Goal: Task Accomplishment & Management: Use online tool/utility

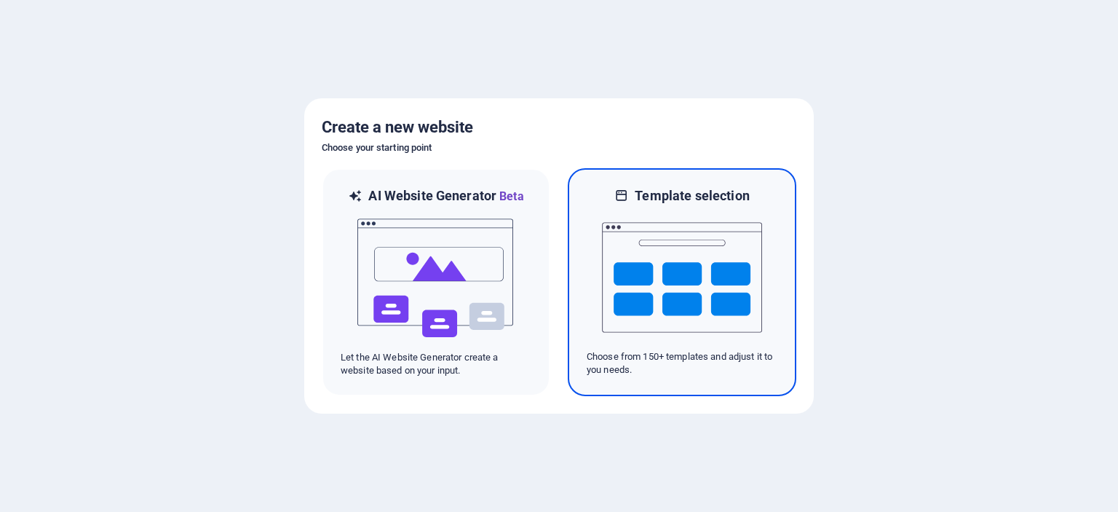
click at [678, 260] on img at bounding box center [682, 278] width 160 height 146
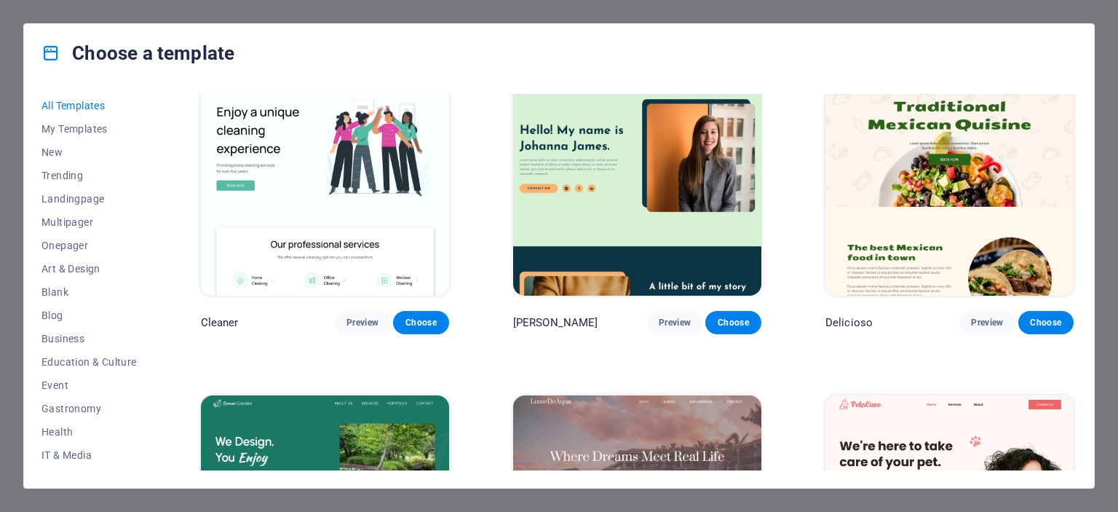
click at [958, 4] on div "Choose a template All Templates My Templates New Trending Landingpage Multipage…" at bounding box center [559, 256] width 1118 height 512
click at [53, 64] on h4 "Choose a template" at bounding box center [137, 52] width 193 height 23
click at [53, 60] on icon at bounding box center [50, 53] width 19 height 19
click at [154, 60] on h4 "Choose a template" at bounding box center [137, 52] width 193 height 23
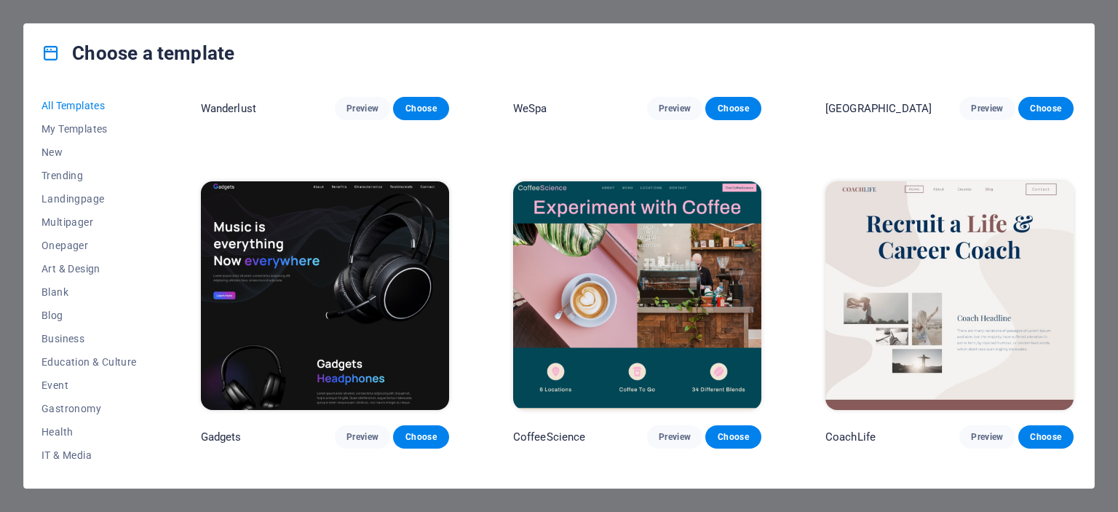
click at [54, 14] on div "Choose a template All Templates My Templates New Trending Landingpage Multipage…" at bounding box center [559, 256] width 1118 height 512
click at [46, 9] on div "Choose a template All Templates My Templates New Trending Landingpage Multipage…" at bounding box center [559, 256] width 1118 height 512
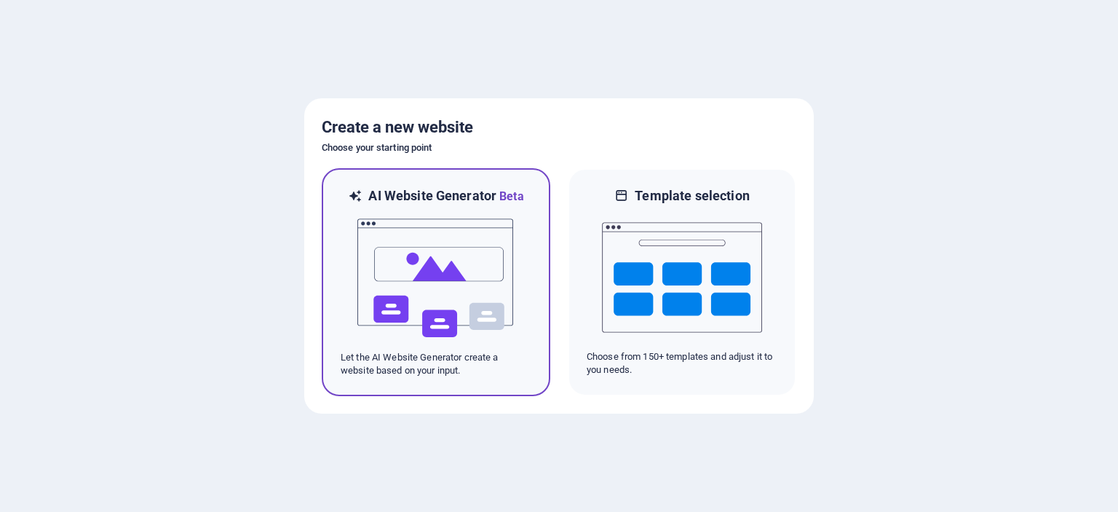
click at [486, 272] on img at bounding box center [436, 278] width 160 height 146
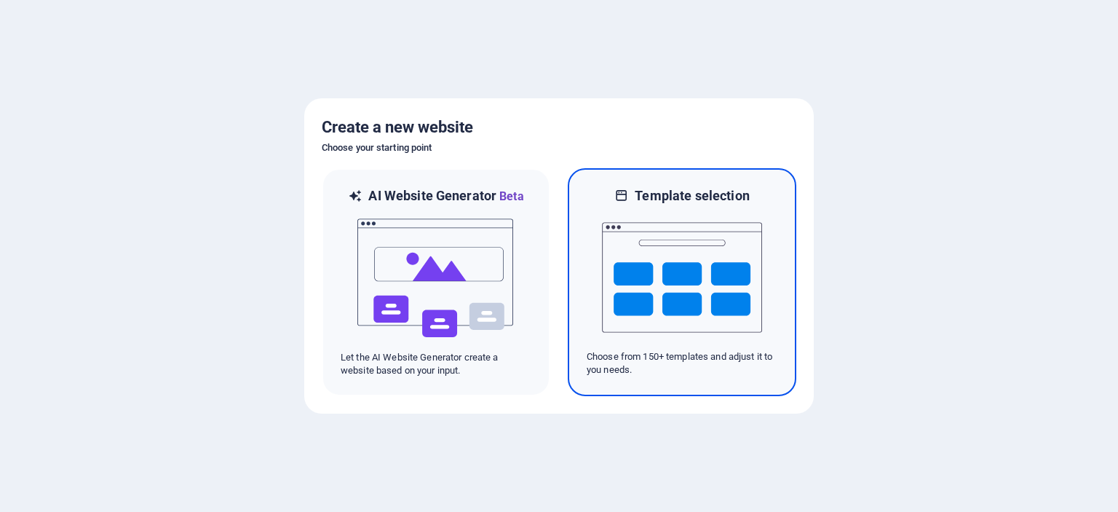
click at [657, 288] on img at bounding box center [682, 278] width 160 height 146
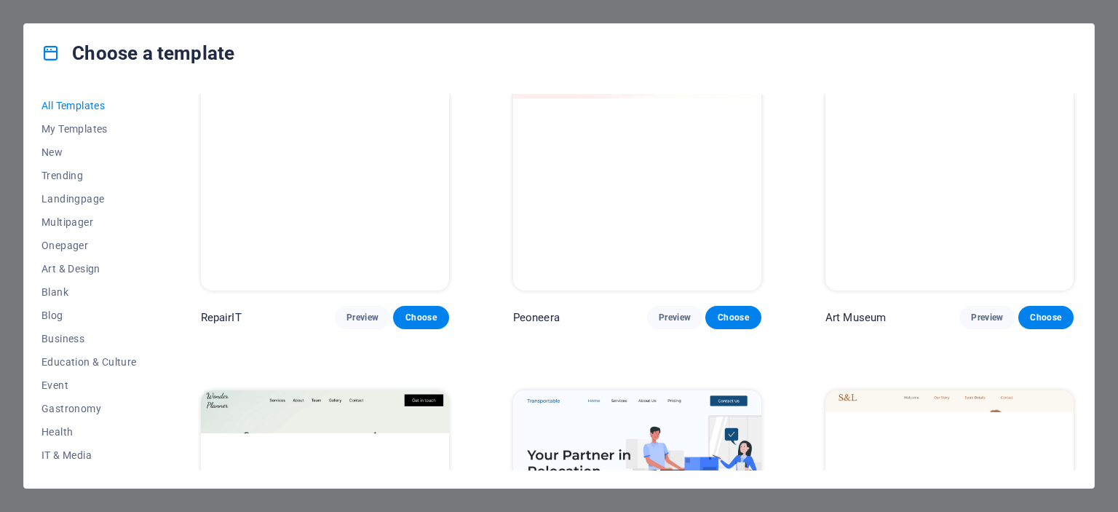
scroll to position [291, 0]
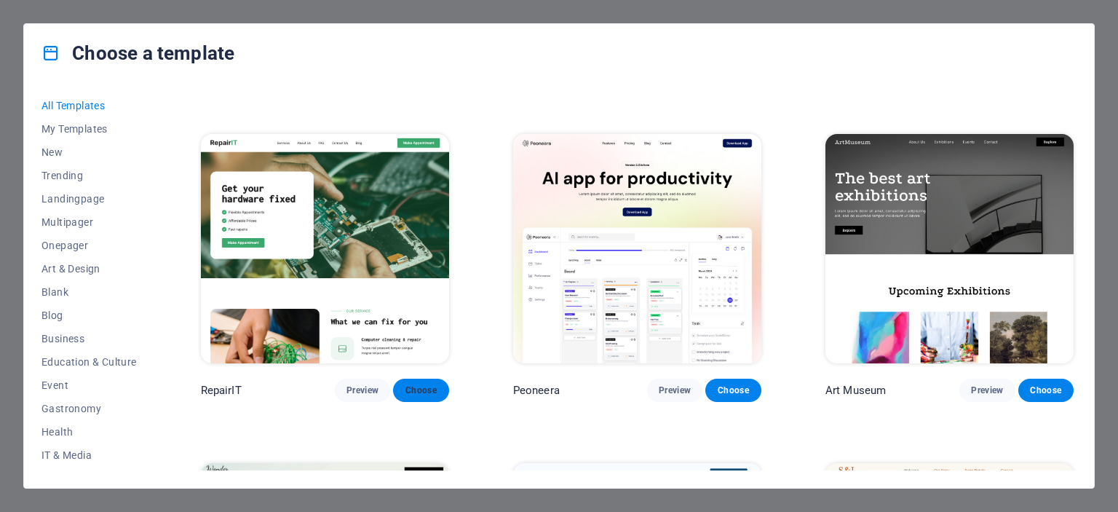
click at [421, 392] on span "Choose" at bounding box center [421, 390] width 32 height 12
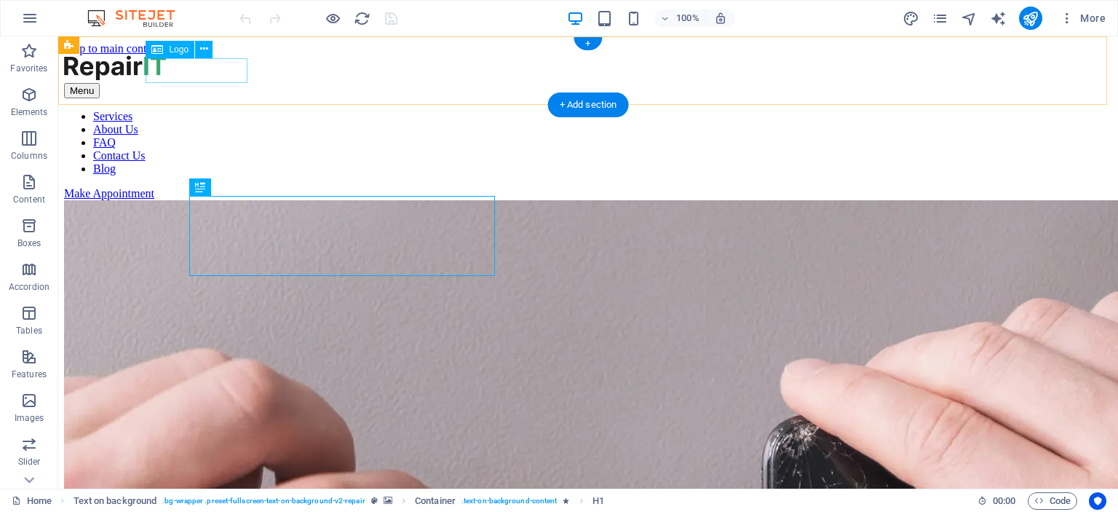
click at [207, 72] on div at bounding box center [588, 69] width 1048 height 28
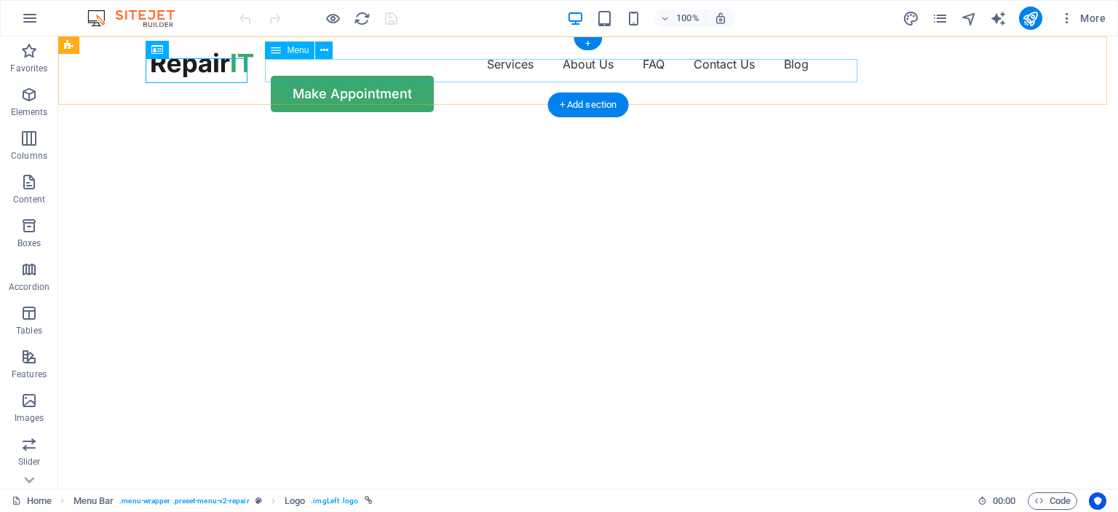
click at [361, 76] on nav "Services About Us FAQ Contact Us Blog" at bounding box center [588, 63] width 874 height 23
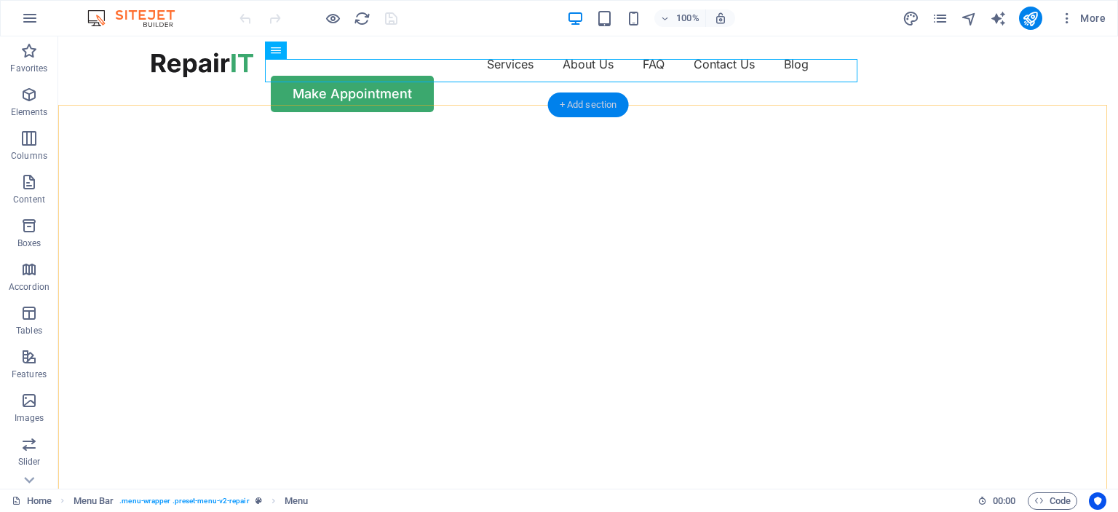
click at [590, 111] on div "+ Add section" at bounding box center [588, 104] width 81 height 25
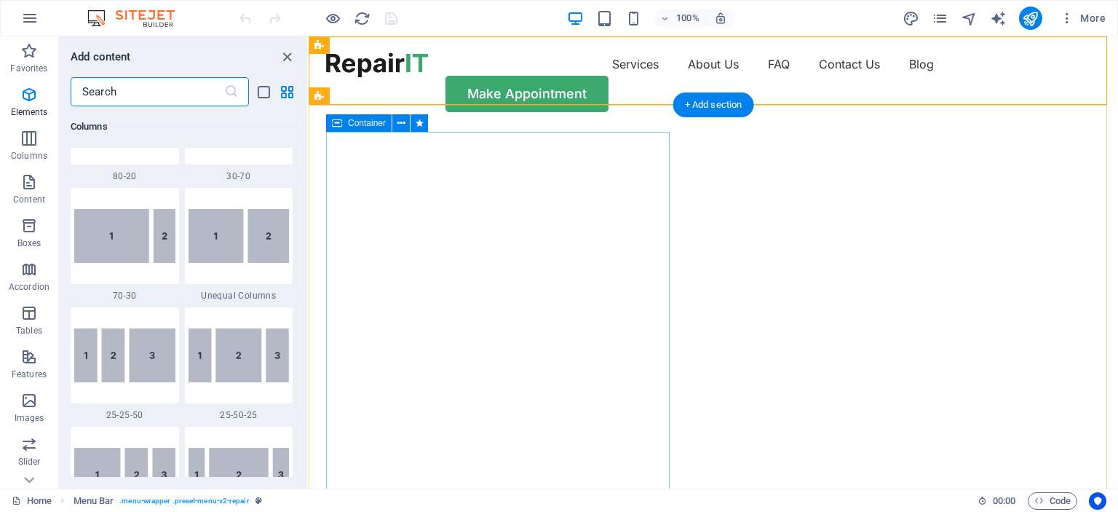
scroll to position [2547, 0]
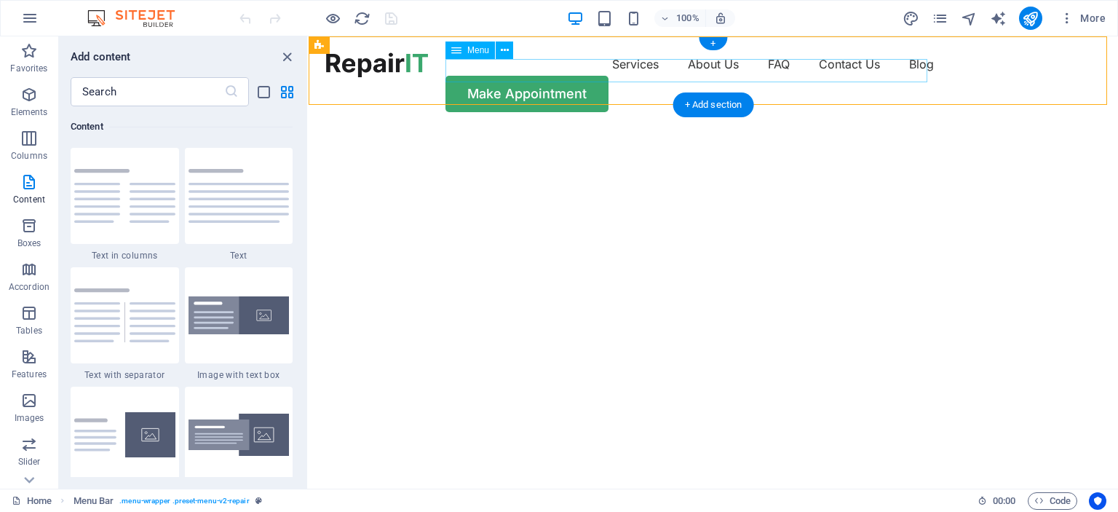
click at [593, 75] on nav "Services About Us FAQ Contact Us Blog" at bounding box center [713, 63] width 775 height 23
click at [478, 52] on span "Menu" at bounding box center [478, 50] width 22 height 9
click at [503, 47] on icon at bounding box center [505, 50] width 8 height 15
click at [502, 55] on icon at bounding box center [505, 50] width 8 height 15
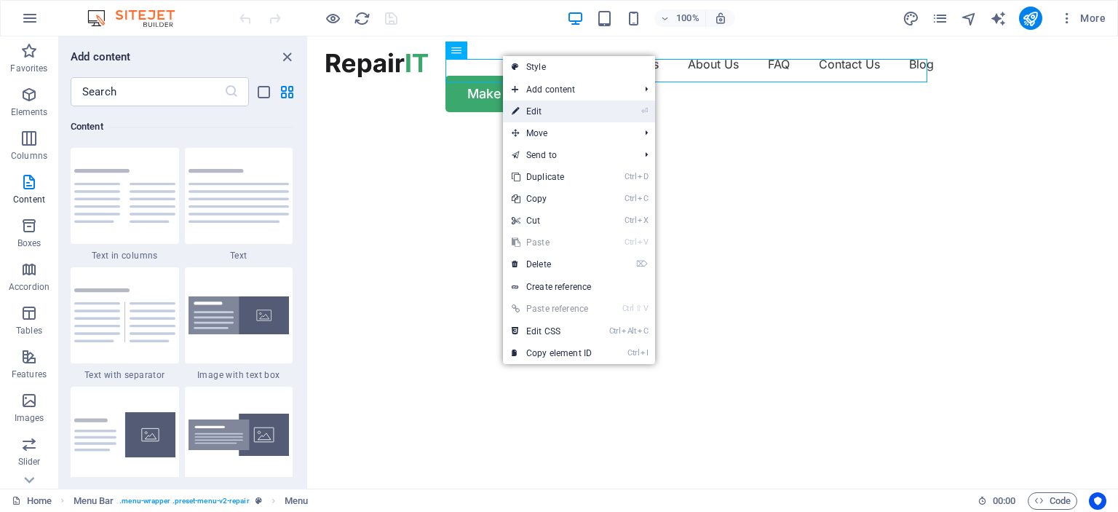
click at [536, 111] on link "⏎ Edit" at bounding box center [552, 111] width 98 height 22
select select "1"
select select
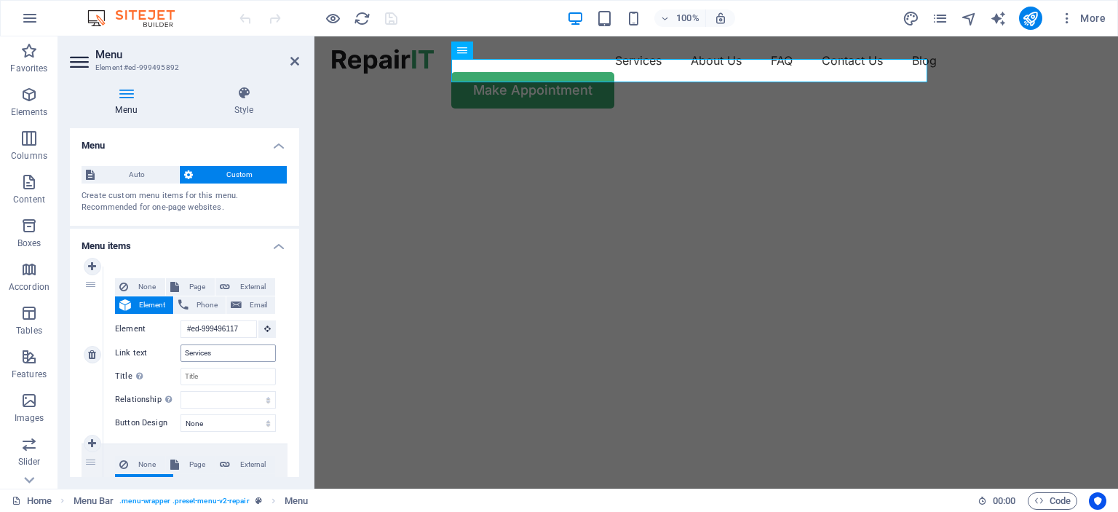
scroll to position [0, 0]
drag, startPoint x: 222, startPoint y: 355, endPoint x: 154, endPoint y: 349, distance: 67.9
click at [154, 349] on div "Link text Services" at bounding box center [195, 352] width 161 height 17
type input "Magazin"
select select
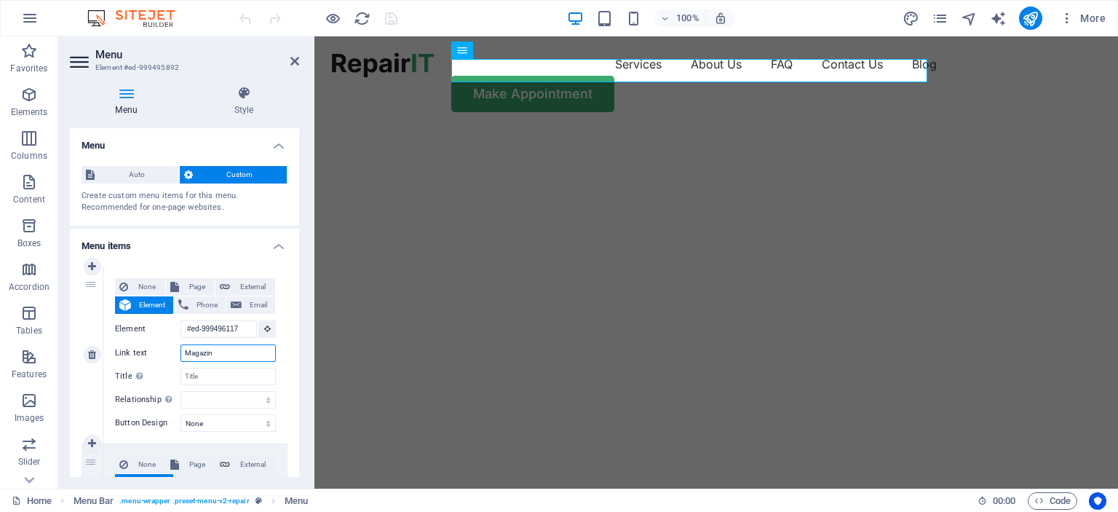
select select
type input "Magazin"
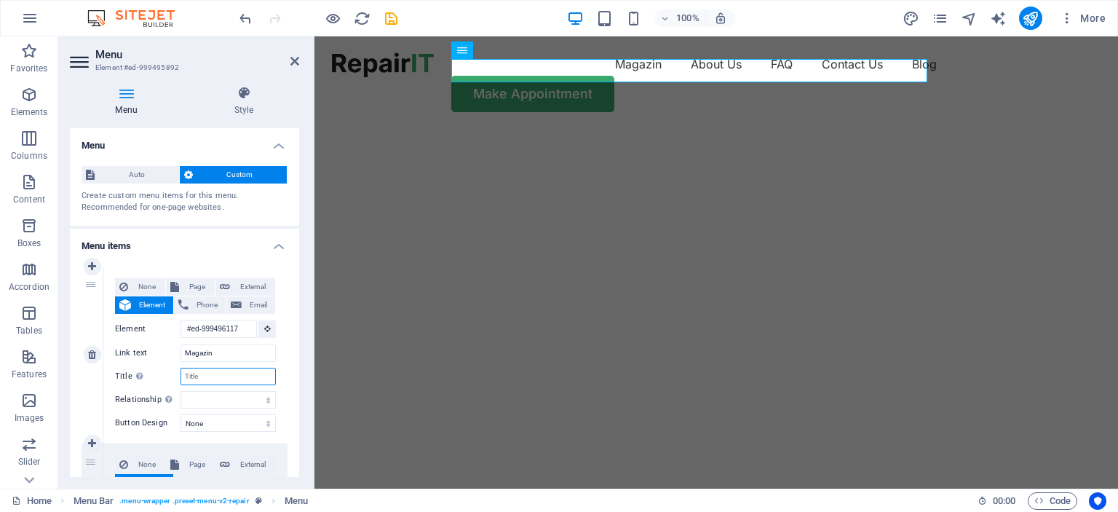
click at [204, 381] on input "Title Additional link description, should not be the same as the link text. The…" at bounding box center [228, 376] width 95 height 17
type input "Magazin On-line"
select select
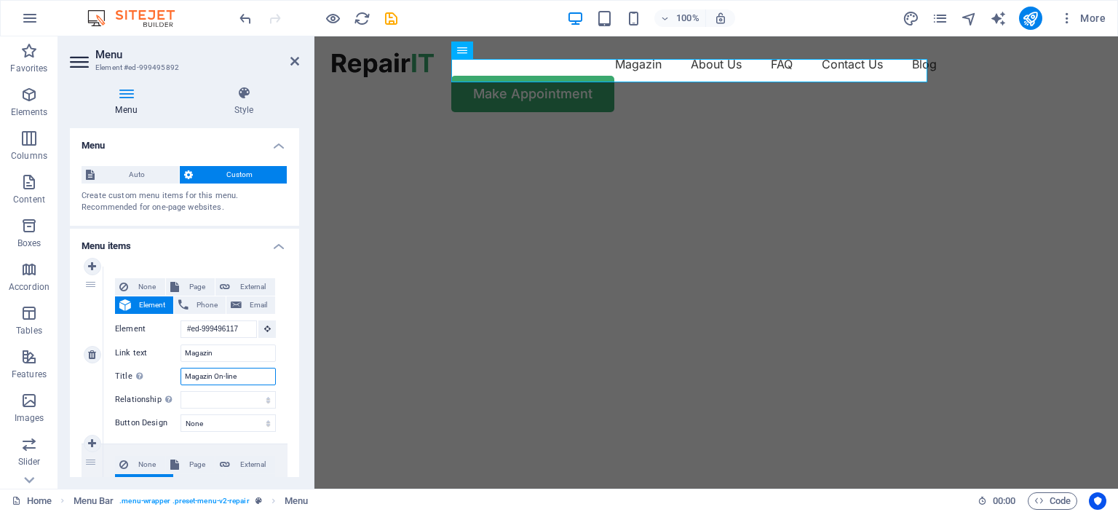
select select
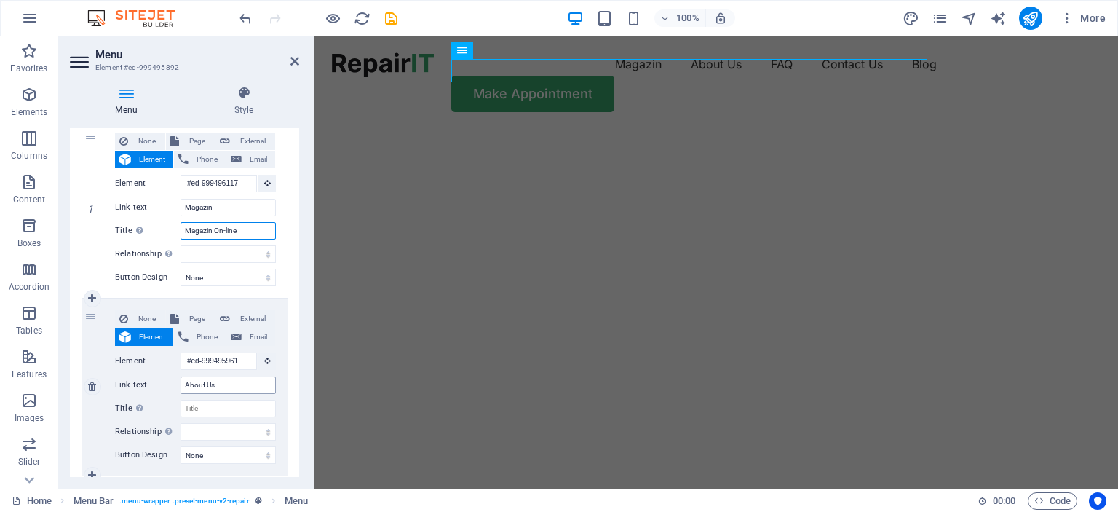
type input "Magazin On-line"
click at [147, 380] on div "Link text About Us" at bounding box center [195, 384] width 161 height 17
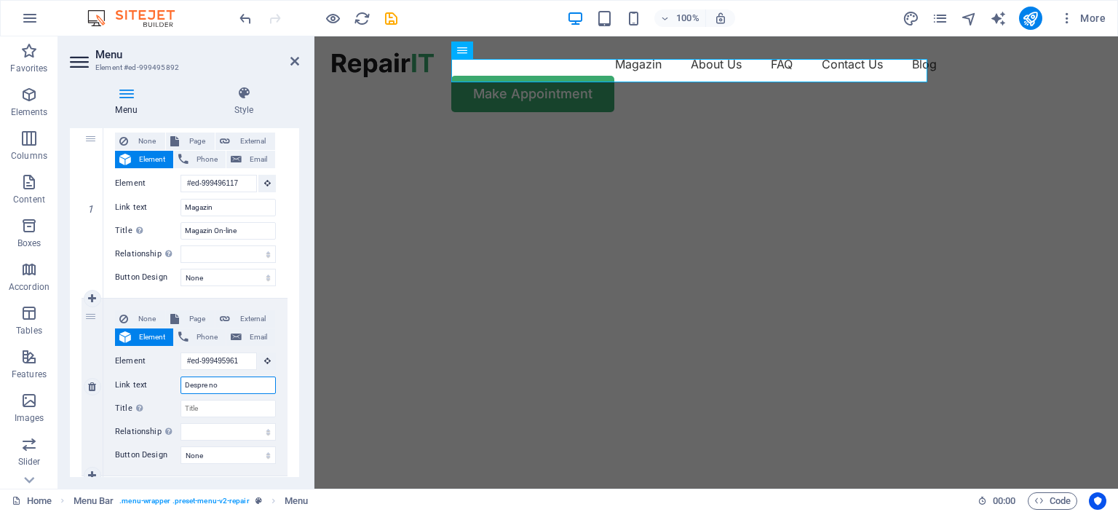
type input "Despre noi"
select select
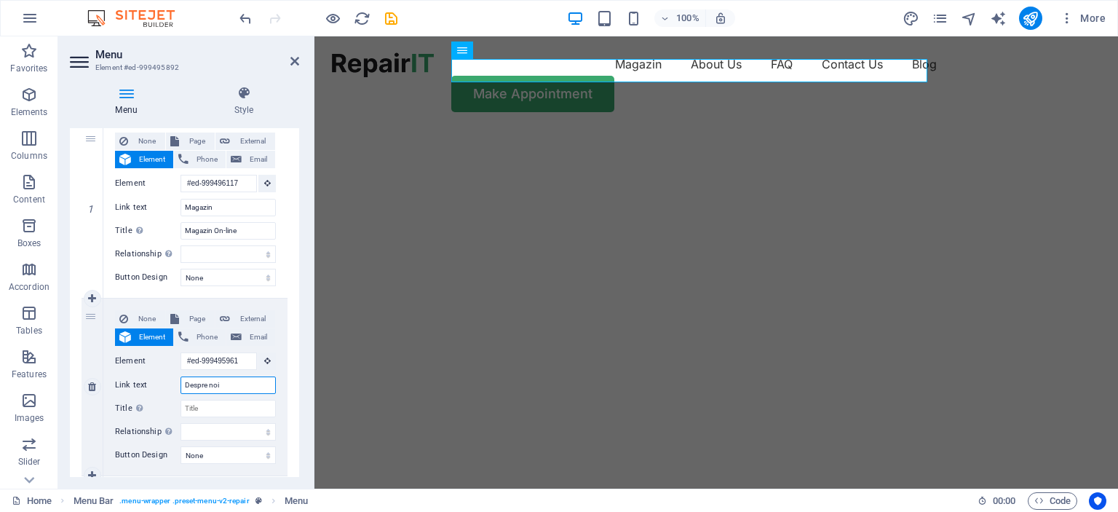
select select
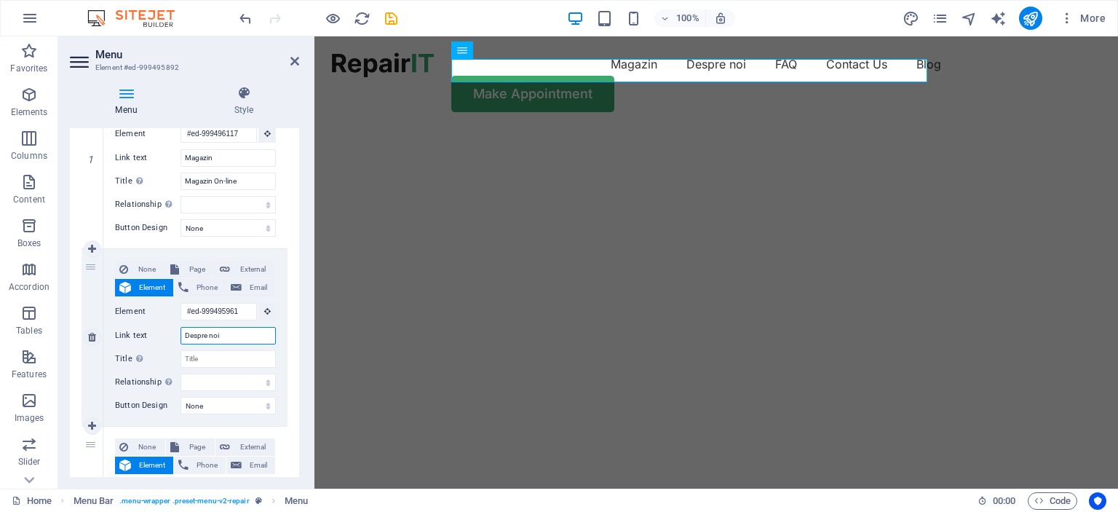
scroll to position [218, 0]
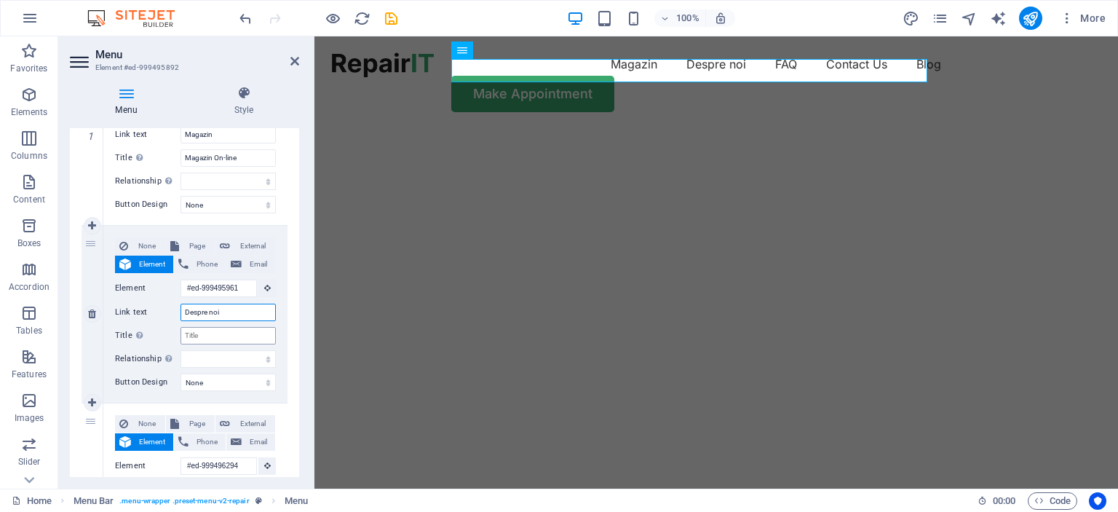
type input "Despre noi"
click at [223, 336] on input "Title Additional link description, should not be the same as the link text. The…" at bounding box center [228, 335] width 95 height 17
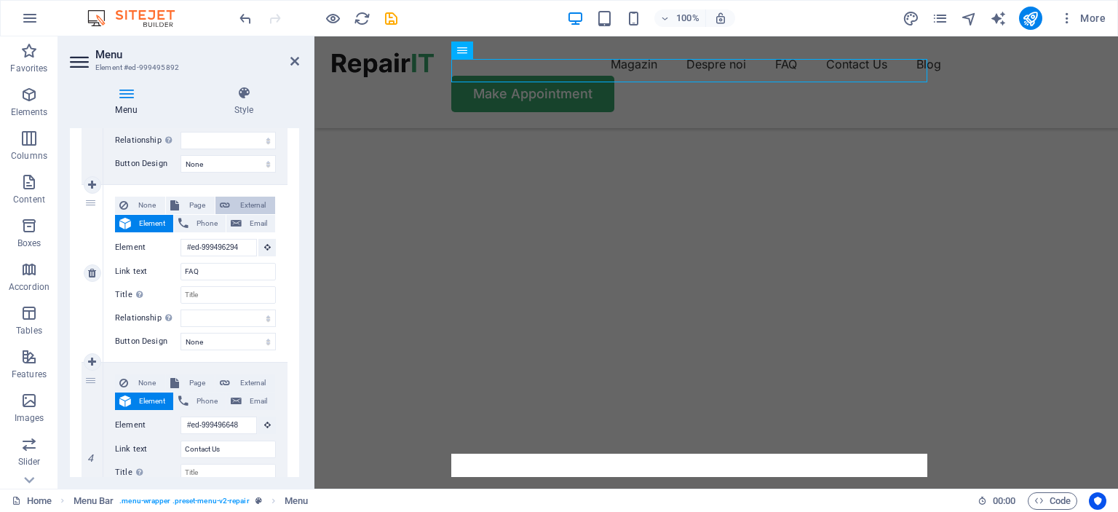
scroll to position [0, 0]
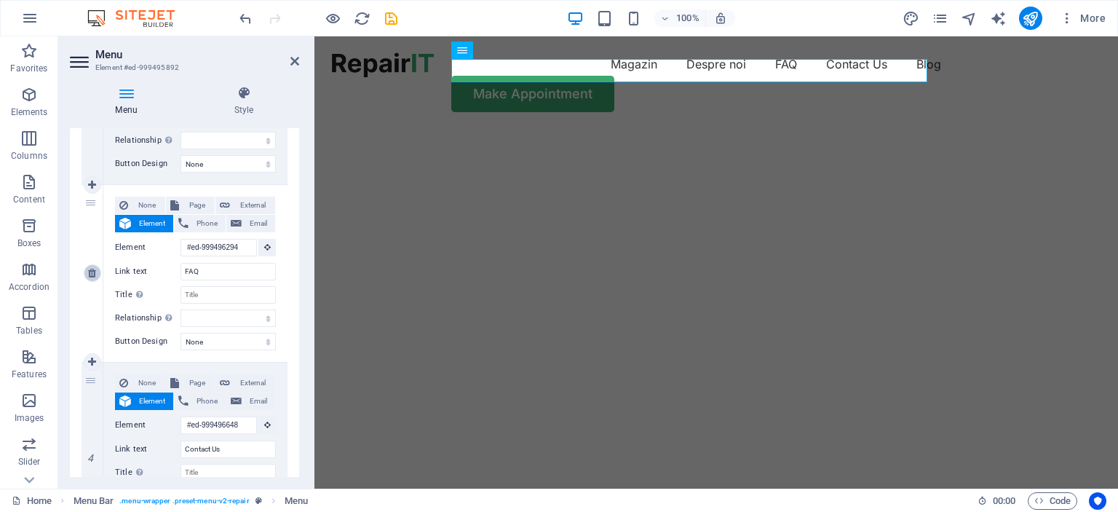
click at [90, 275] on icon at bounding box center [92, 273] width 8 height 10
select select
type input "#ed-999496648"
type input "Contact Us"
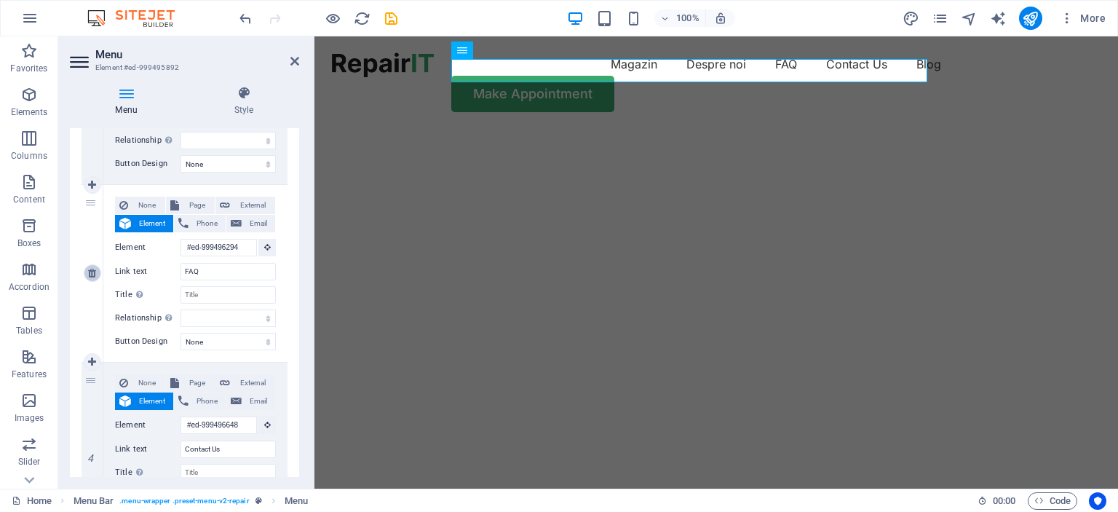
select select
select select "1"
type input "Blog"
select select
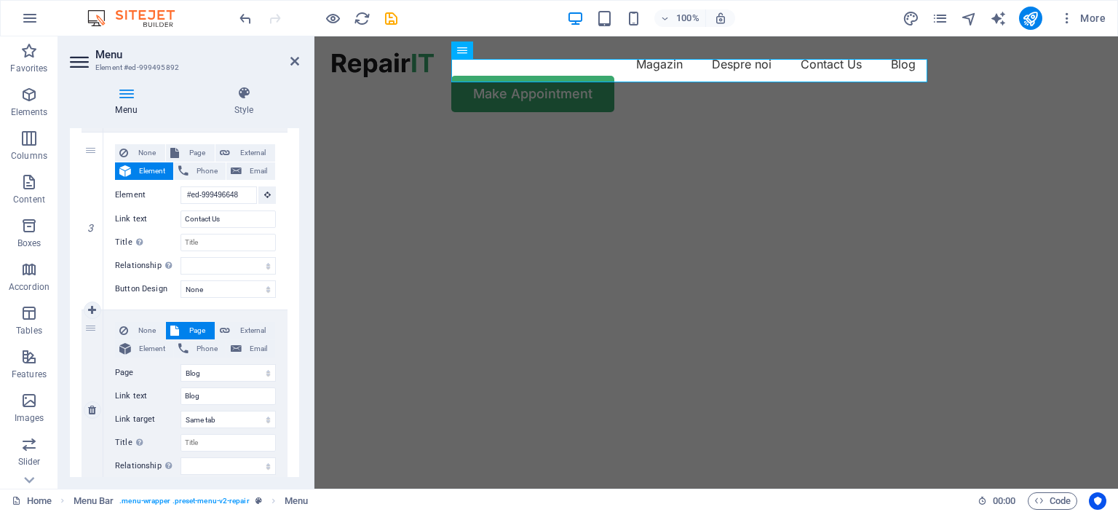
scroll to position [510, 0]
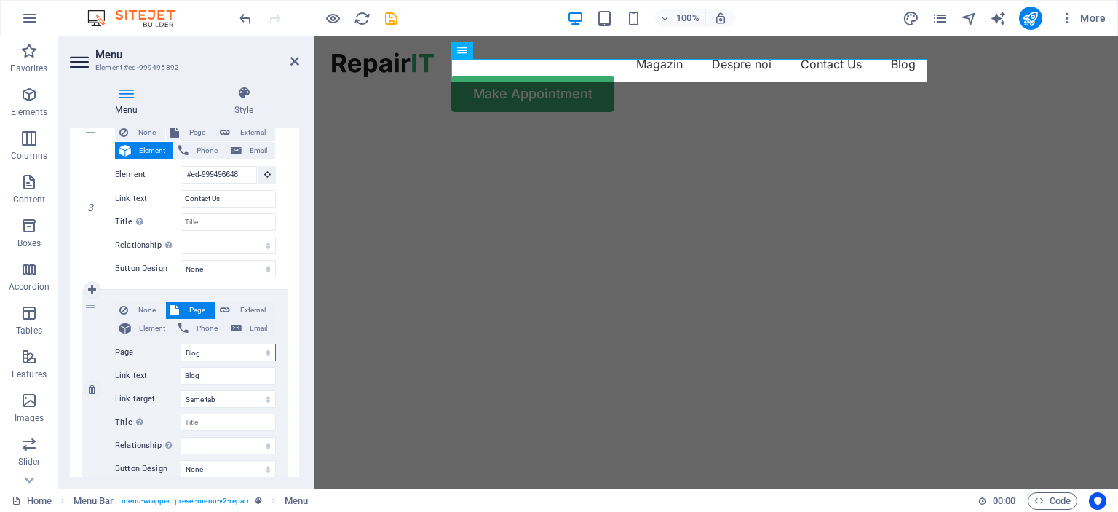
click at [221, 350] on select "Home Blog Subpage Legal Notice Privacy" at bounding box center [228, 352] width 95 height 17
click at [181, 344] on select "Home Blog Subpage Legal Notice Privacy" at bounding box center [228, 352] width 95 height 17
click at [220, 379] on input "Blog" at bounding box center [228, 375] width 95 height 17
drag, startPoint x: 207, startPoint y: 375, endPoint x: 191, endPoint y: 375, distance: 16.0
click at [191, 375] on input "Blog" at bounding box center [228, 375] width 95 height 17
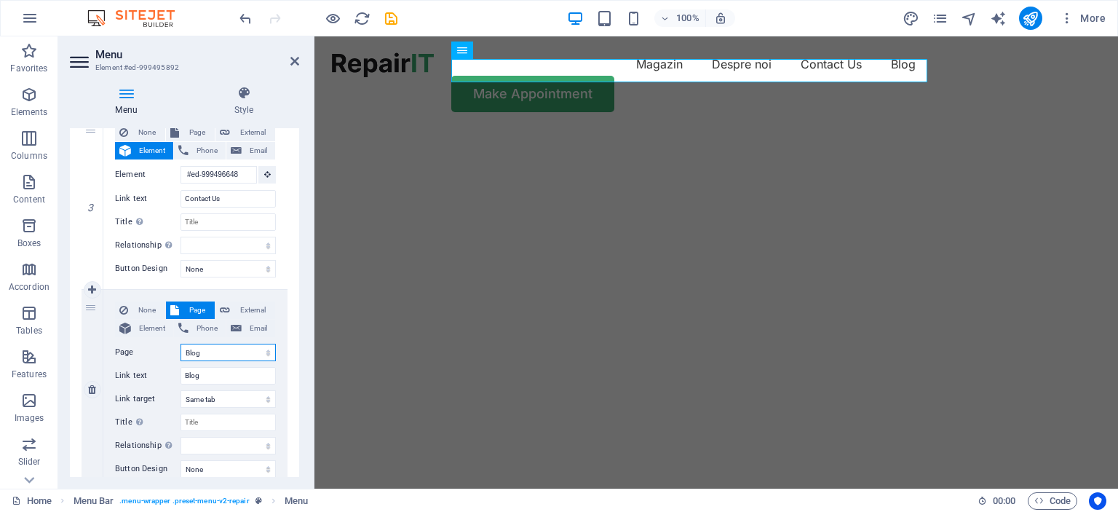
click at [210, 347] on select "Home Blog Subpage Legal Notice Privacy" at bounding box center [228, 352] width 95 height 17
click at [210, 353] on select "Home Blog Subpage Legal Notice Privacy" at bounding box center [228, 352] width 95 height 17
click at [97, 389] on link at bounding box center [92, 389] width 17 height 17
select select
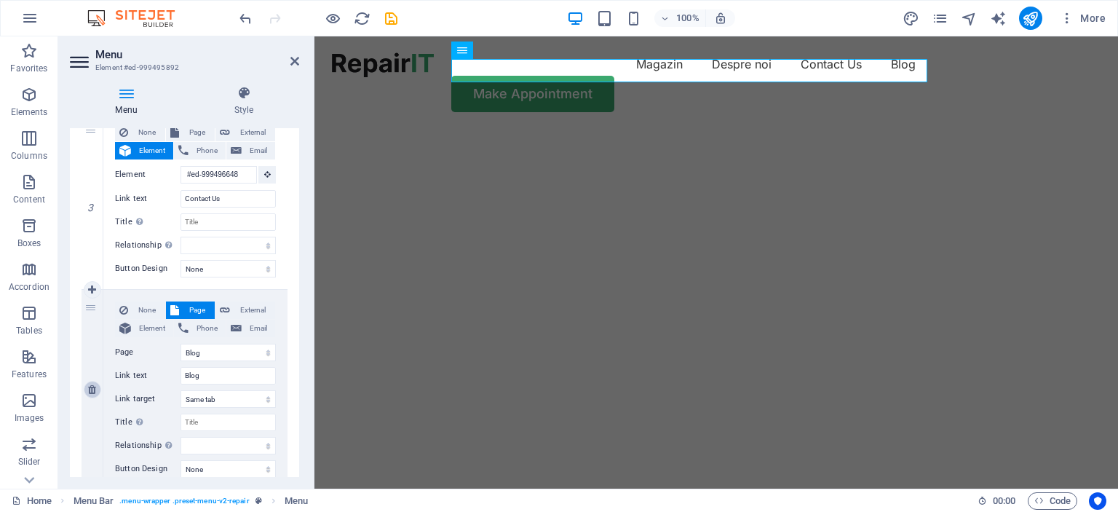
select select
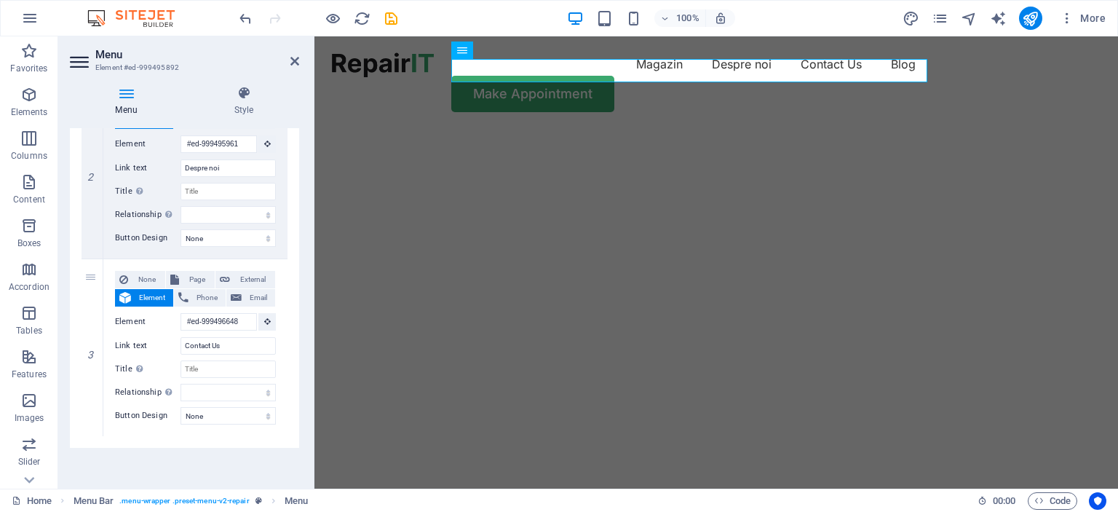
scroll to position [361, 0]
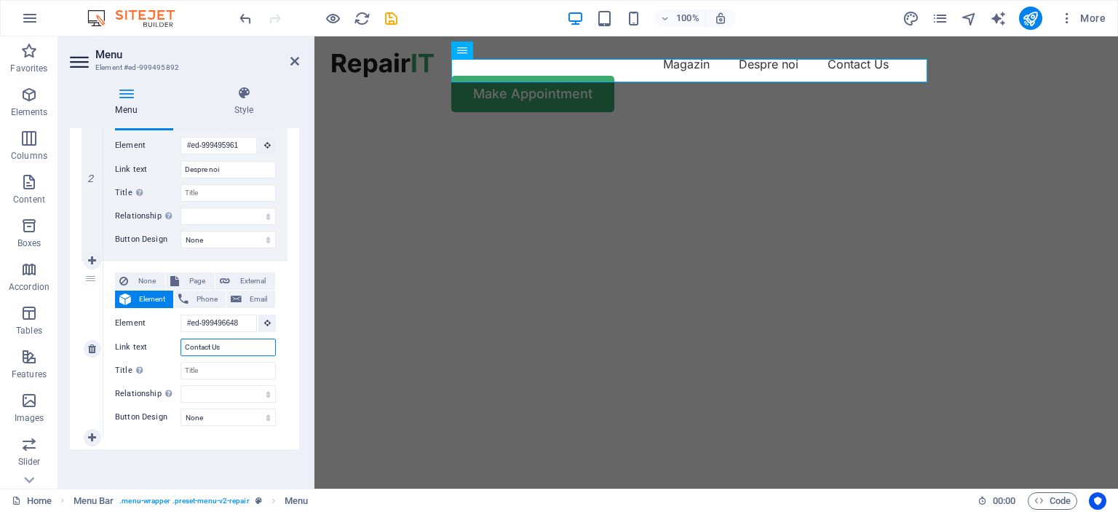
drag, startPoint x: 183, startPoint y: 336, endPoint x: 213, endPoint y: 337, distance: 29.1
click at [213, 338] on input "Contact Us" at bounding box center [228, 346] width 95 height 17
type input "Contact"
select select
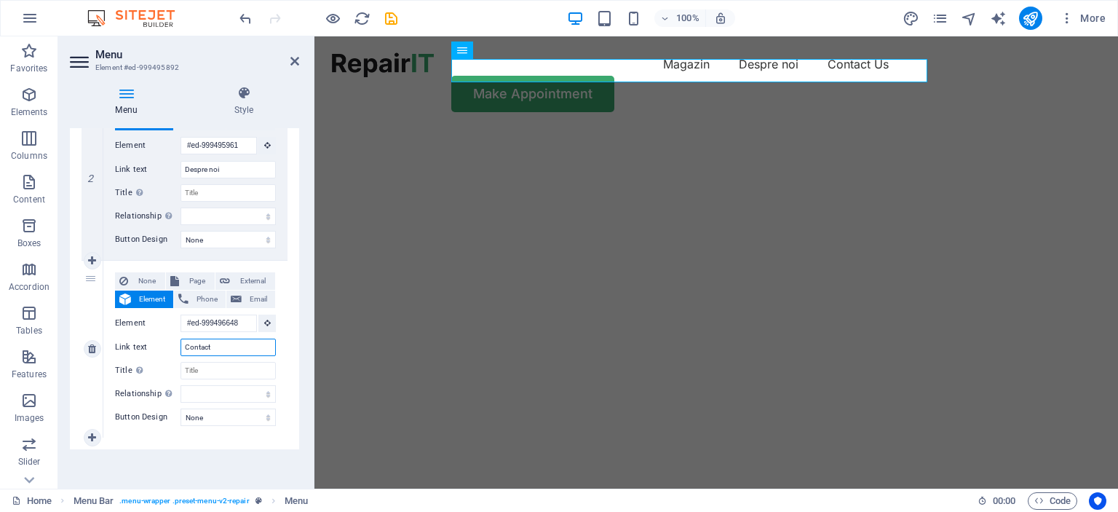
select select
type input "Contact"
click at [193, 377] on input "Title Additional link description, should not be the same as the link text. The…" at bounding box center [228, 370] width 95 height 17
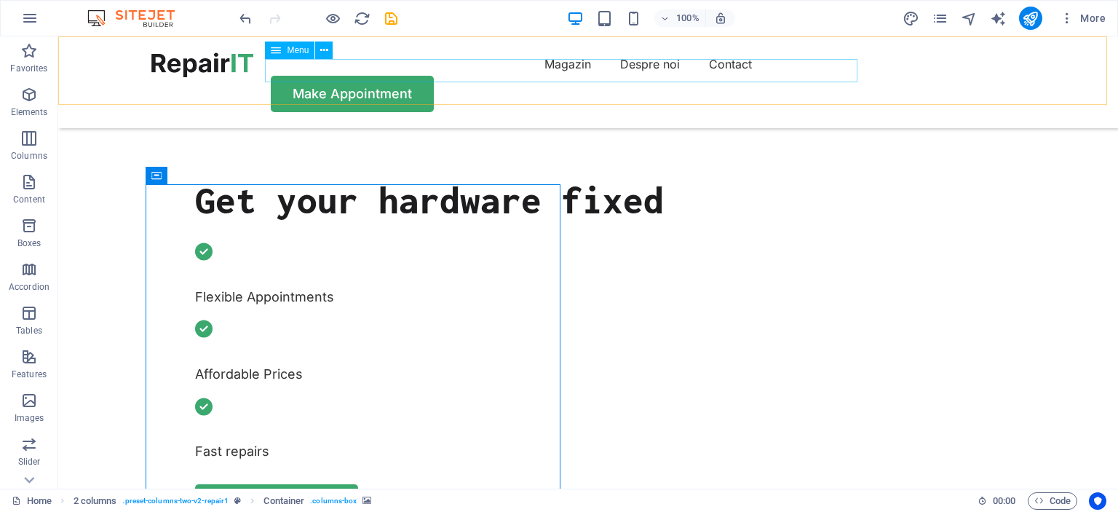
click at [489, 74] on nav "Magazin Despre noi Contact" at bounding box center [588, 63] width 874 height 23
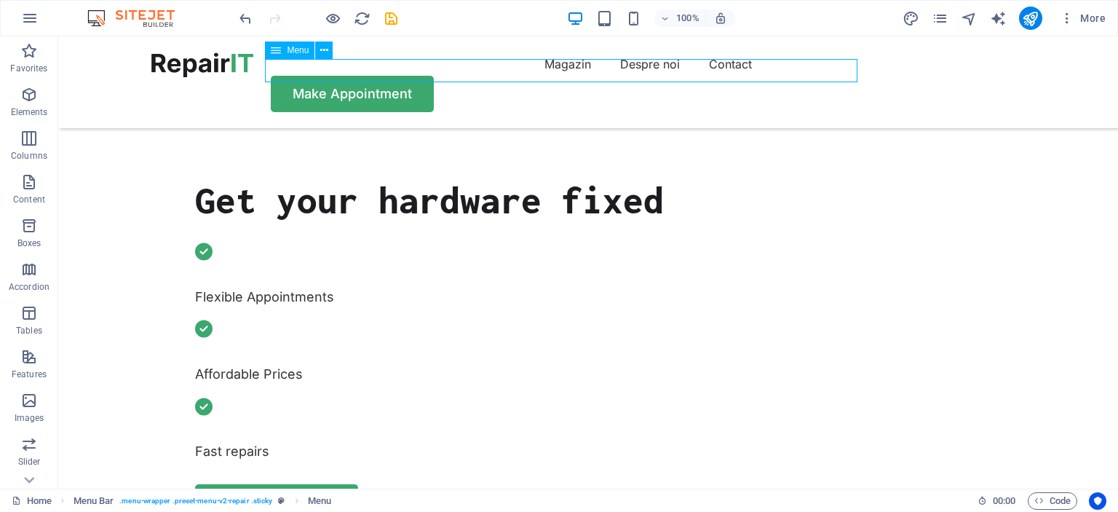
click at [494, 72] on nav "Magazin Despre noi Contact" at bounding box center [588, 63] width 874 height 23
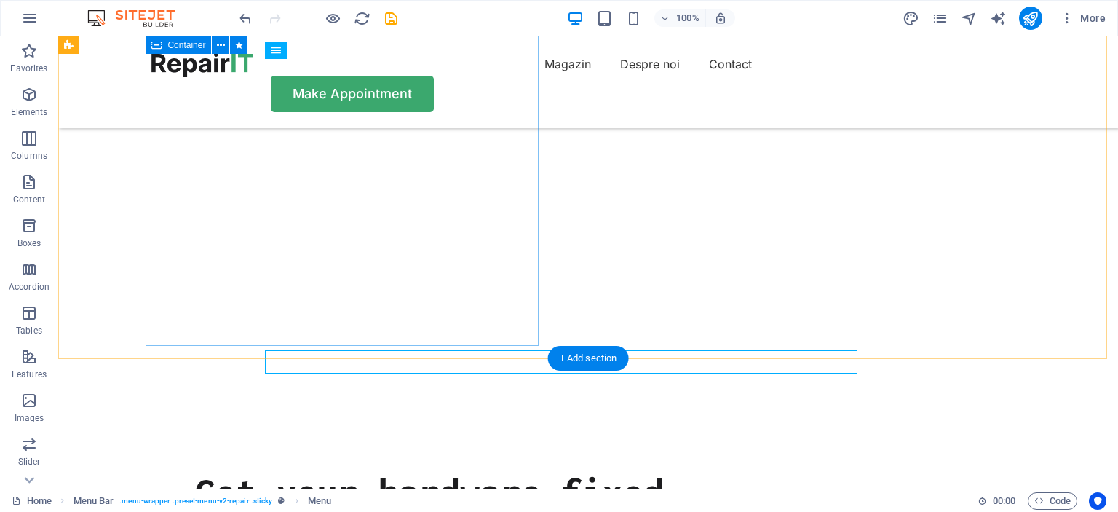
scroll to position [0, 0]
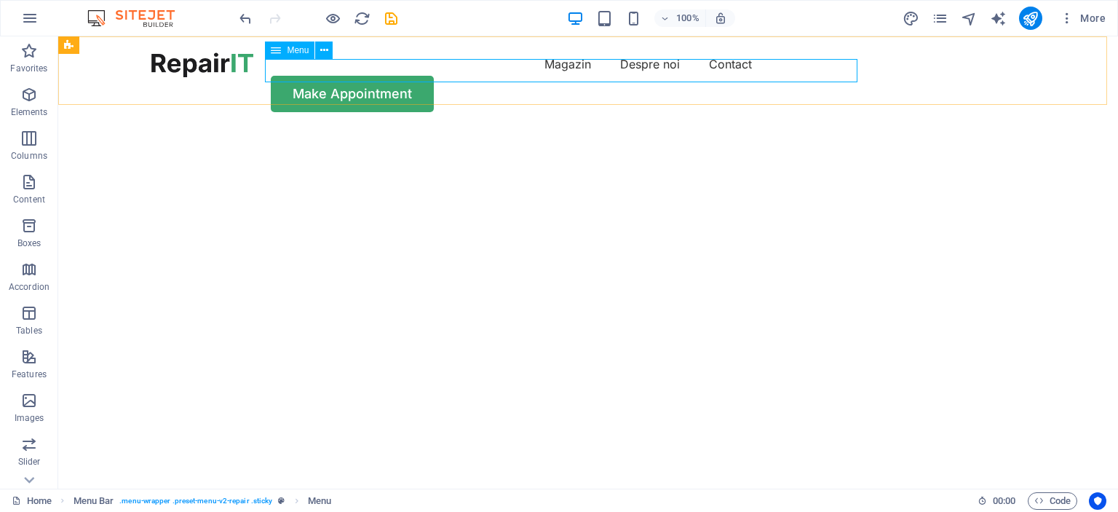
click at [287, 51] on span "Menu" at bounding box center [298, 50] width 22 height 9
click at [325, 52] on icon at bounding box center [324, 50] width 8 height 15
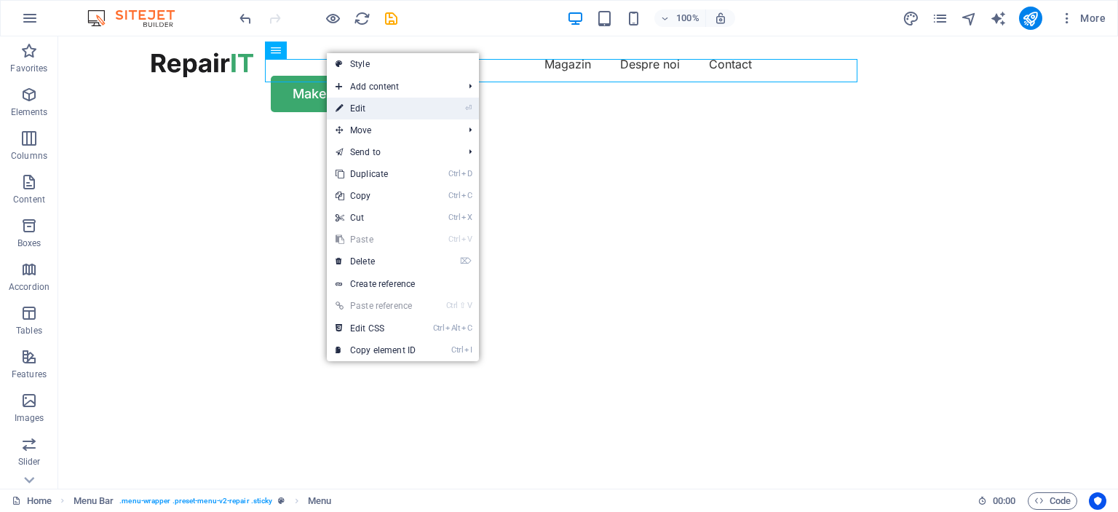
click at [411, 110] on link "⏎ Edit" at bounding box center [376, 109] width 98 height 22
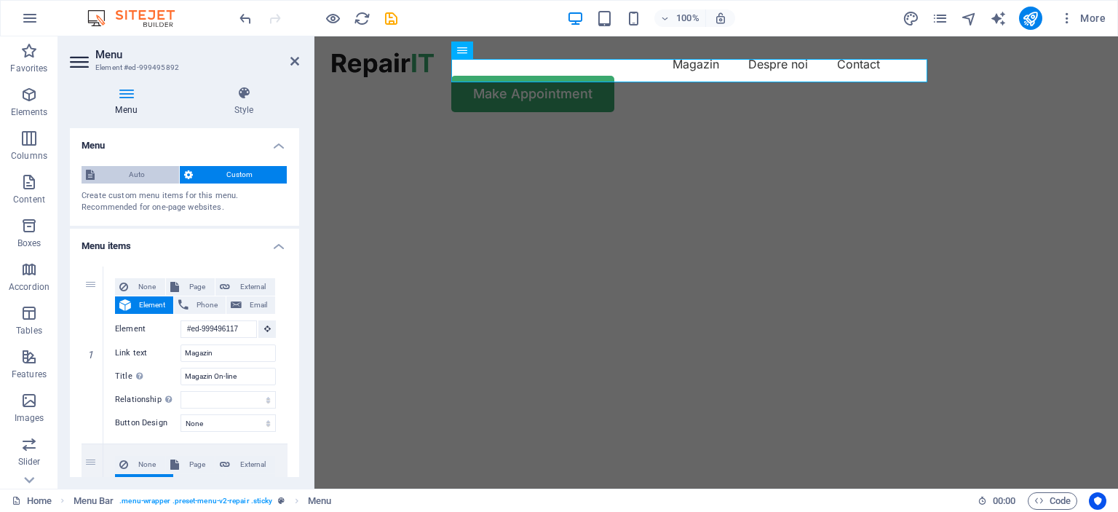
click at [138, 171] on span "Auto" at bounding box center [137, 174] width 76 height 17
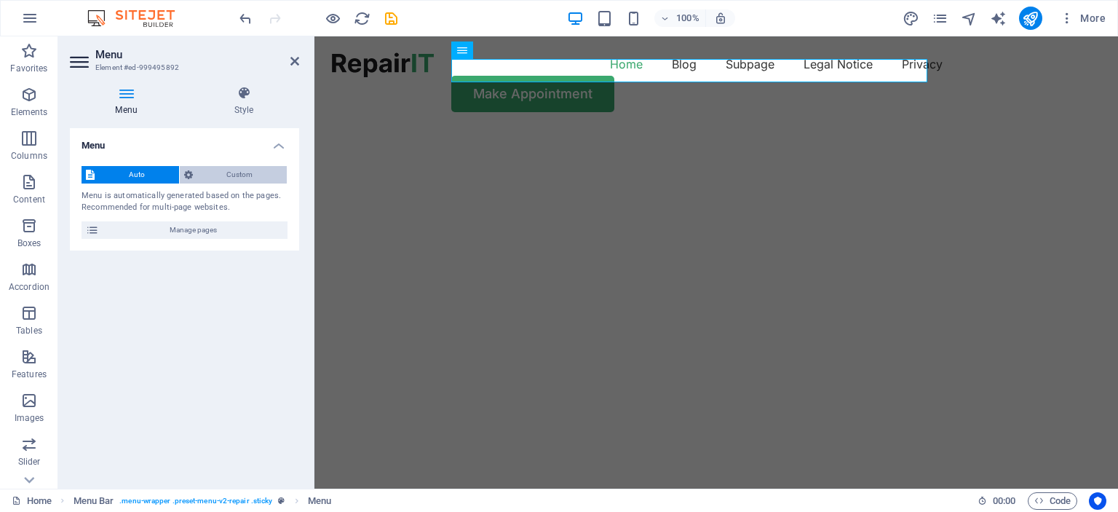
click at [226, 174] on span "Custom" at bounding box center [240, 174] width 86 height 17
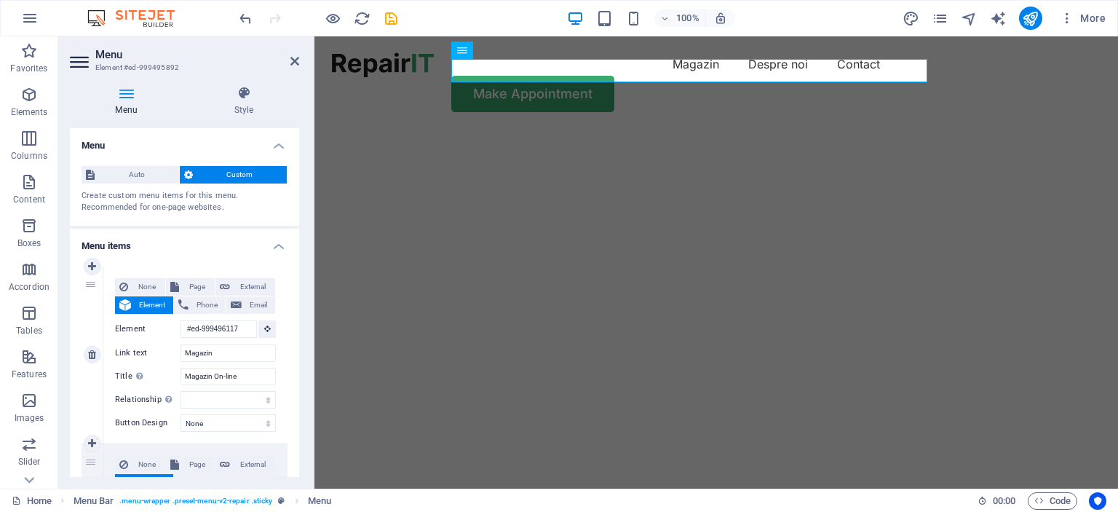
click at [150, 303] on span "Element" at bounding box center [151, 304] width 33 height 17
click at [186, 286] on span "Page" at bounding box center [196, 286] width 27 height 17
select select
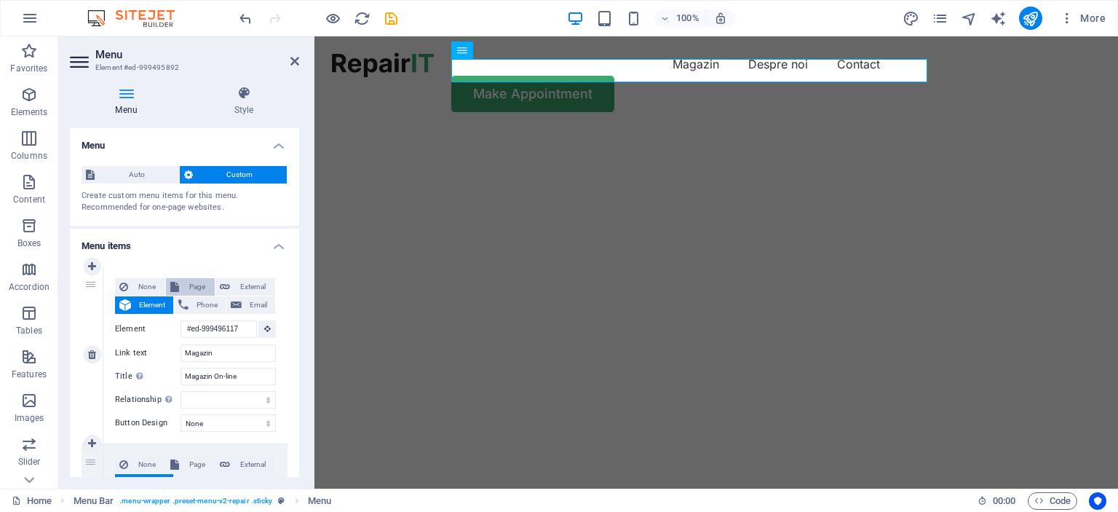
select select
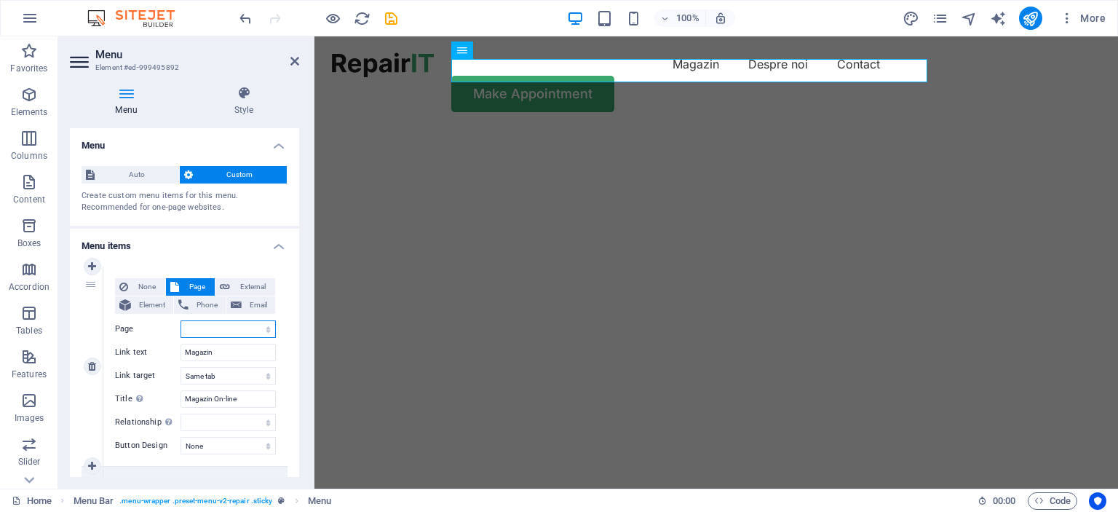
click at [206, 328] on select "Home Blog Subpage Legal Notice Privacy" at bounding box center [228, 328] width 95 height 17
click at [137, 327] on label "Page" at bounding box center [148, 328] width 66 height 17
click at [181, 327] on select "Home Blog Subpage Legal Notice Privacy" at bounding box center [228, 328] width 95 height 17
click at [27, 477] on icon at bounding box center [29, 480] width 20 height 20
click at [235, 100] on h4 "Style" at bounding box center [244, 101] width 111 height 31
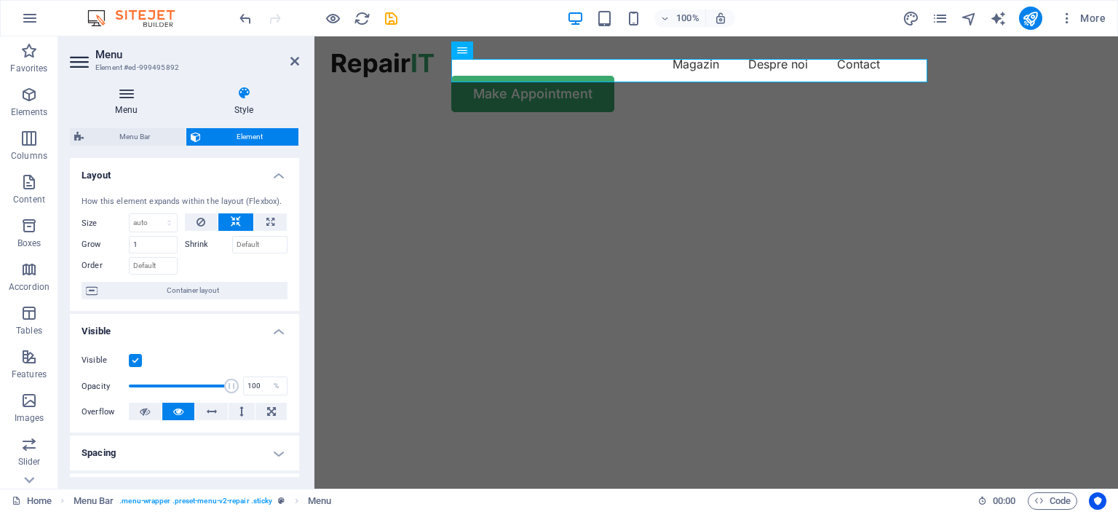
click at [118, 104] on h4 "Menu" at bounding box center [129, 101] width 119 height 31
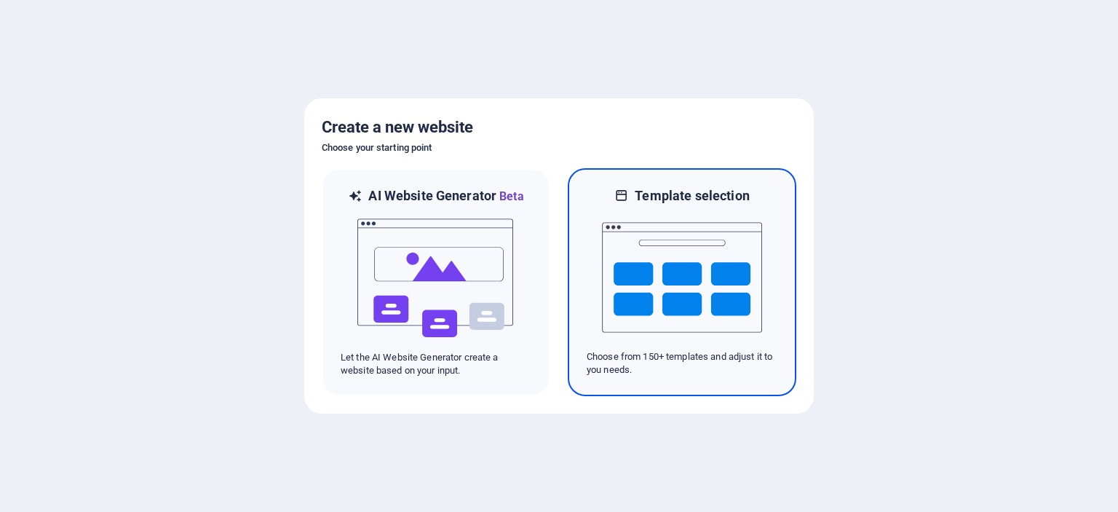
click at [688, 276] on img at bounding box center [682, 278] width 160 height 146
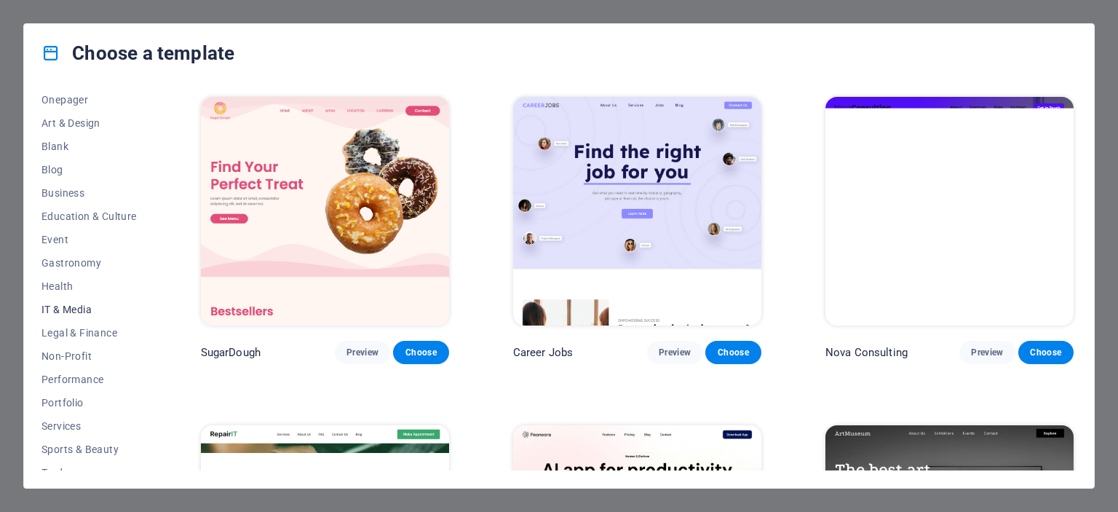
scroll to position [205, 0]
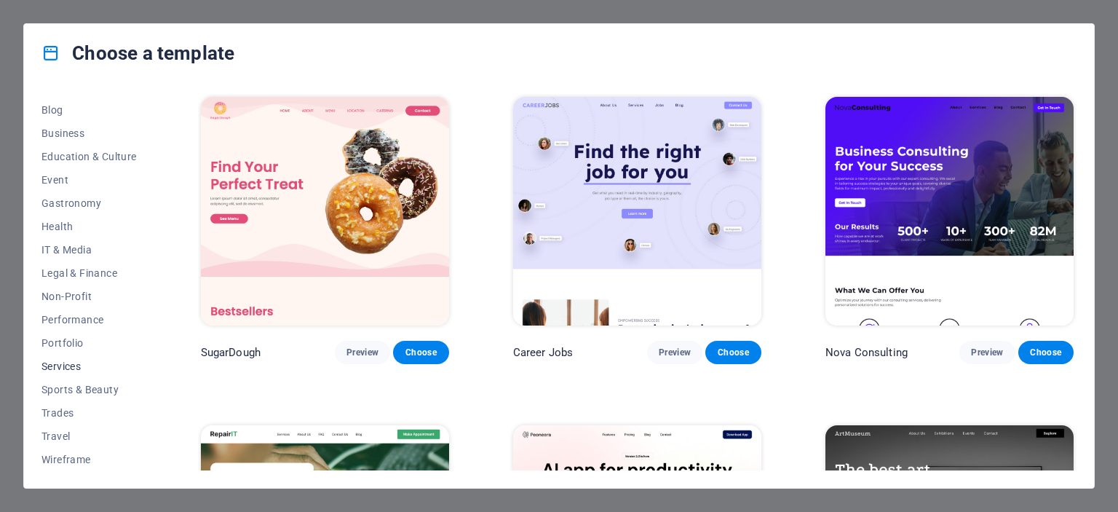
click at [64, 366] on span "Services" at bounding box center [88, 366] width 95 height 12
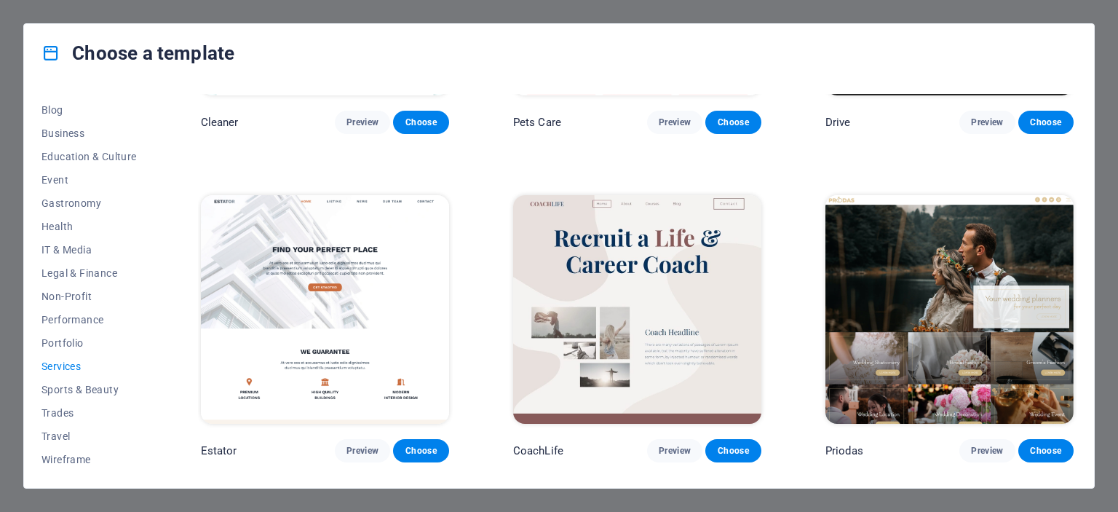
scroll to position [944, 0]
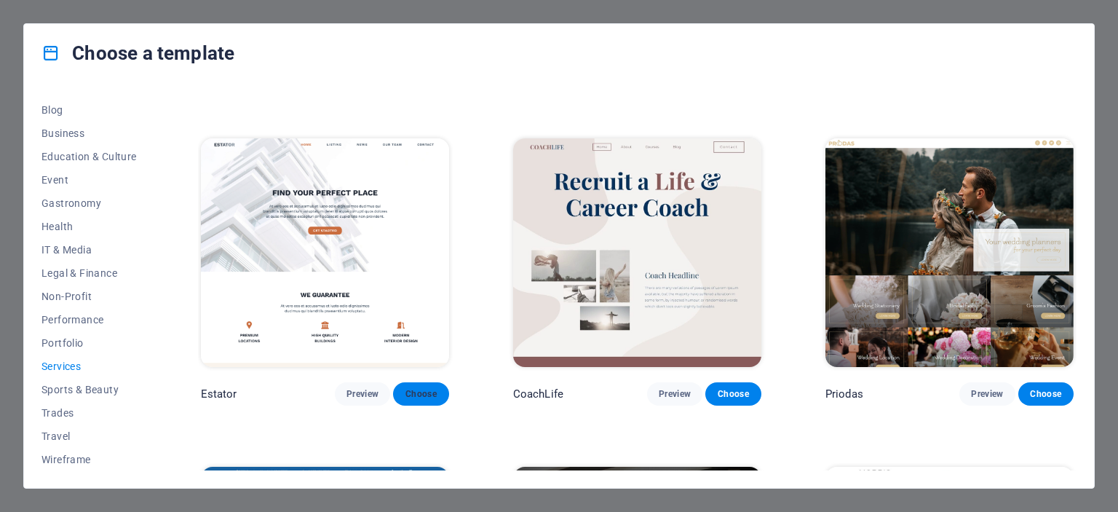
click at [413, 391] on span "Choose" at bounding box center [421, 394] width 32 height 12
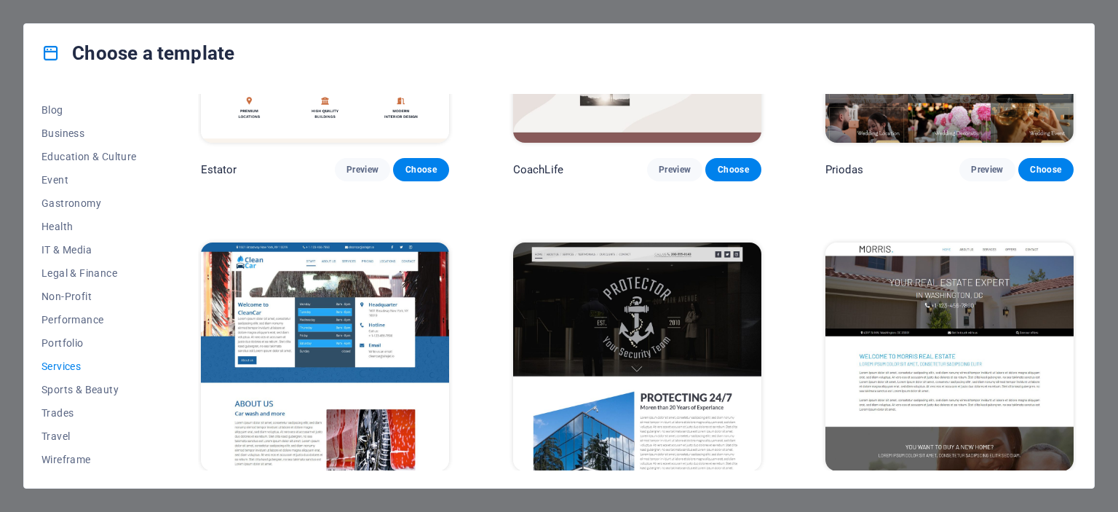
scroll to position [1235, 0]
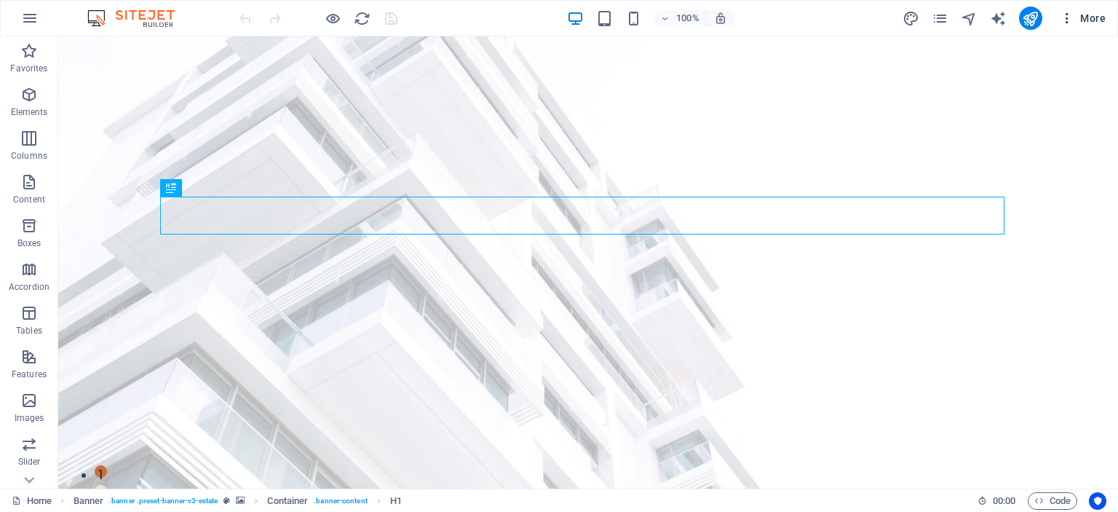
click at [1096, 15] on span "More" at bounding box center [1083, 18] width 46 height 15
click at [37, 17] on icon "button" at bounding box center [29, 17] width 17 height 17
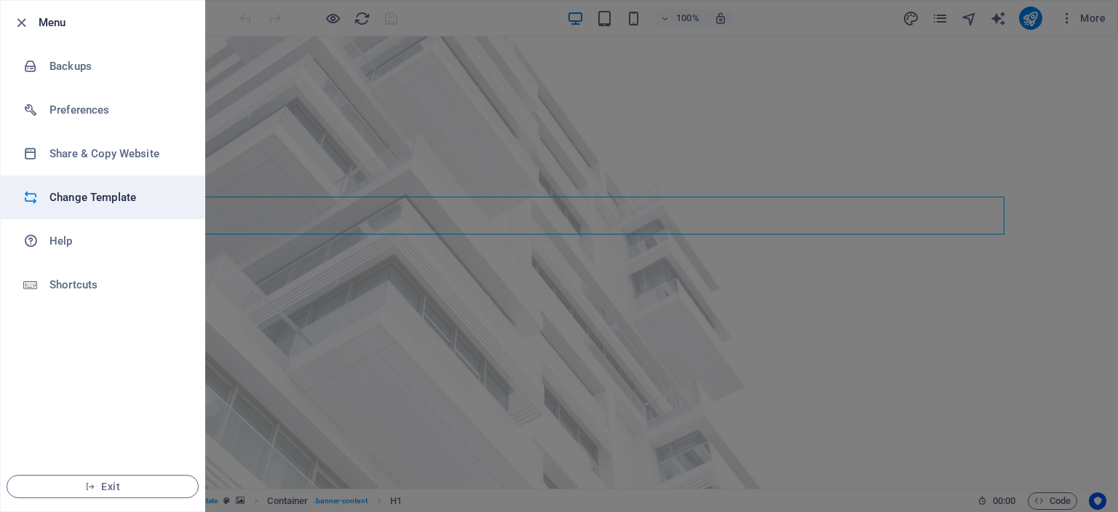
click at [102, 191] on h6 "Change Template" at bounding box center [117, 197] width 135 height 17
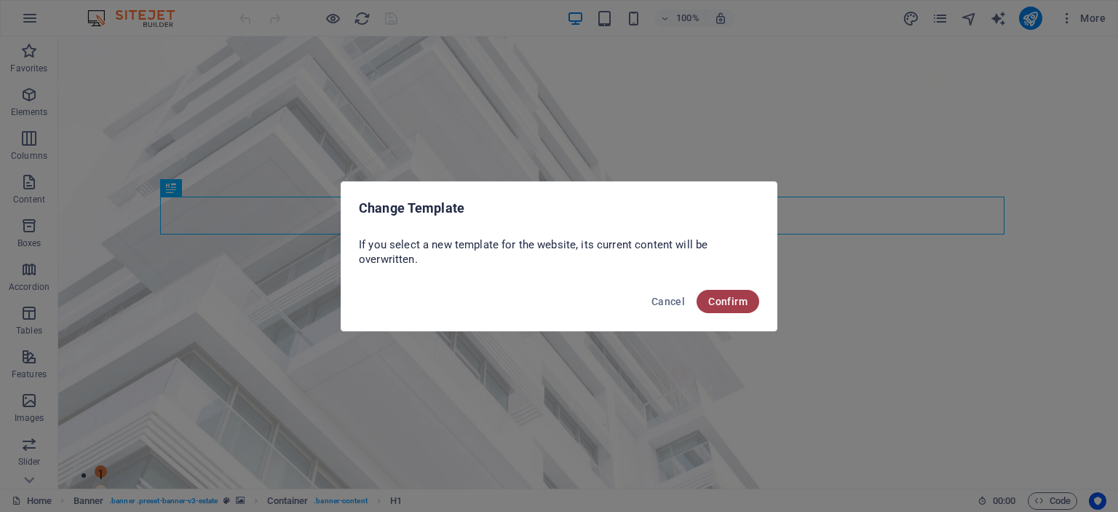
click at [740, 305] on span "Confirm" at bounding box center [727, 302] width 39 height 12
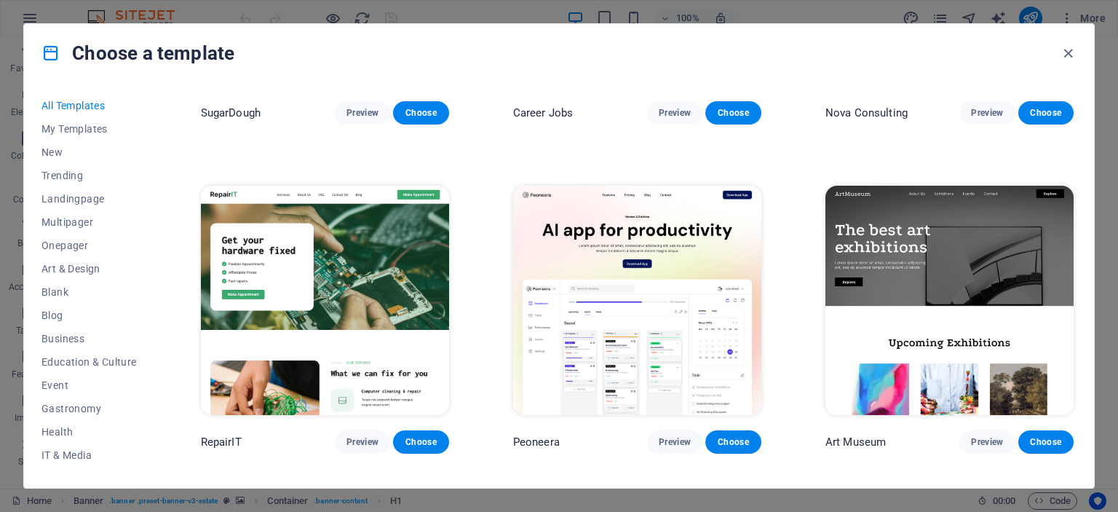
scroll to position [218, 0]
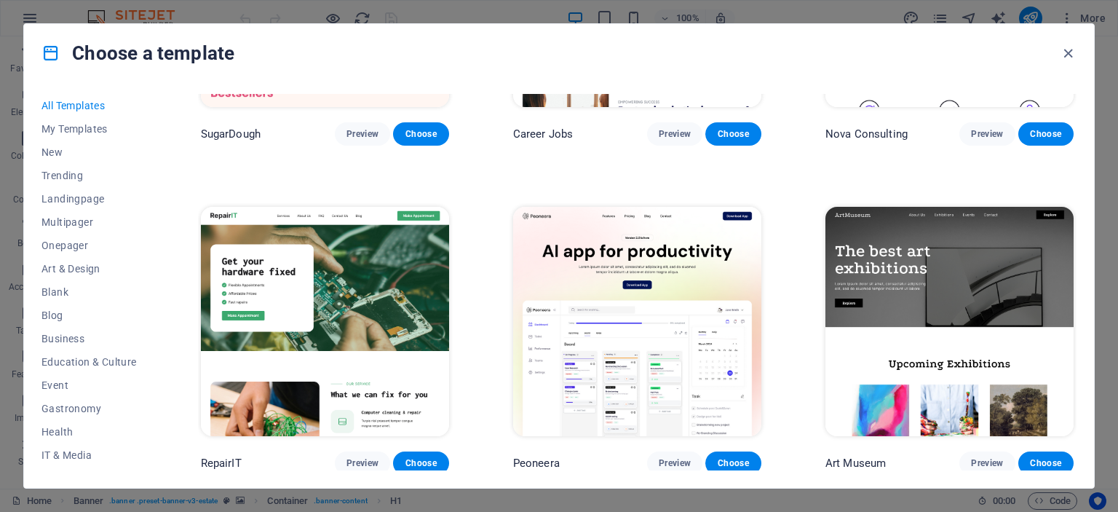
click at [347, 285] on img at bounding box center [325, 321] width 248 height 229
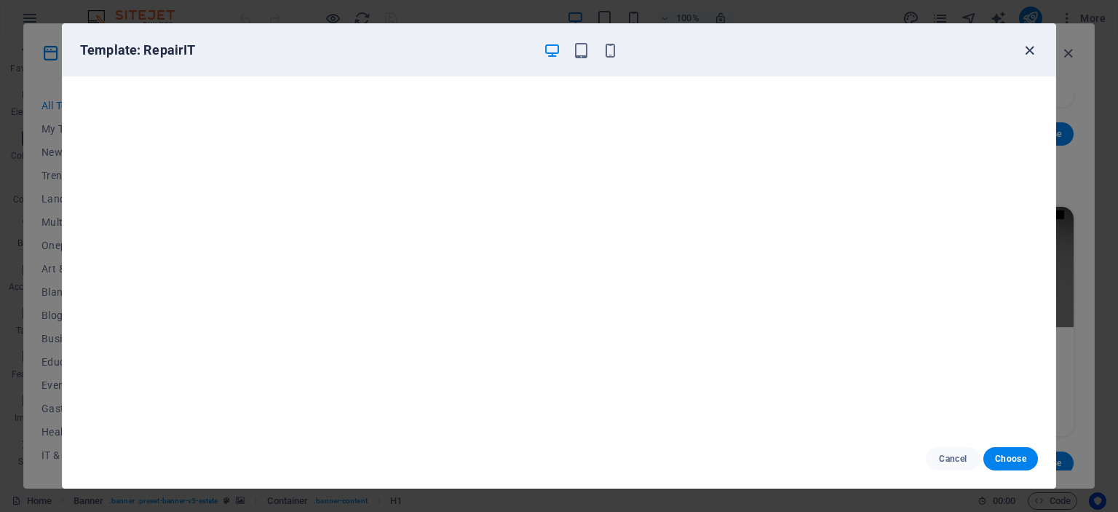
click at [1030, 52] on icon "button" at bounding box center [1029, 50] width 17 height 17
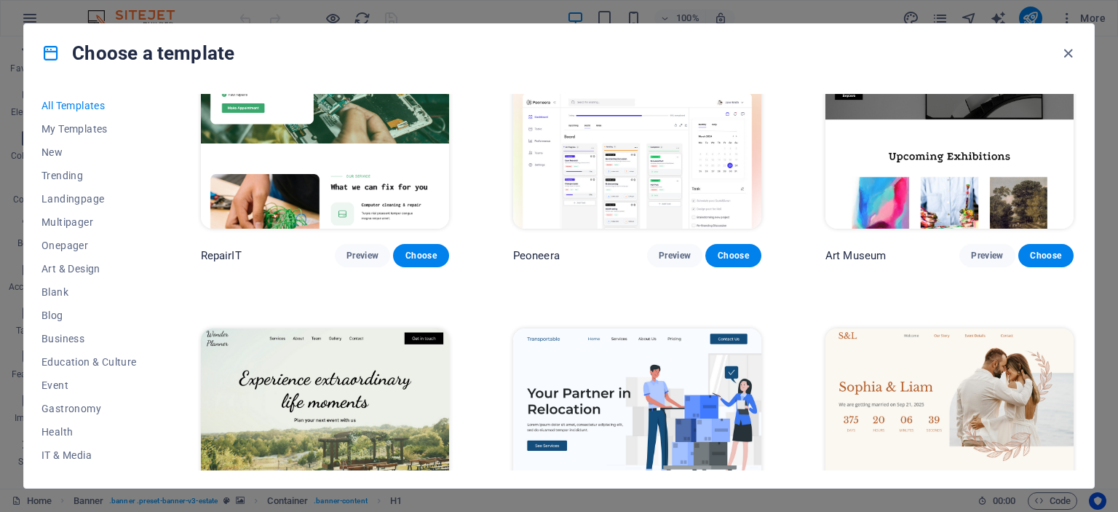
scroll to position [364, 0]
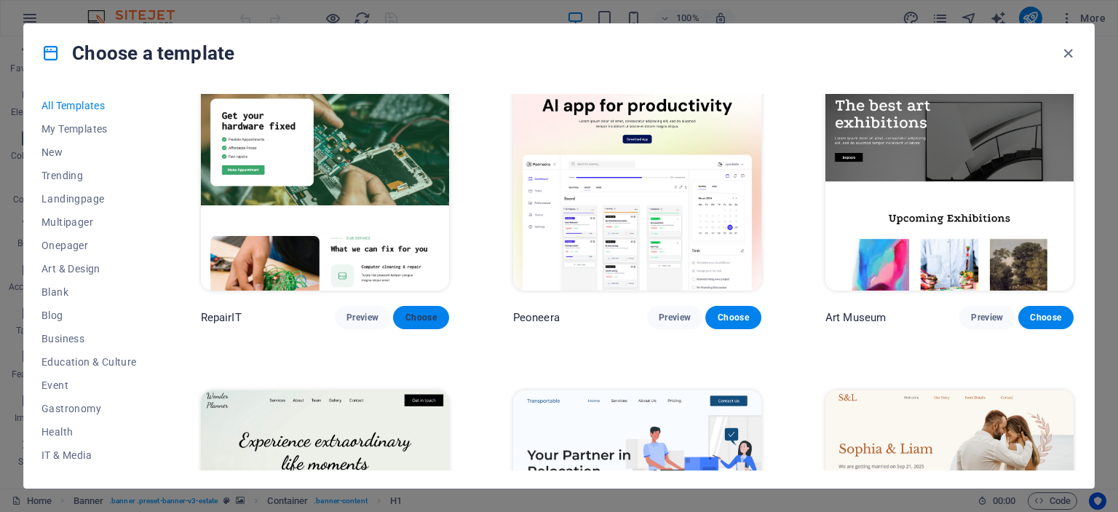
click at [421, 312] on span "Choose" at bounding box center [421, 318] width 32 height 12
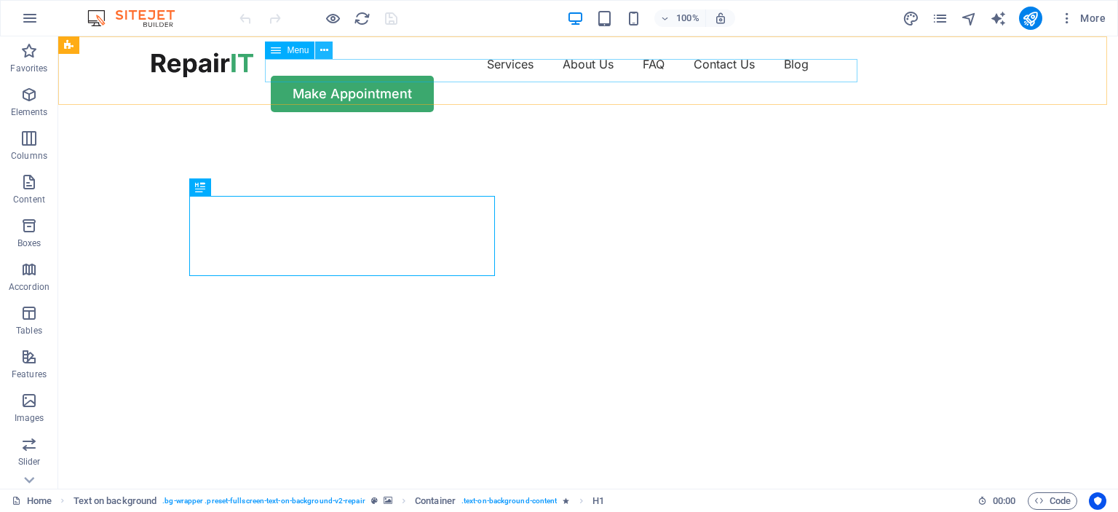
click at [320, 47] on icon at bounding box center [324, 50] width 8 height 15
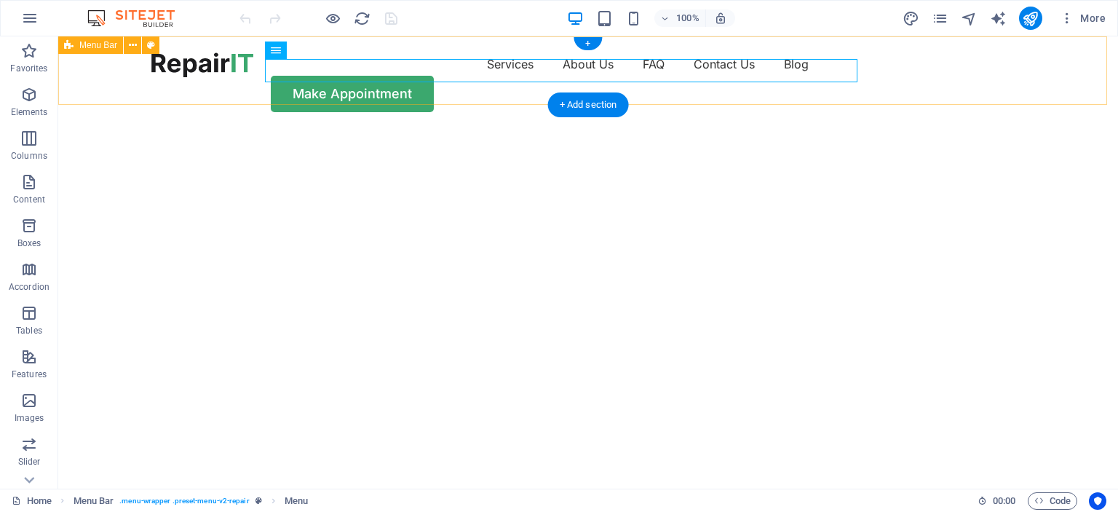
click at [673, 95] on div "Menu Services About Us FAQ Contact Us Blog Make Appointment" at bounding box center [588, 82] width 1060 height 92
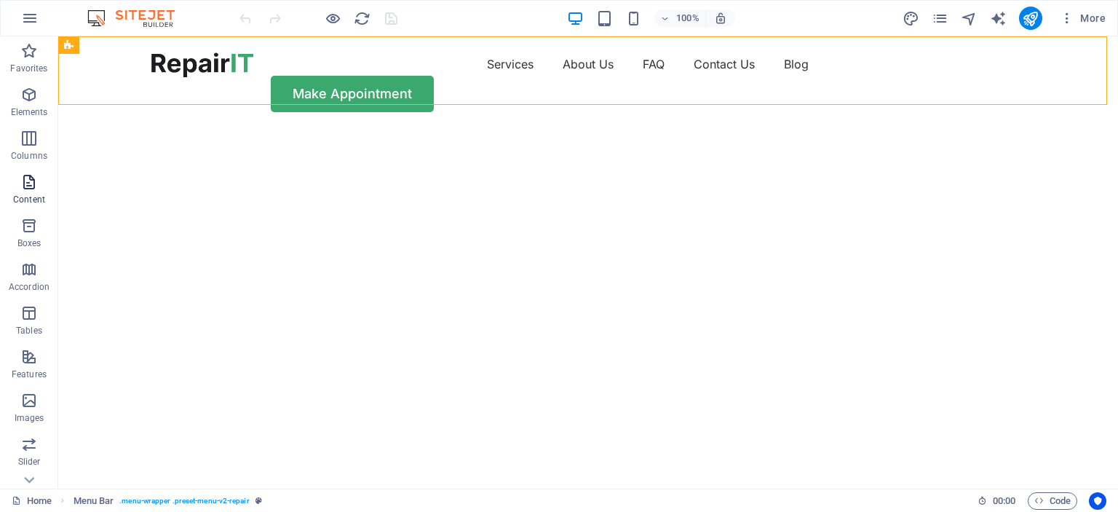
click at [23, 176] on icon "button" at bounding box center [28, 181] width 17 height 17
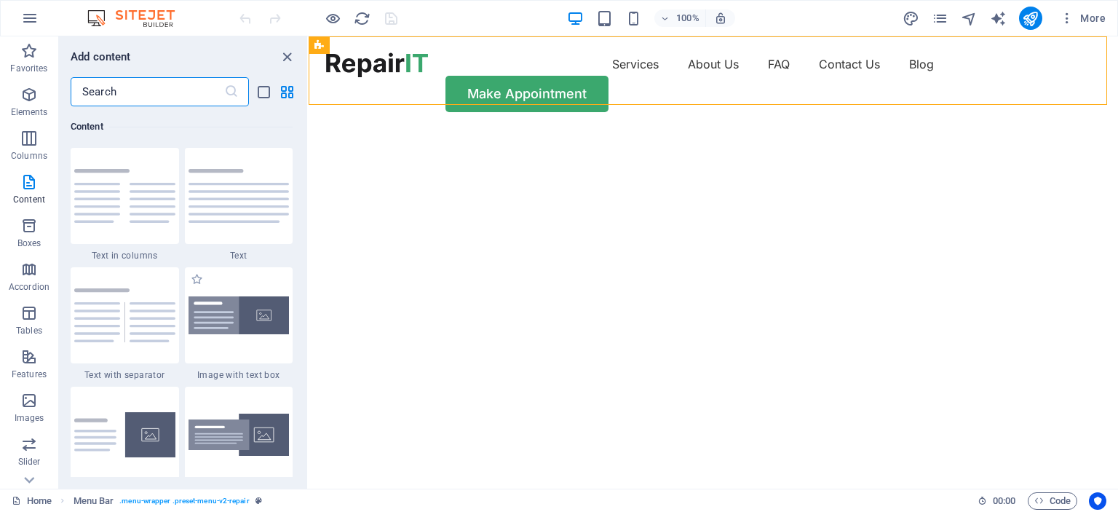
scroll to position [2765, 0]
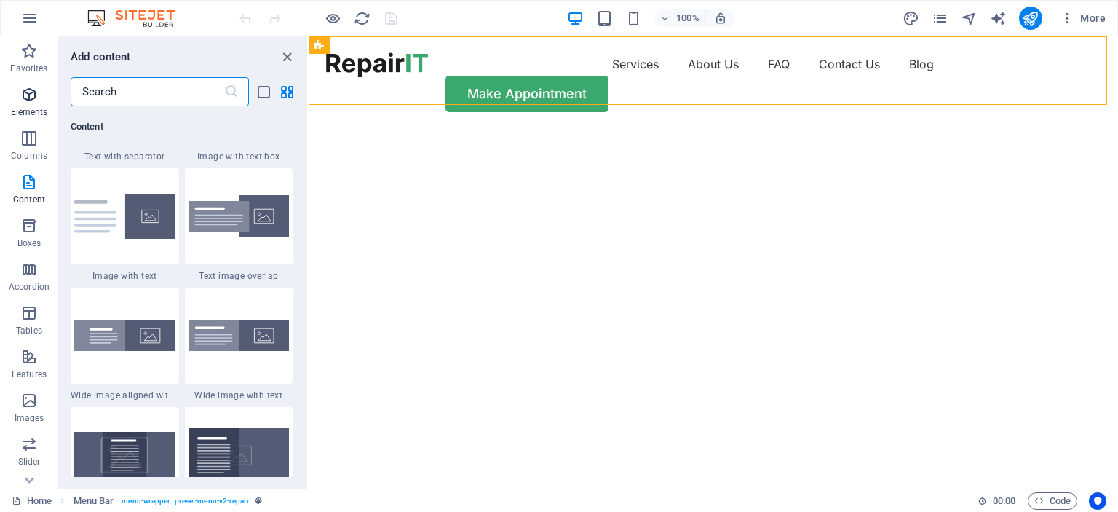
click at [28, 105] on span "Elements" at bounding box center [29, 103] width 58 height 35
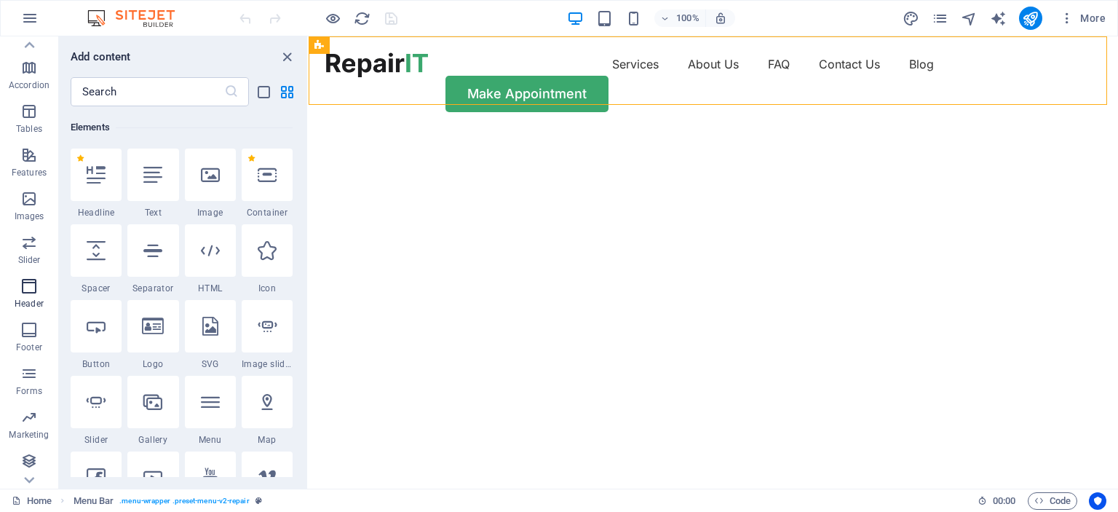
scroll to position [202, 0]
click at [26, 285] on icon "button" at bounding box center [28, 285] width 17 height 17
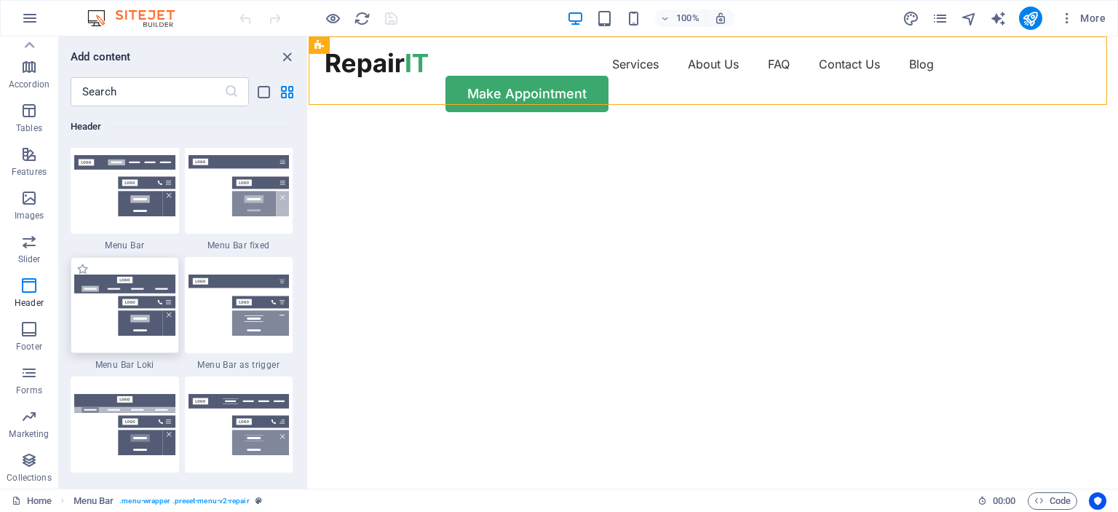
scroll to position [8911, 0]
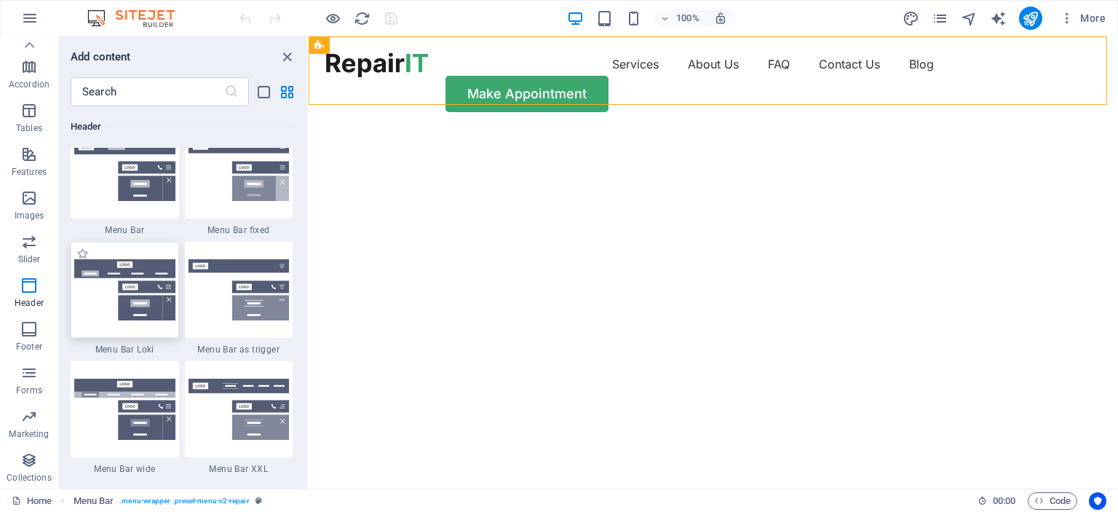
click at [126, 292] on img at bounding box center [124, 289] width 101 height 61
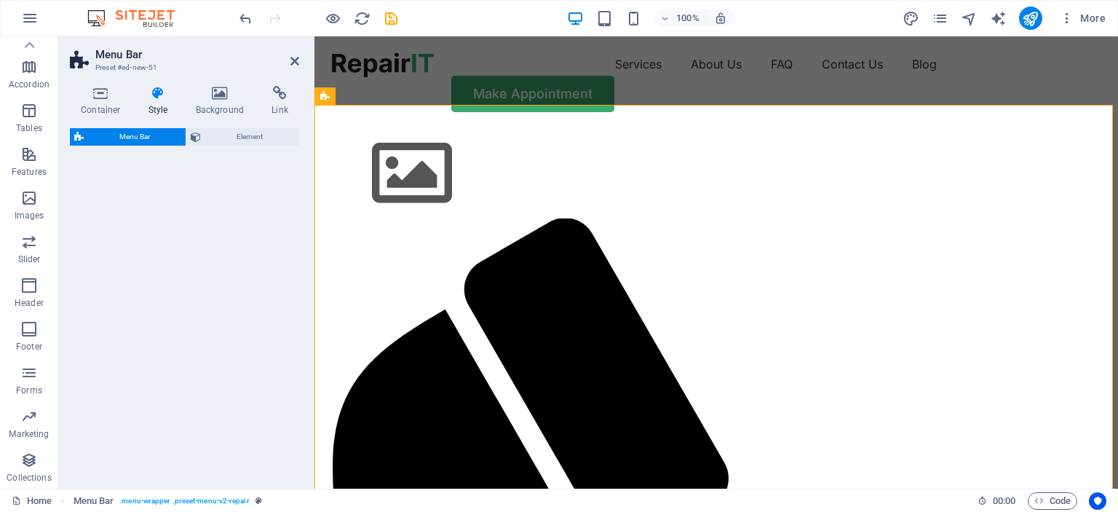
select select "rem"
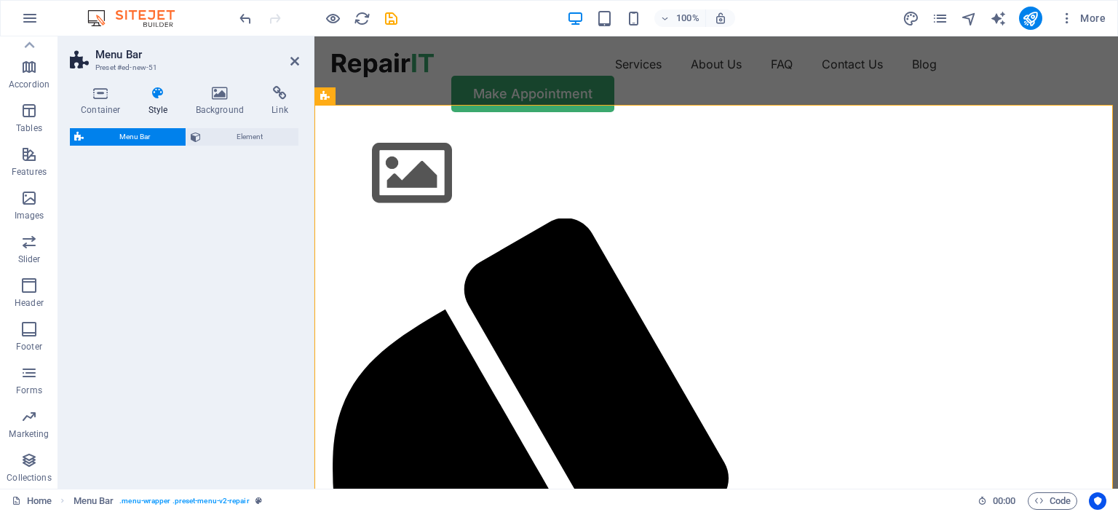
select select "rem"
select select "preset-menu-v2-loki"
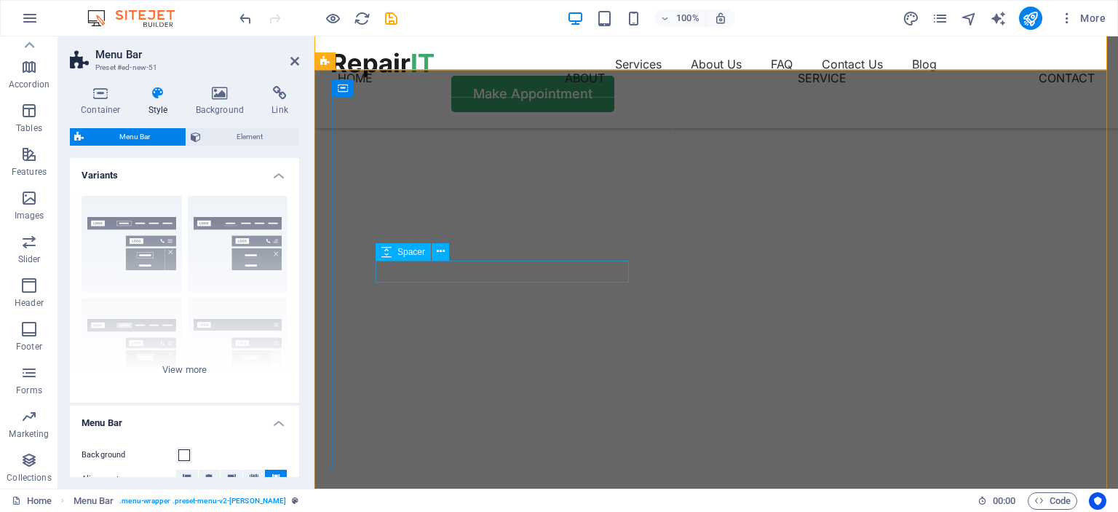
scroll to position [0, 0]
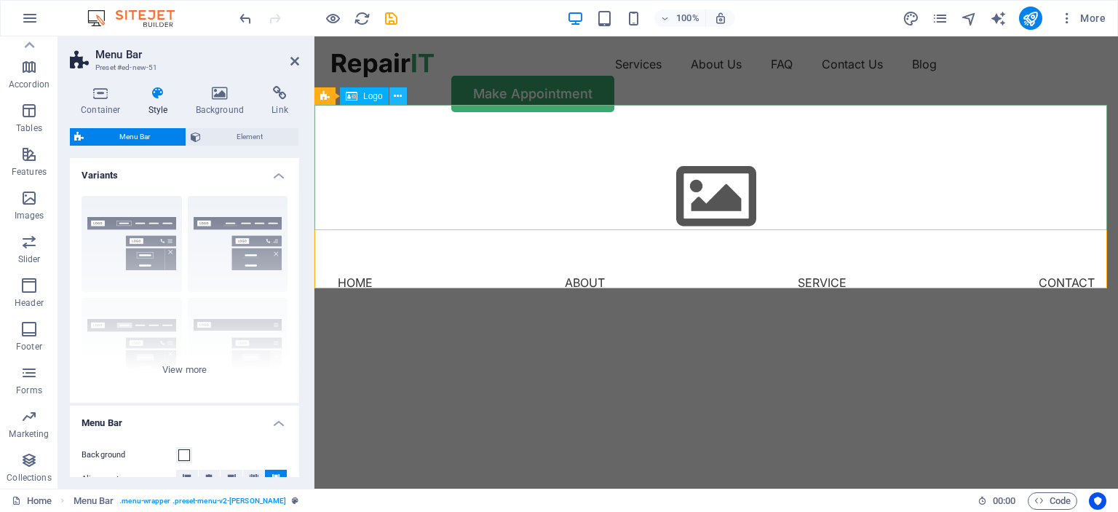
click at [400, 98] on icon at bounding box center [398, 96] width 8 height 15
click at [392, 98] on icon at bounding box center [389, 96] width 8 height 15
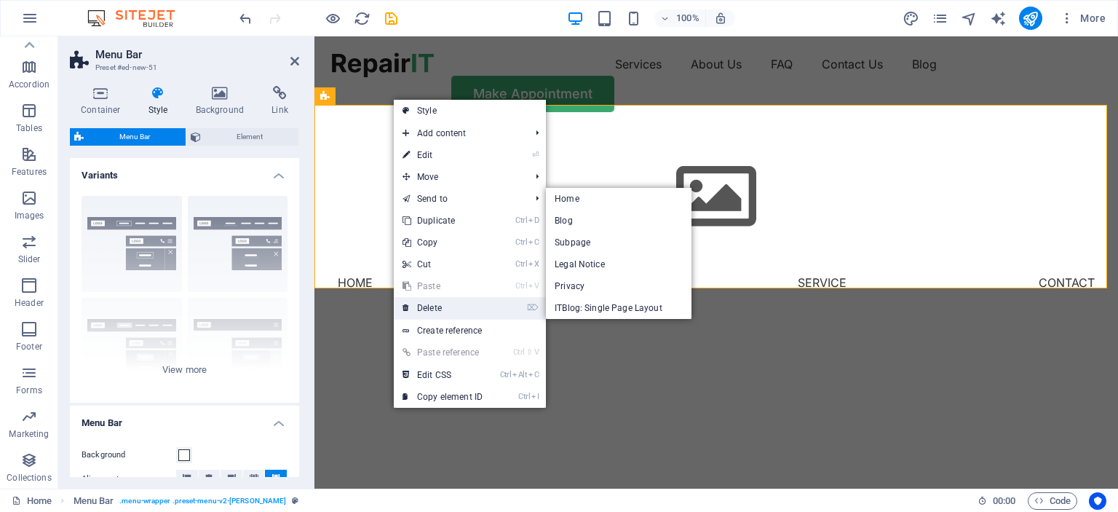
click at [444, 309] on link "⌦ Delete" at bounding box center [443, 308] width 98 height 22
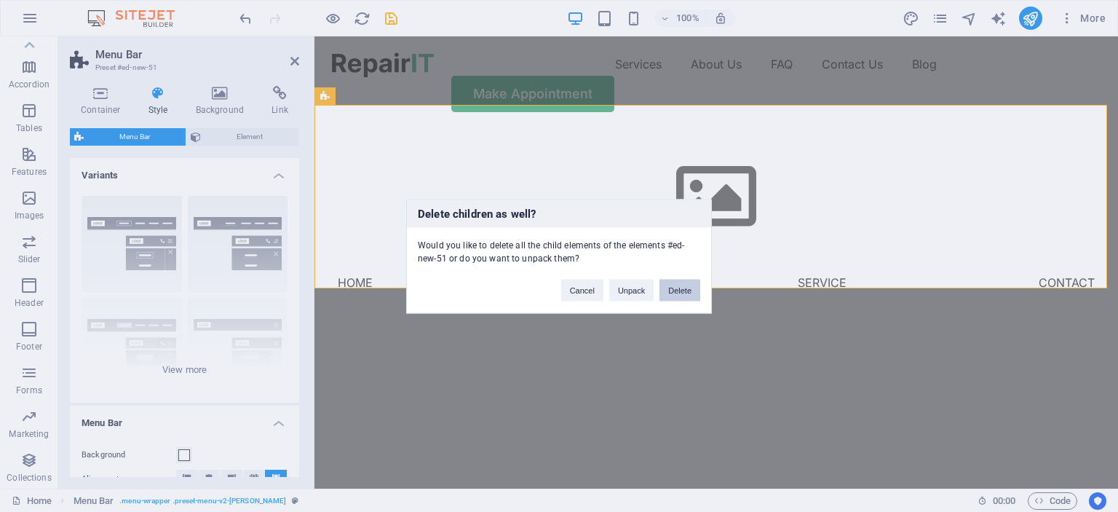
click at [678, 288] on button "Delete" at bounding box center [680, 290] width 41 height 22
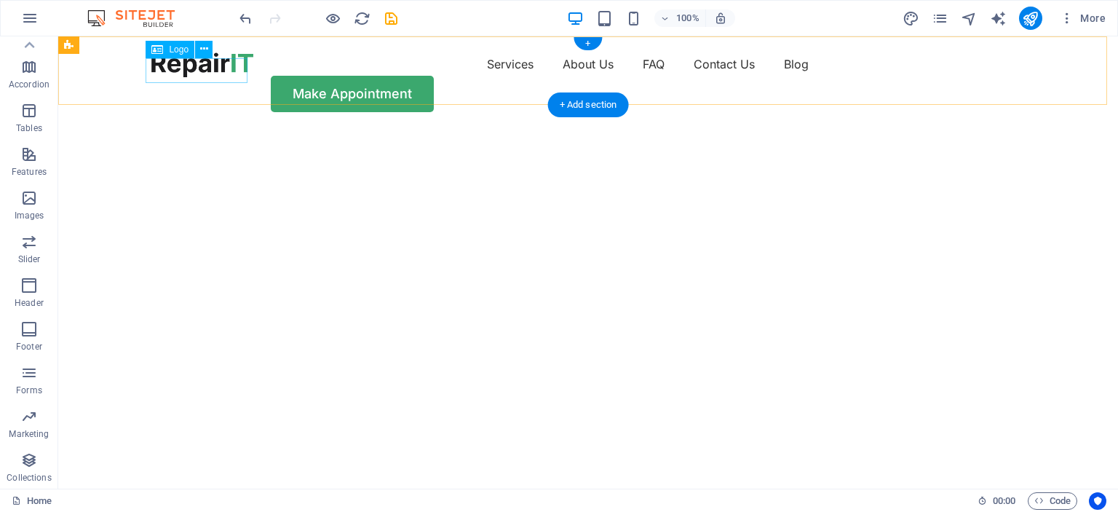
click at [198, 77] on div at bounding box center [202, 64] width 102 height 25
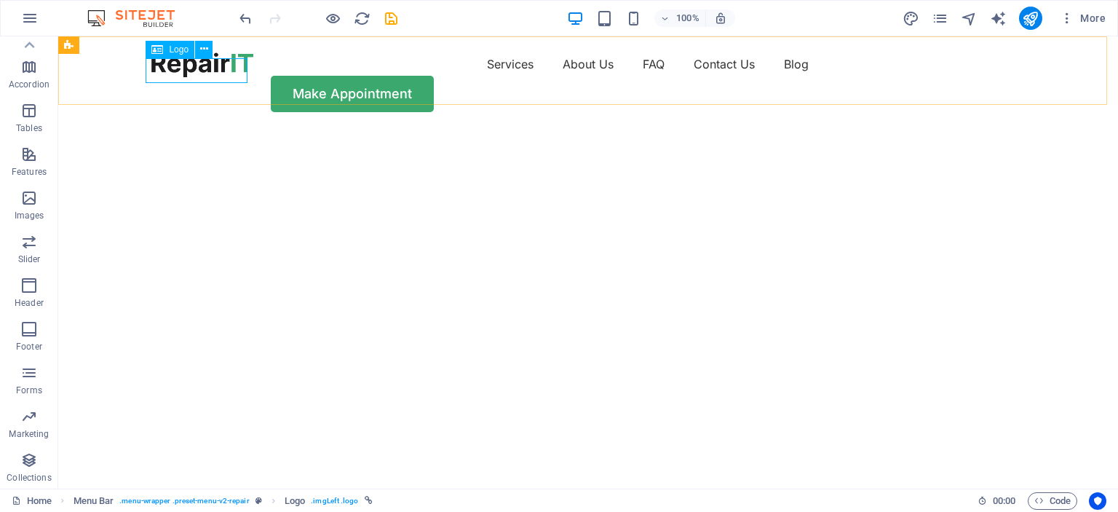
click at [167, 52] on div "Logo" at bounding box center [170, 49] width 49 height 17
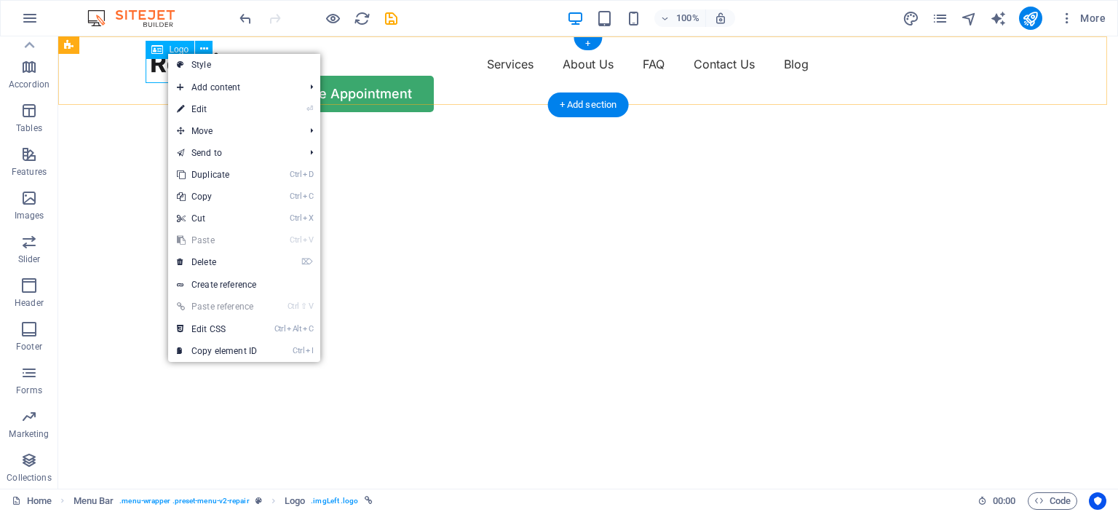
click at [160, 63] on div at bounding box center [202, 64] width 102 height 25
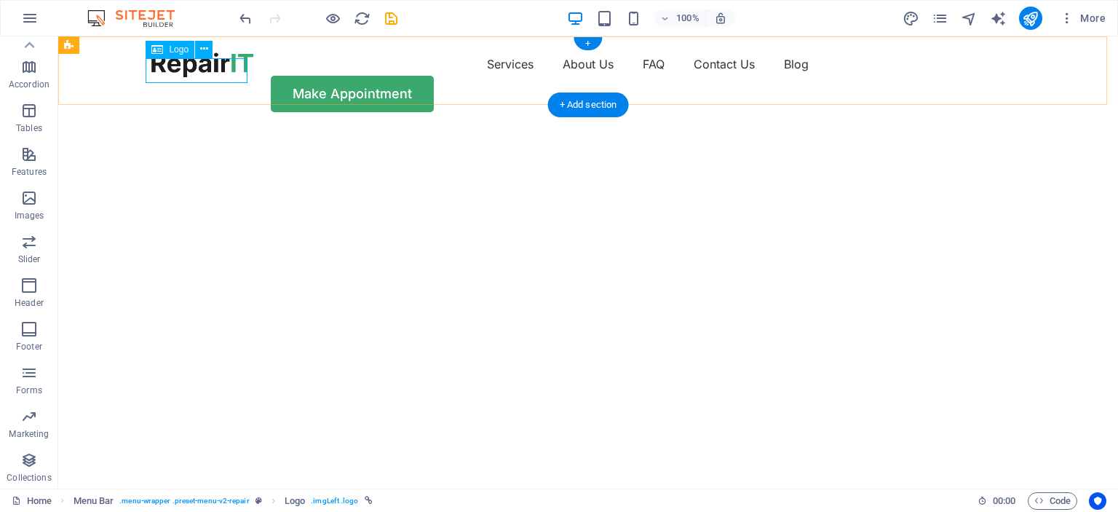
click at [160, 63] on div at bounding box center [202, 64] width 102 height 25
select select "px"
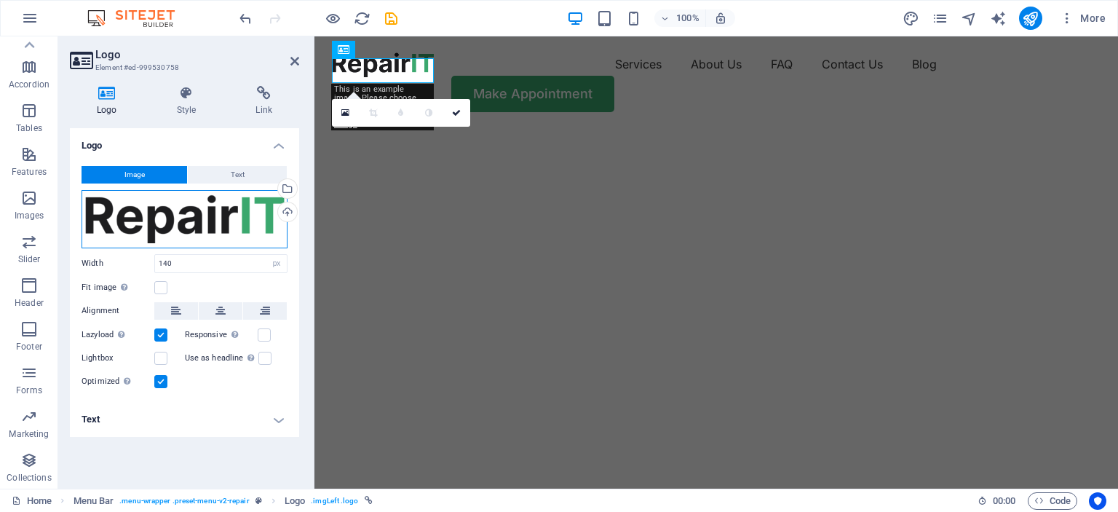
click at [253, 215] on div "Drag files here, click to choose files or select files from Files or our free s…" at bounding box center [185, 219] width 206 height 58
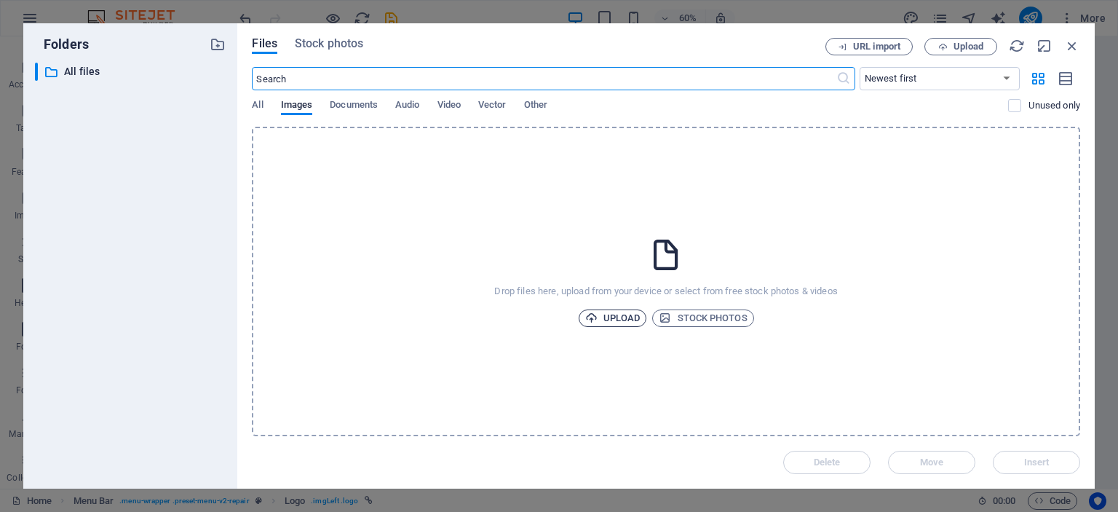
click at [625, 317] on span "Upload" at bounding box center [612, 317] width 55 height 17
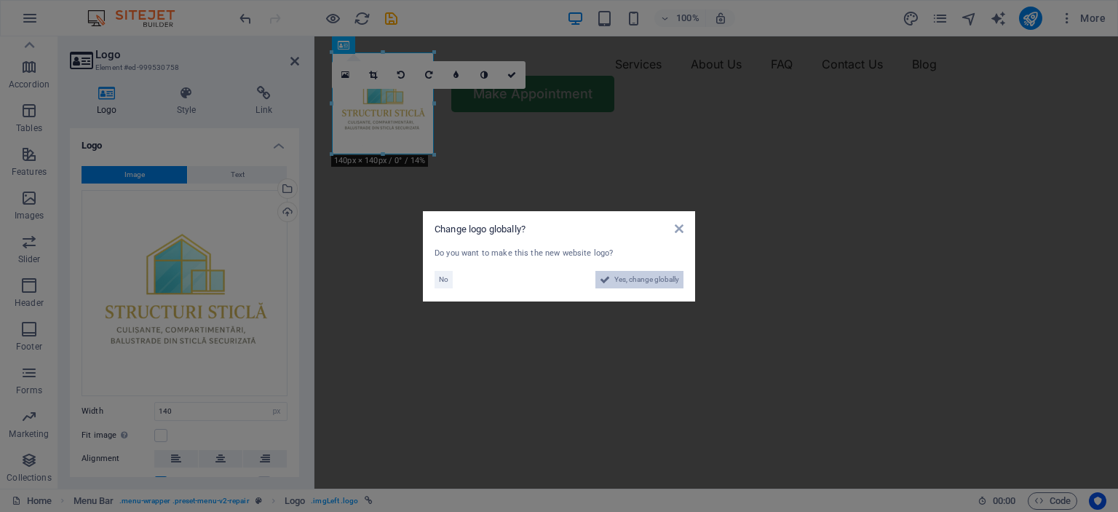
click at [652, 285] on span "Yes, change globally" at bounding box center [646, 279] width 65 height 17
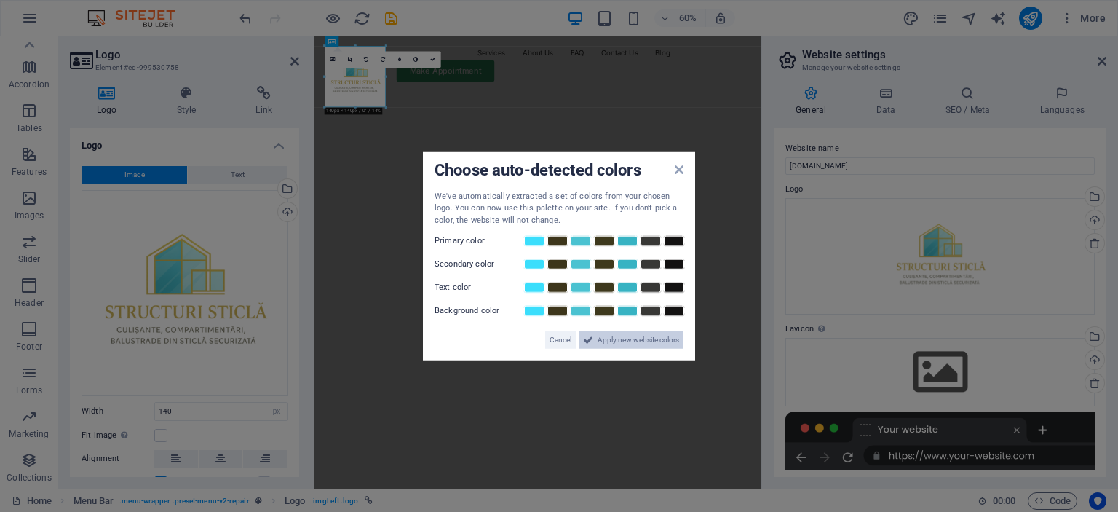
click at [628, 344] on span "Apply new website colors" at bounding box center [639, 339] width 82 height 17
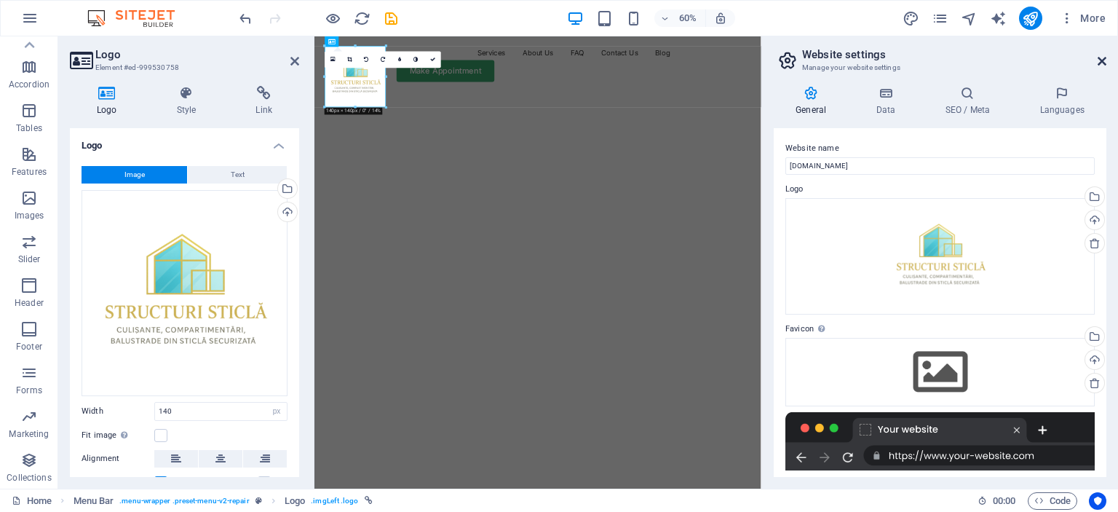
click at [1098, 62] on icon at bounding box center [1102, 61] width 9 height 12
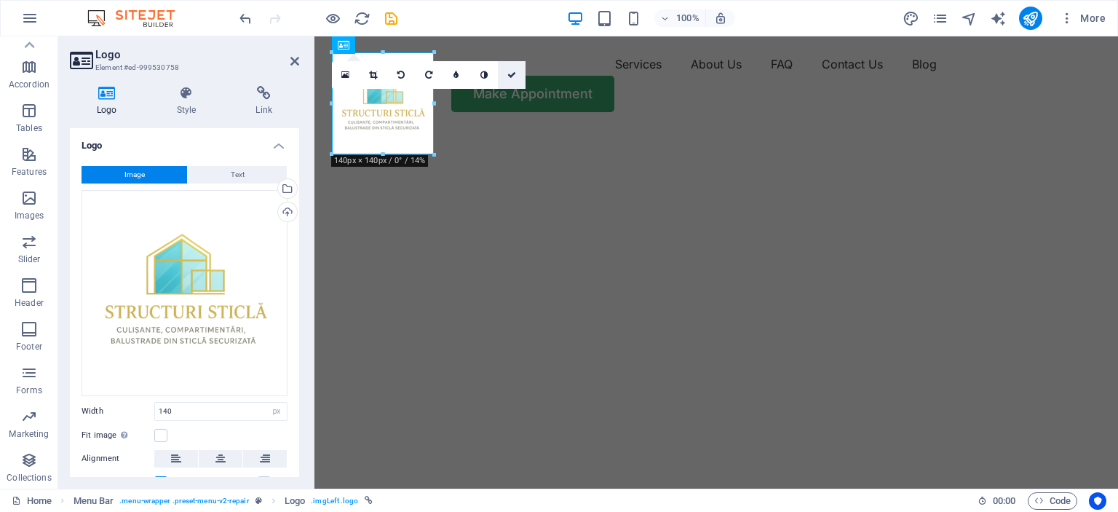
click at [512, 77] on icon at bounding box center [511, 75] width 9 height 9
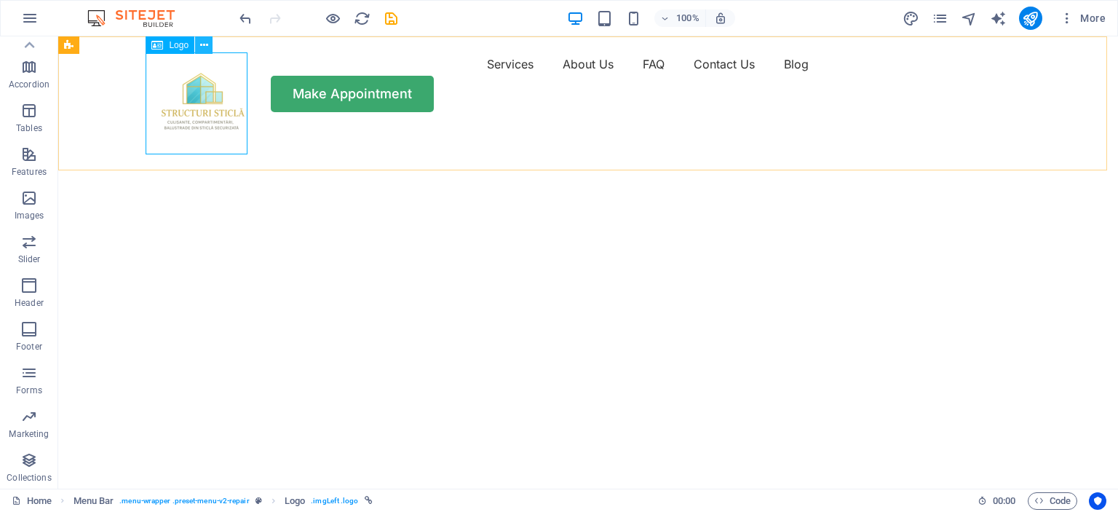
click at [205, 49] on icon at bounding box center [204, 45] width 8 height 15
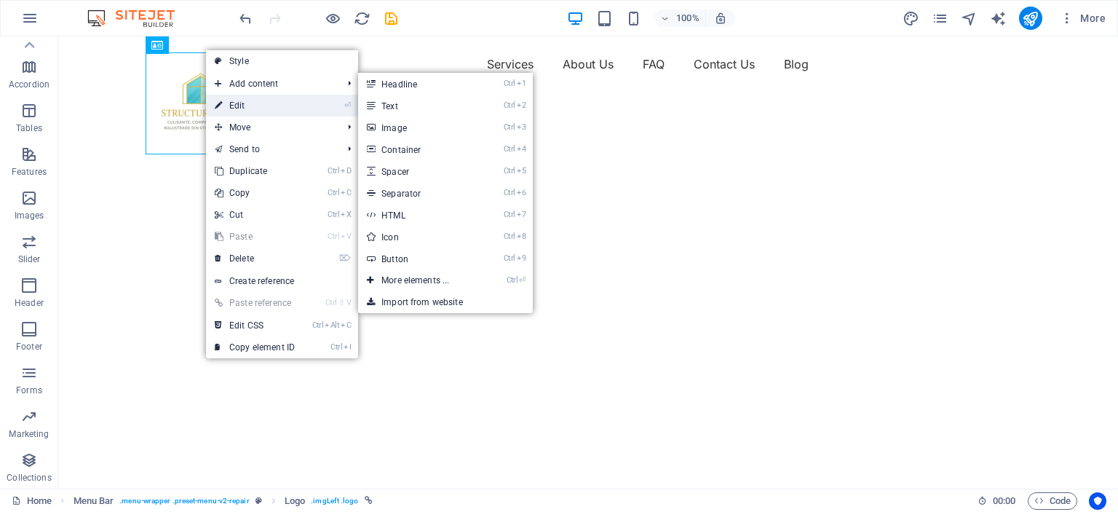
click at [244, 114] on link "⏎ Edit" at bounding box center [255, 106] width 98 height 22
select select "px"
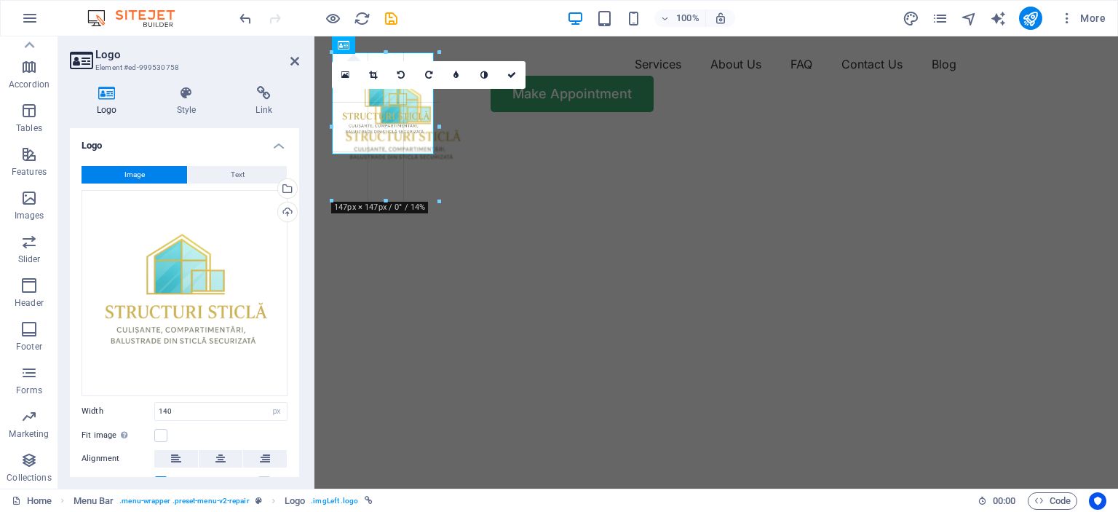
type input "150"
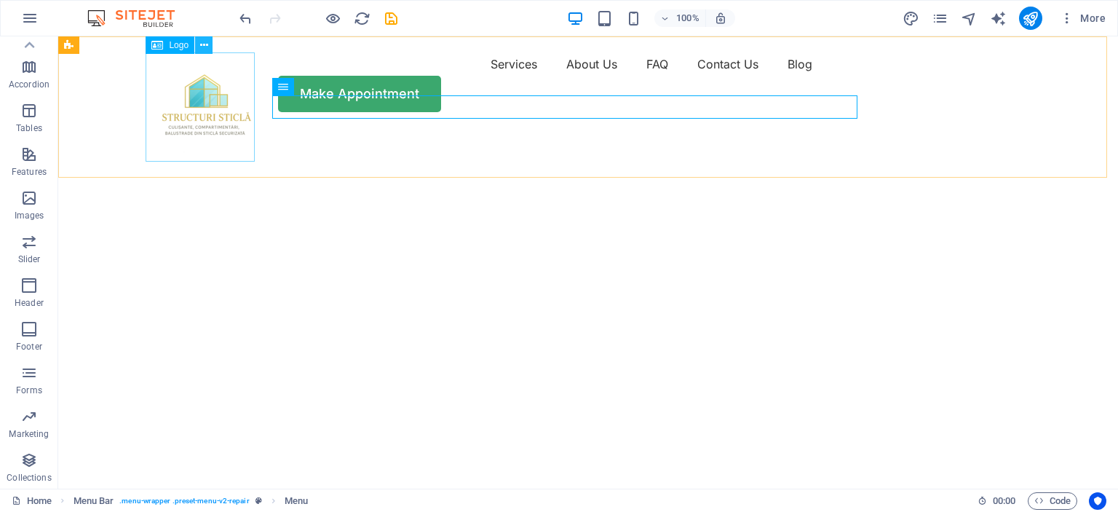
click at [206, 45] on icon at bounding box center [204, 45] width 8 height 15
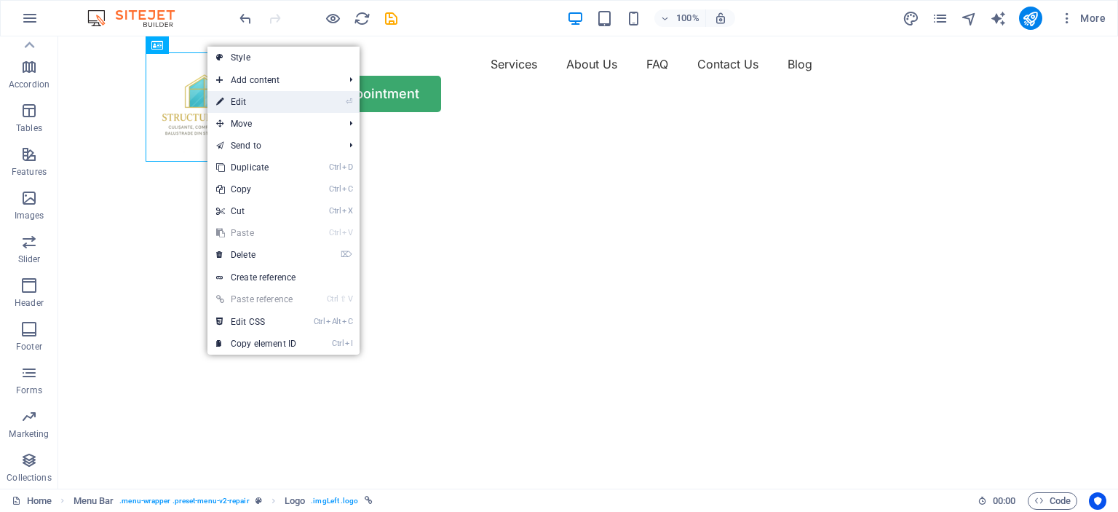
click at [307, 100] on li "⏎ Edit" at bounding box center [283, 102] width 152 height 22
click at [307, 102] on li "⏎ Edit" at bounding box center [283, 102] width 152 height 22
click at [239, 99] on link "⏎ Edit" at bounding box center [256, 102] width 98 height 22
select select "px"
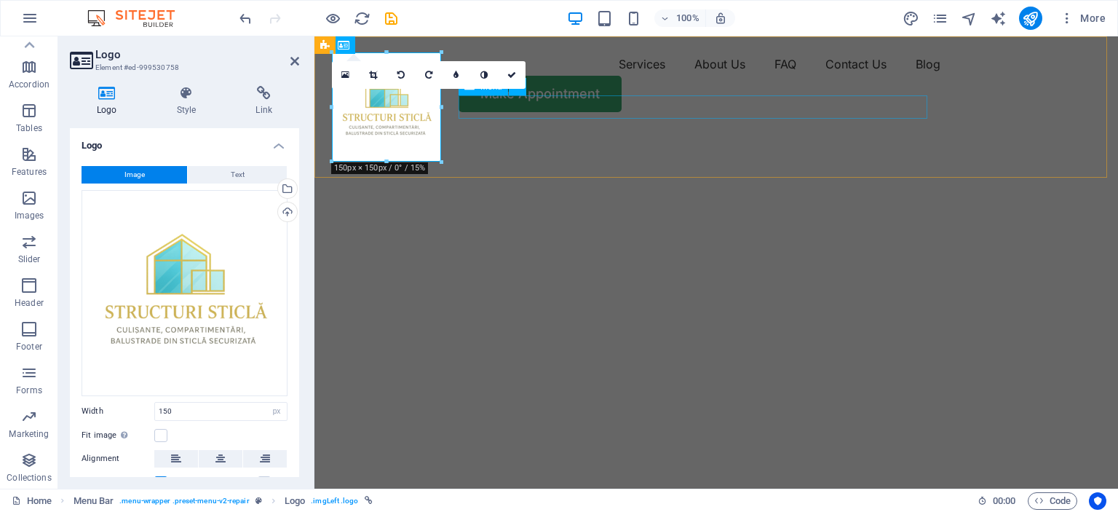
drag, startPoint x: 757, startPoint y: 143, endPoint x: 527, endPoint y: 111, distance: 232.3
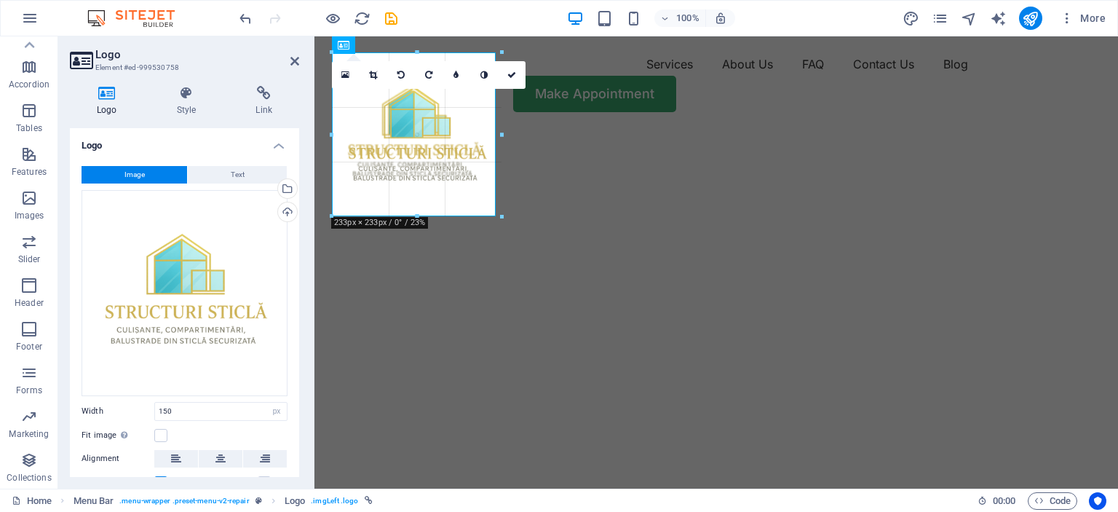
type input "225"
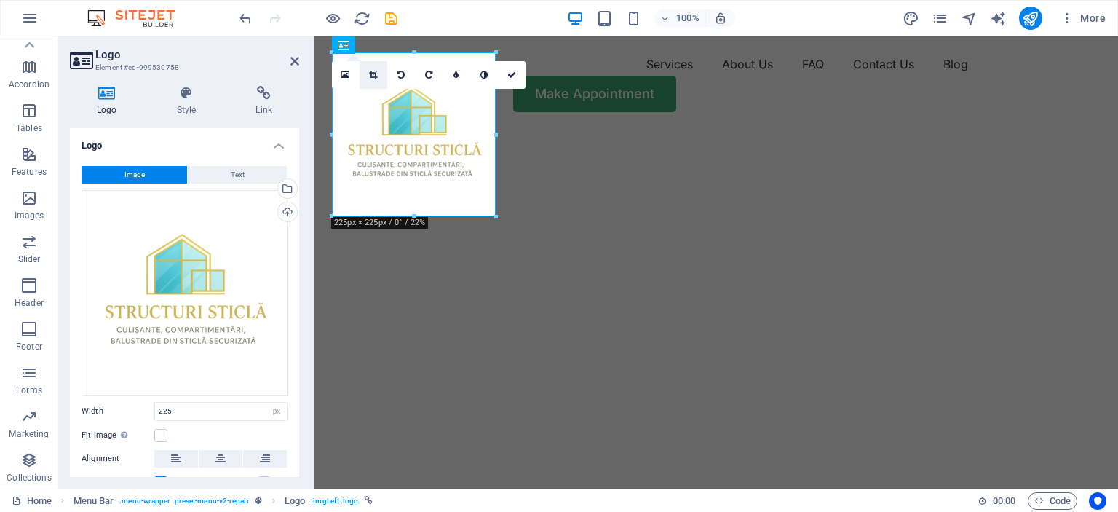
click at [379, 74] on link at bounding box center [374, 75] width 28 height 28
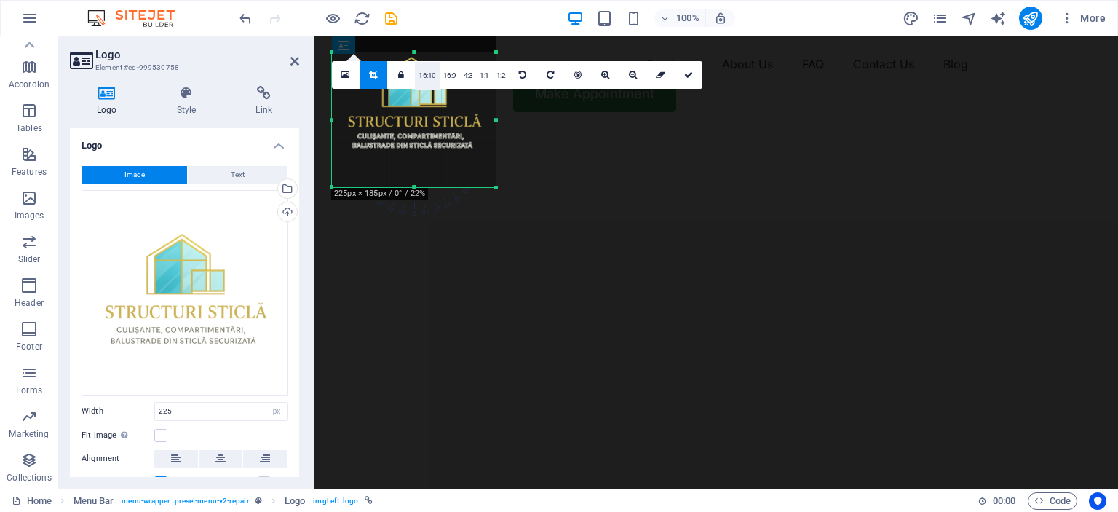
drag, startPoint x: 416, startPoint y: 51, endPoint x: 419, endPoint y: 79, distance: 28.6
click at [419, 79] on div "180 170 160 150 140 130 120 110 100 90 80 70 60 50 40 30 20 10 0 -10 -20 -30 -4…" at bounding box center [414, 119] width 164 height 135
drag, startPoint x: 416, startPoint y: 190, endPoint x: 415, endPoint y: 155, distance: 35.0
click at [415, 155] on div at bounding box center [414, 153] width 164 height 5
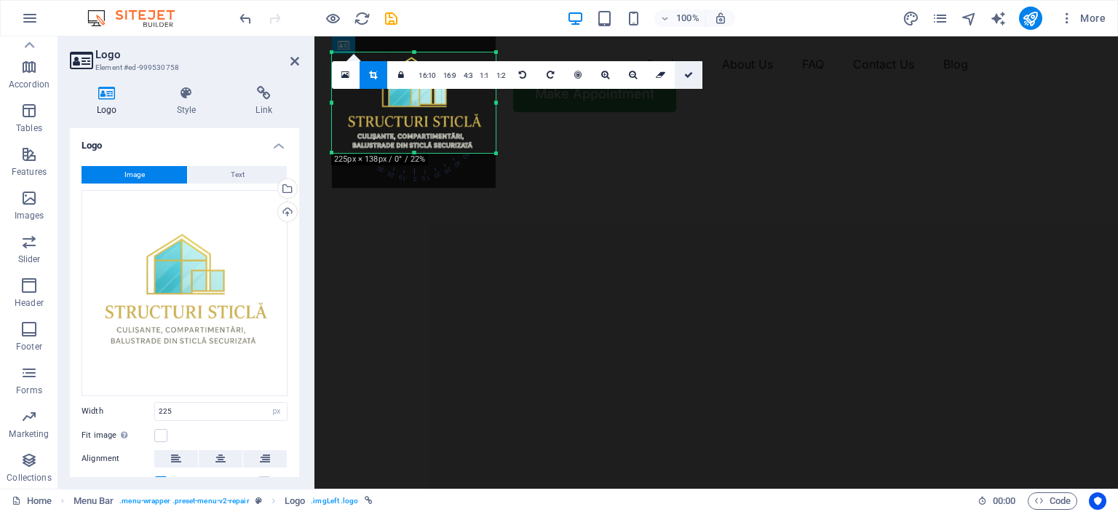
click at [686, 74] on icon at bounding box center [688, 75] width 9 height 9
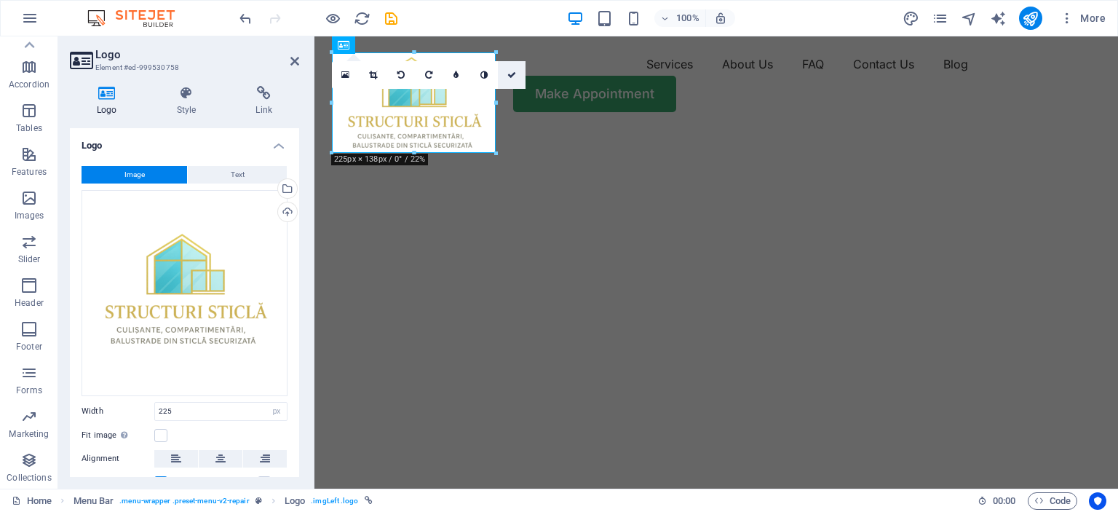
click at [512, 73] on icon at bounding box center [511, 75] width 9 height 9
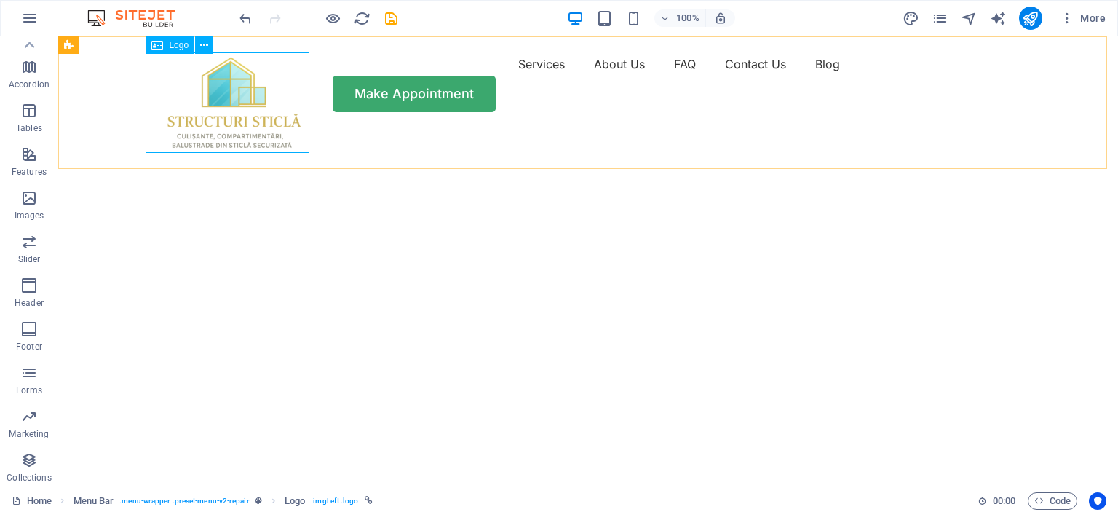
click at [180, 45] on span "Logo" at bounding box center [179, 45] width 20 height 9
click at [167, 49] on div "Logo" at bounding box center [170, 44] width 49 height 17
select select "px"
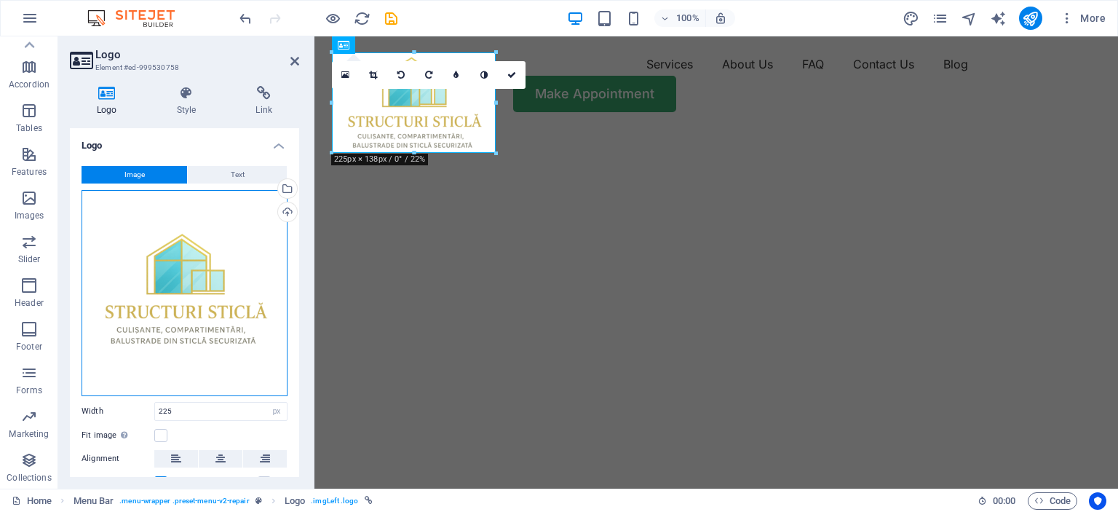
click at [165, 264] on div "Drag files here, click to choose files or select files from Files or our free s…" at bounding box center [185, 293] width 206 height 206
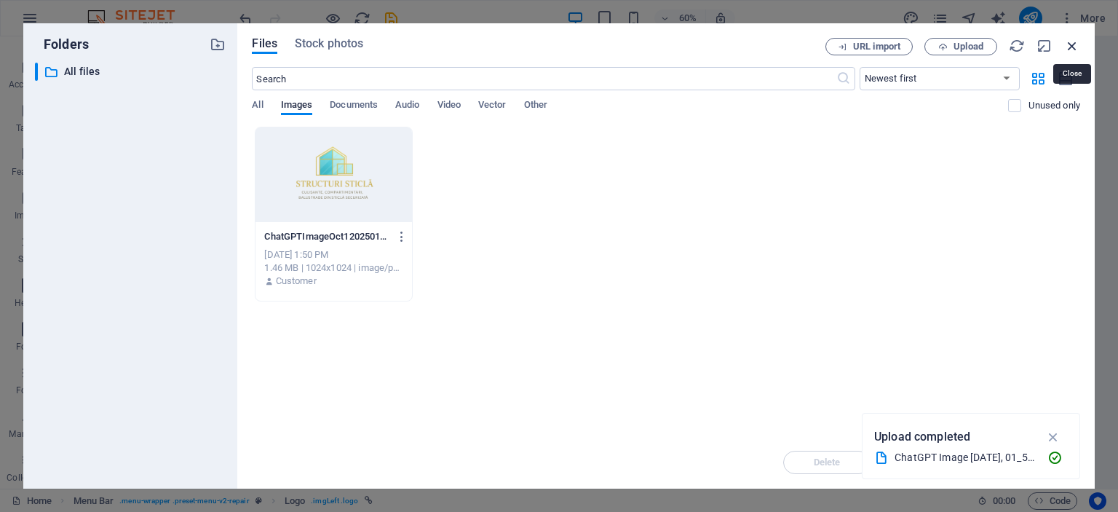
drag, startPoint x: 1076, startPoint y: 46, endPoint x: 761, endPoint y: 9, distance: 317.3
click at [1076, 46] on icon "button" at bounding box center [1072, 46] width 16 height 16
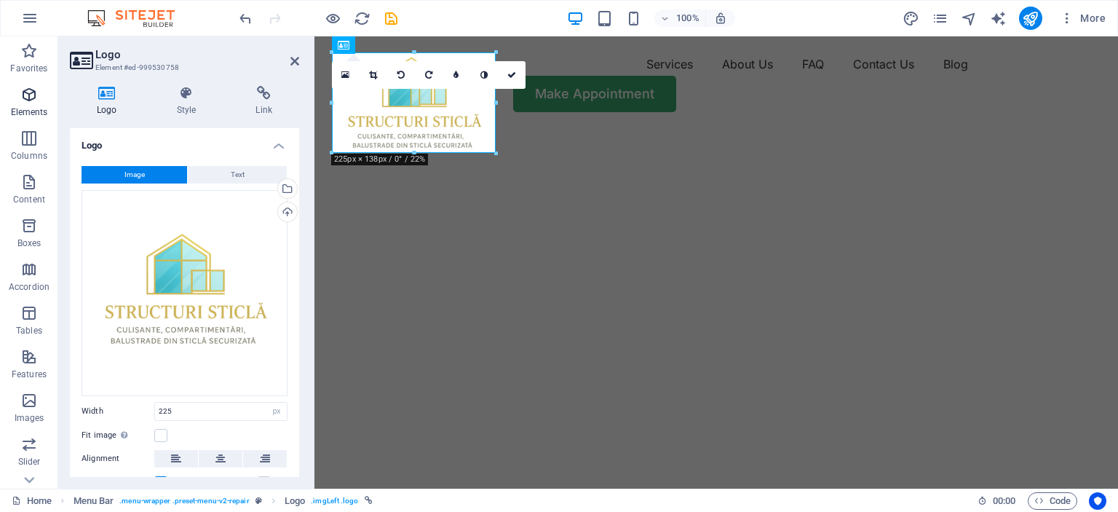
click at [26, 88] on icon "button" at bounding box center [28, 94] width 17 height 17
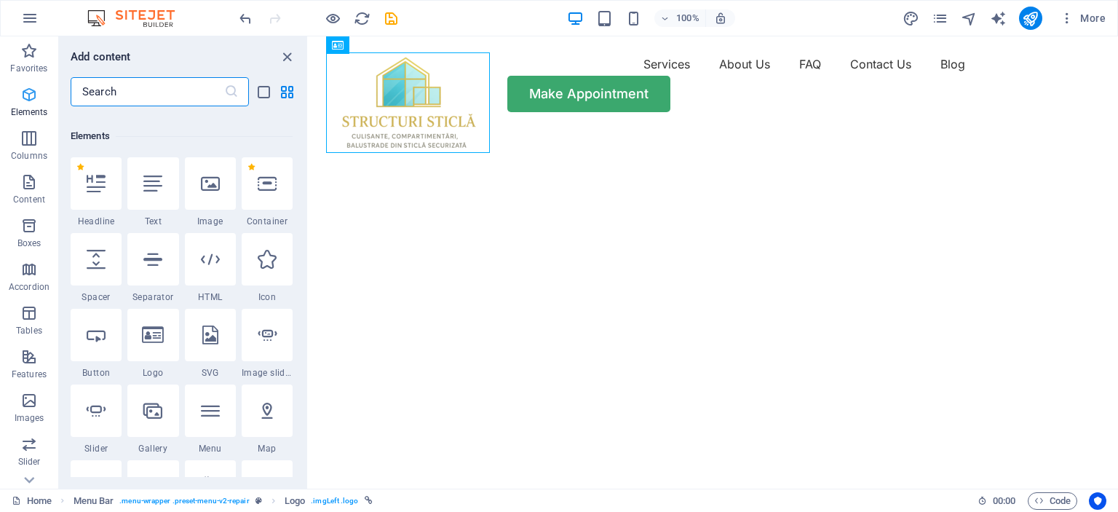
scroll to position [154, 0]
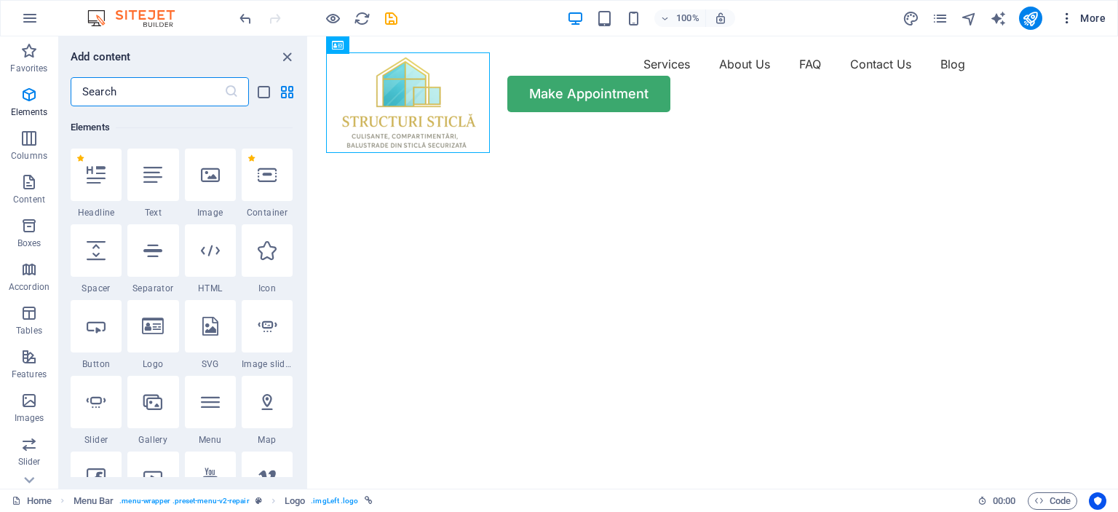
click at [1073, 22] on icon "button" at bounding box center [1067, 18] width 15 height 15
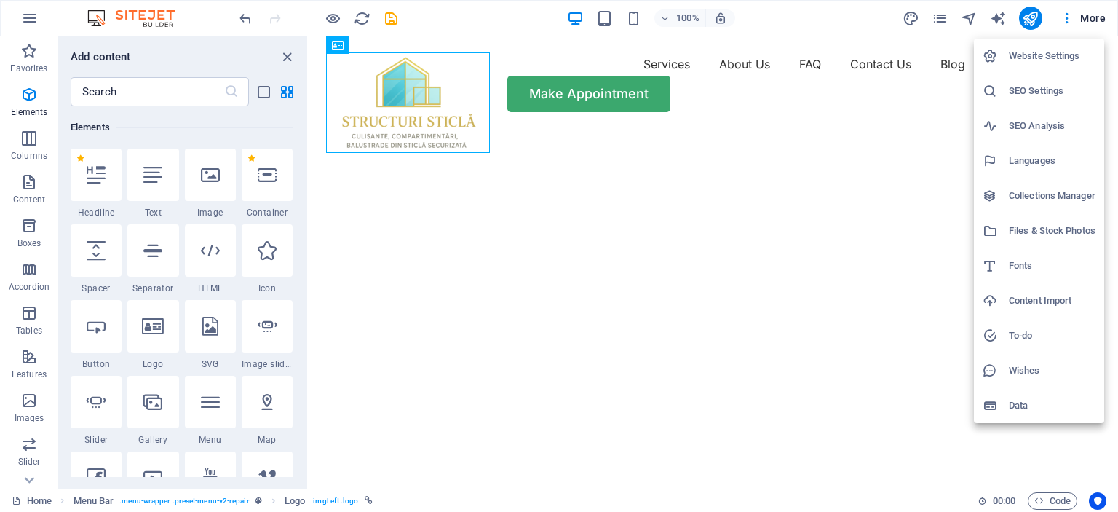
click at [1058, 53] on h6 "Website Settings" at bounding box center [1052, 55] width 87 height 17
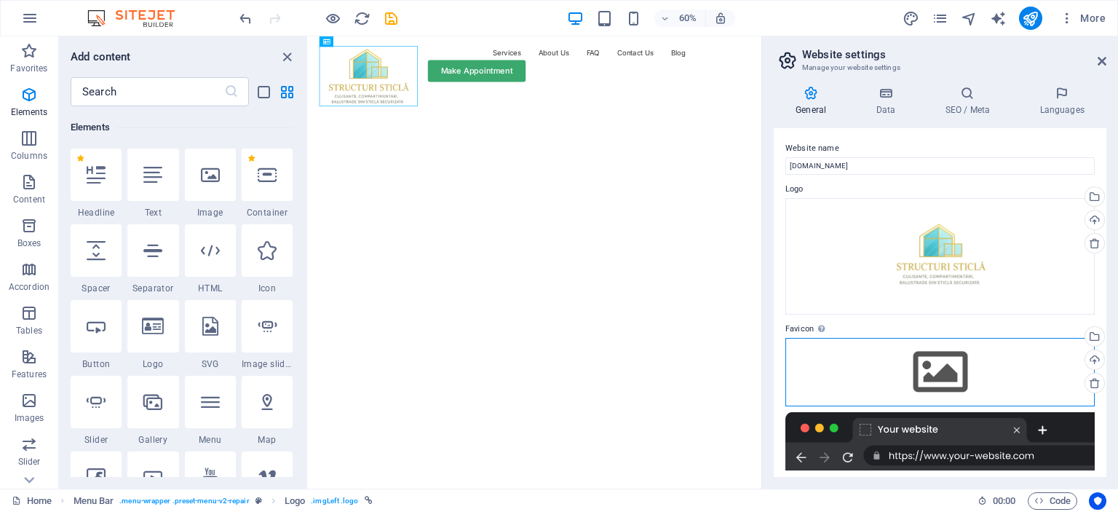
click at [936, 367] on div "Drag files here, click to choose files or select files from Files or our free s…" at bounding box center [939, 372] width 309 height 68
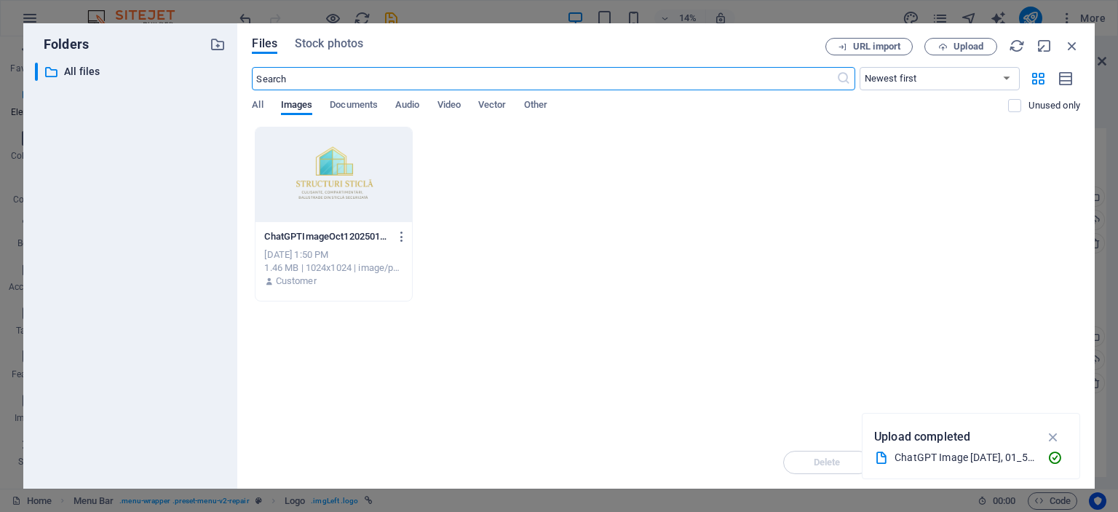
click at [564, 263] on div "ChatGPTImageOct1202501_56_11PM-x7oGS4XPKvaYgMmMDEJwVA.png ChatGPTImageOct120250…" at bounding box center [666, 214] width 828 height 175
click at [951, 49] on span "Upload" at bounding box center [961, 46] width 60 height 9
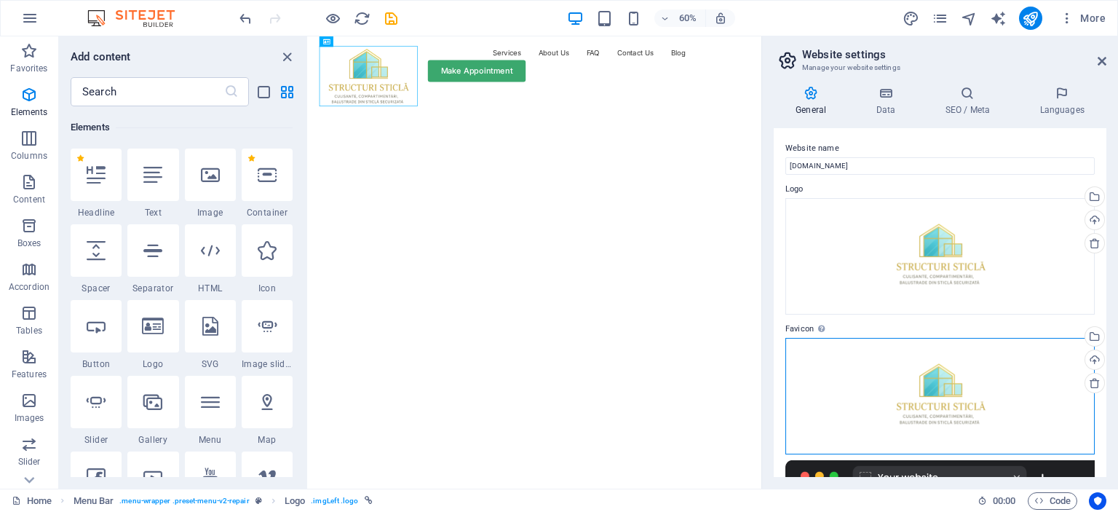
click at [952, 409] on div "Drag files here, click to choose files or select files from Files or our free s…" at bounding box center [939, 396] width 309 height 116
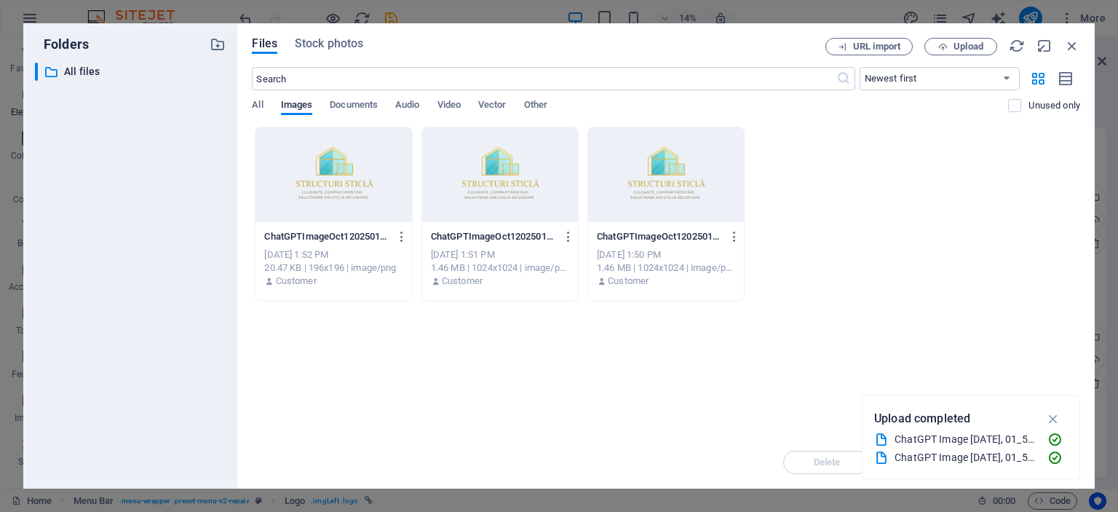
click at [526, 194] on div at bounding box center [500, 174] width 156 height 95
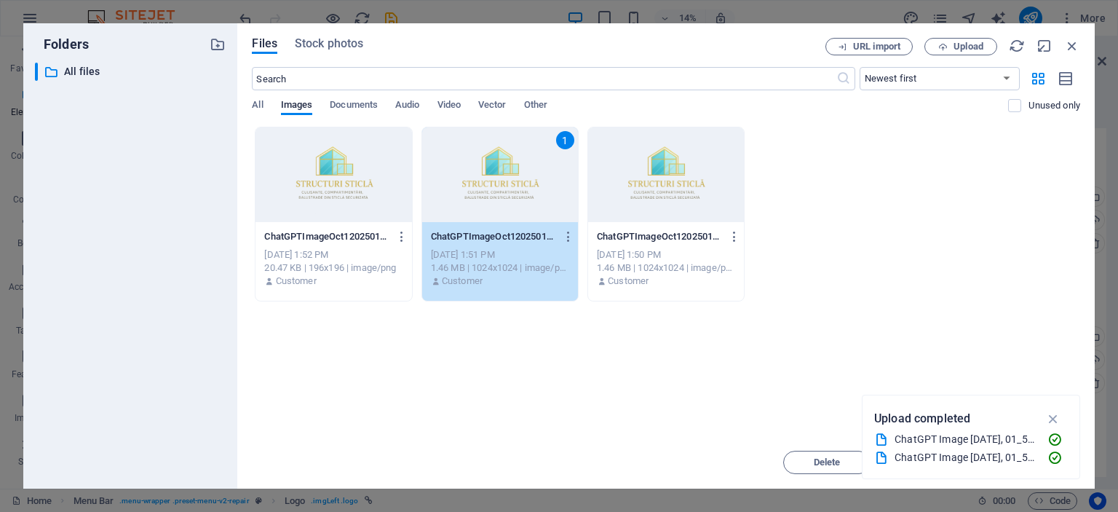
click at [510, 189] on div "1" at bounding box center [500, 174] width 156 height 95
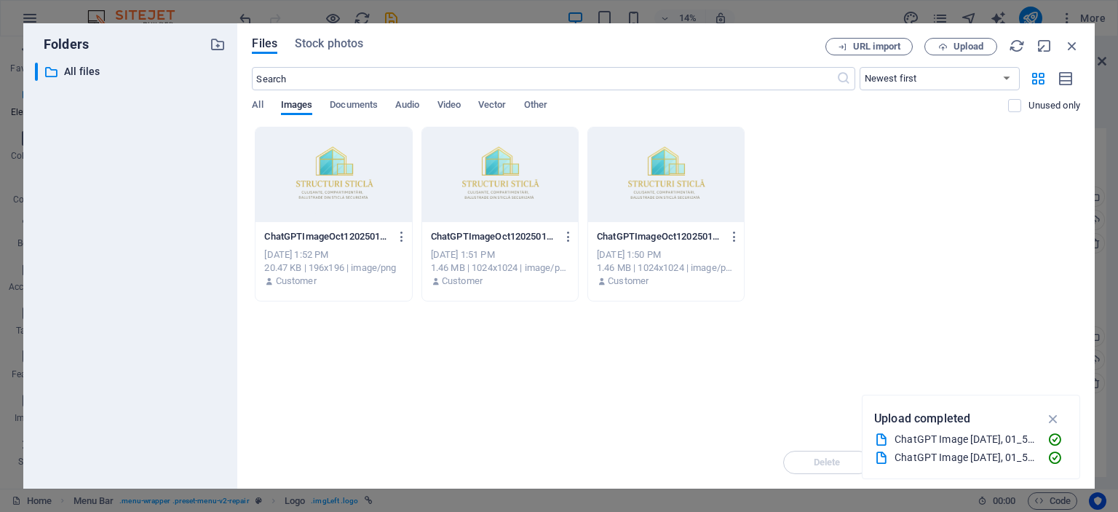
click at [328, 189] on div at bounding box center [334, 174] width 156 height 95
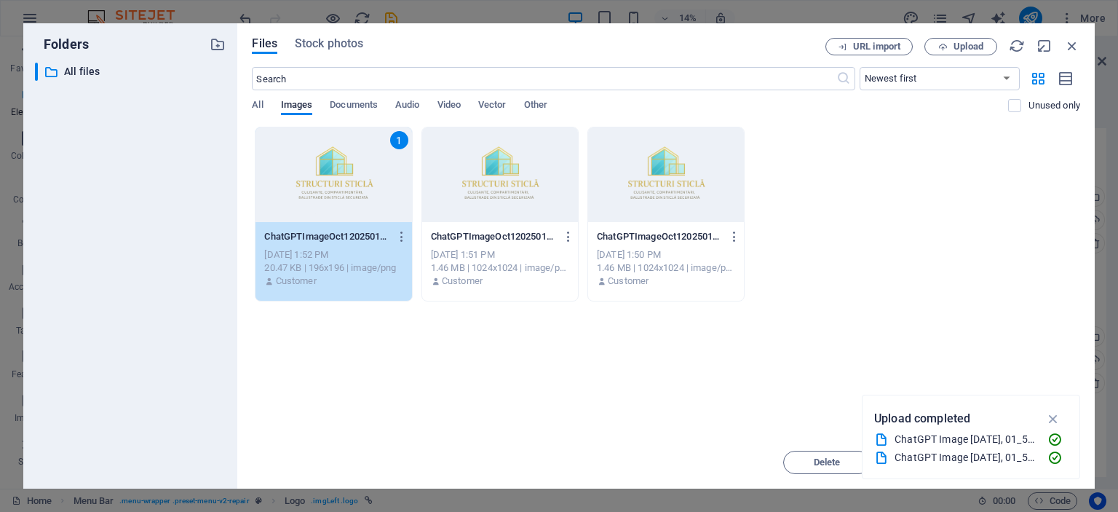
click at [520, 181] on div at bounding box center [500, 174] width 156 height 95
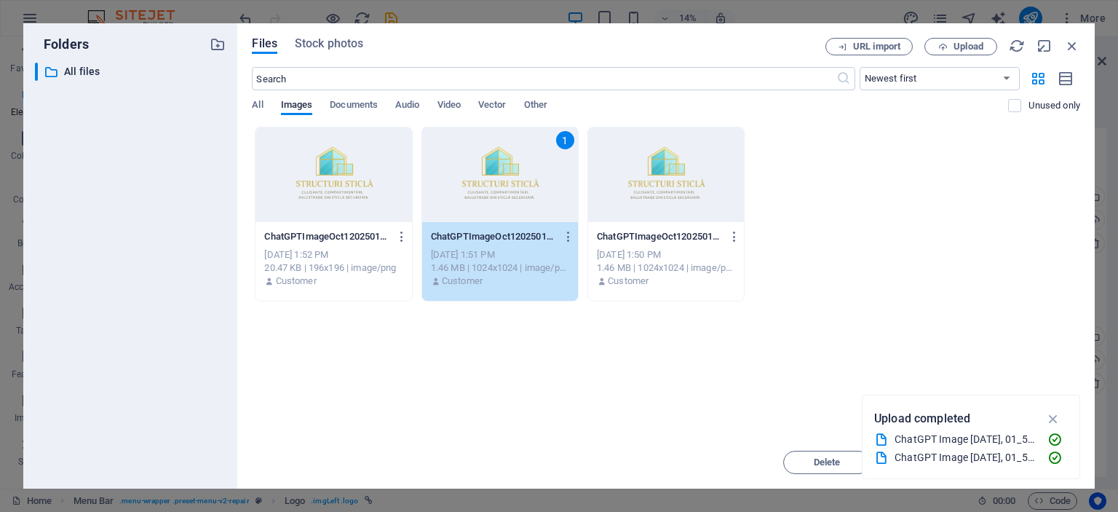
click at [371, 200] on div at bounding box center [334, 174] width 156 height 95
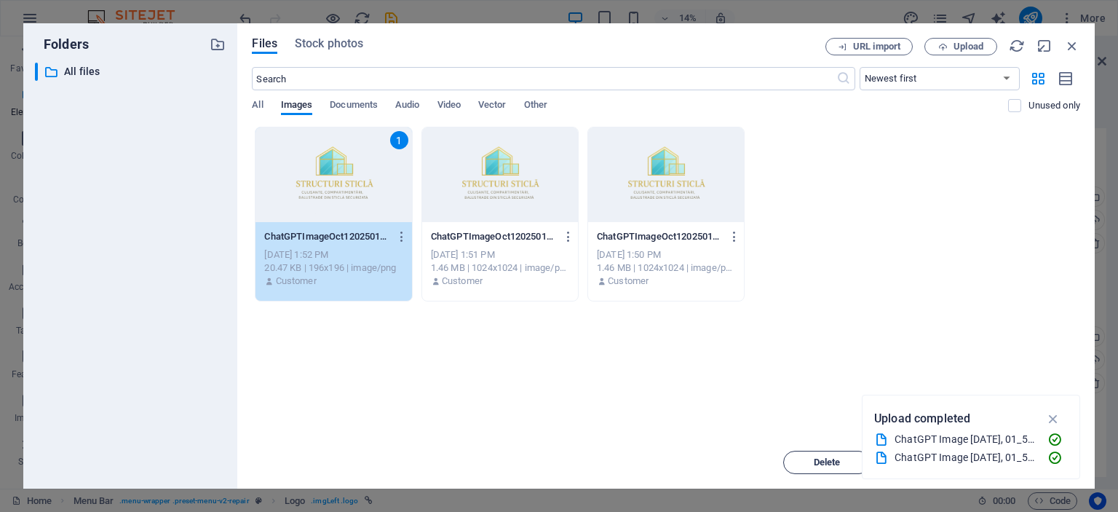
click at [815, 465] on span "Delete" at bounding box center [827, 462] width 27 height 9
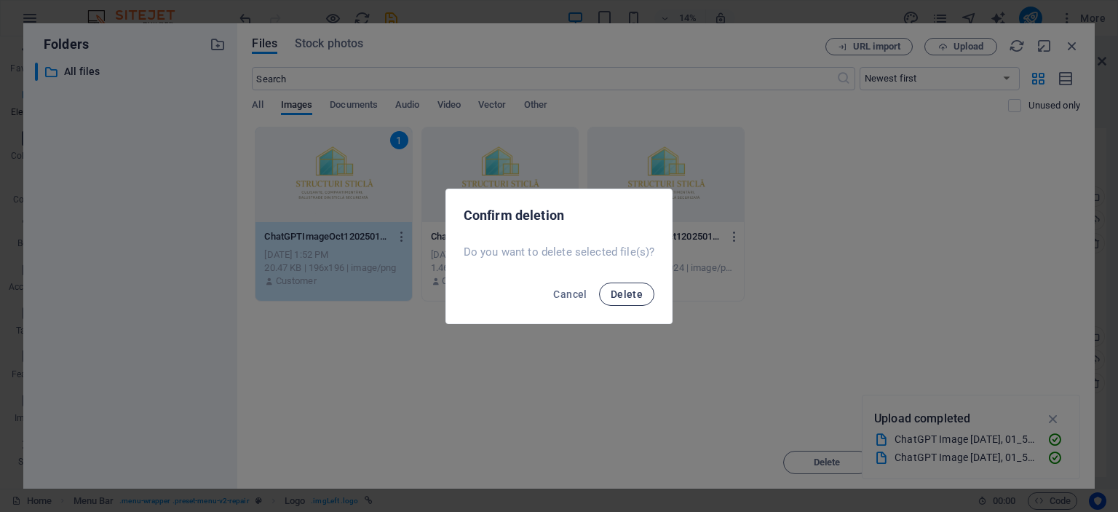
click at [634, 296] on span "Delete" at bounding box center [627, 294] width 32 height 12
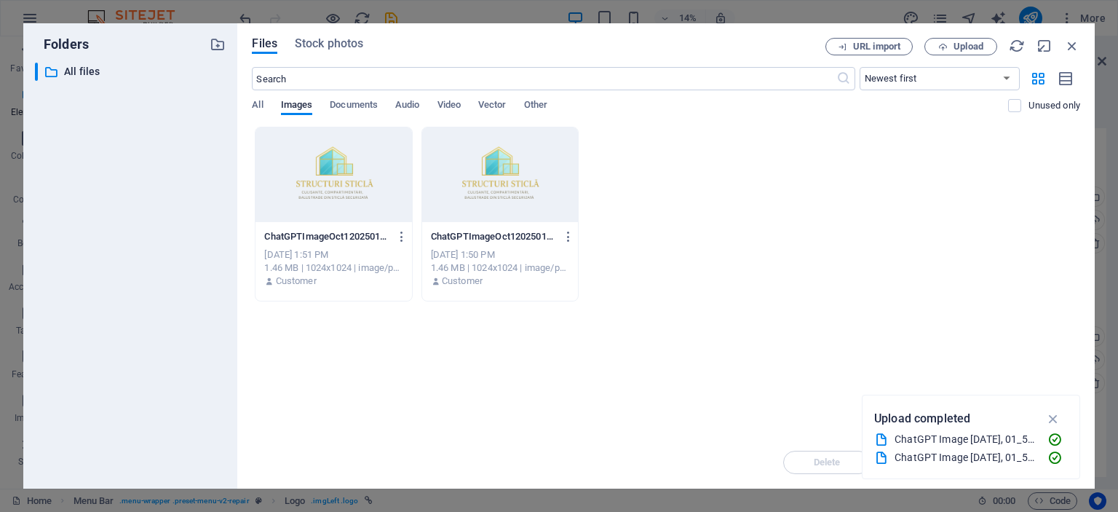
click at [1053, 419] on icon "button" at bounding box center [1053, 419] width 17 height 16
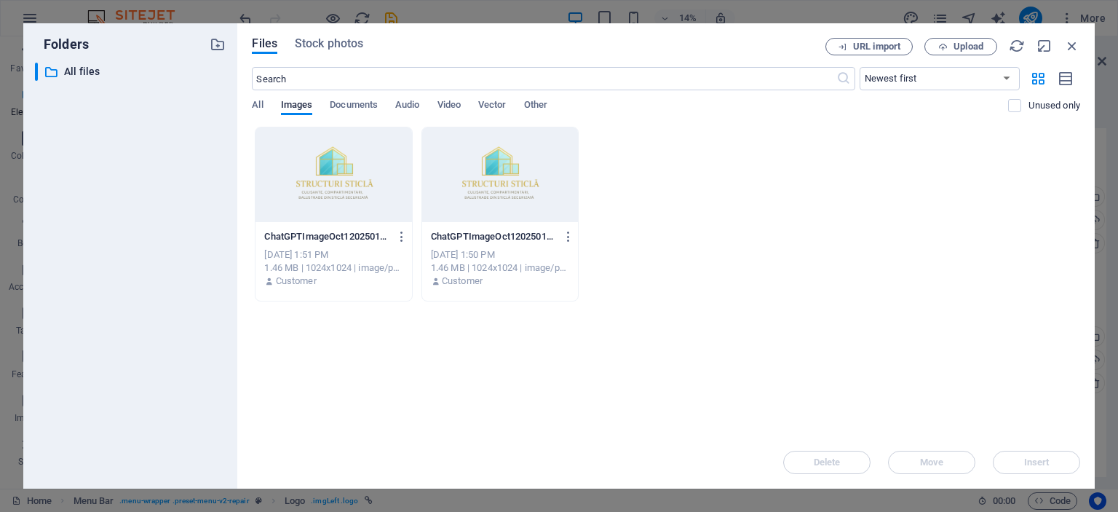
click at [344, 165] on div at bounding box center [334, 174] width 156 height 95
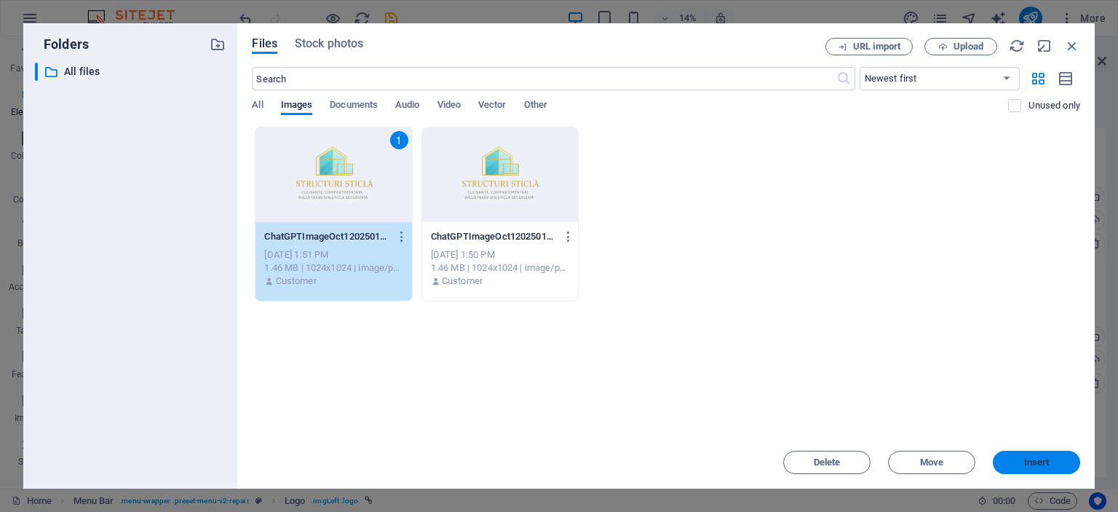
click at [1046, 465] on span "Insert" at bounding box center [1036, 462] width 25 height 9
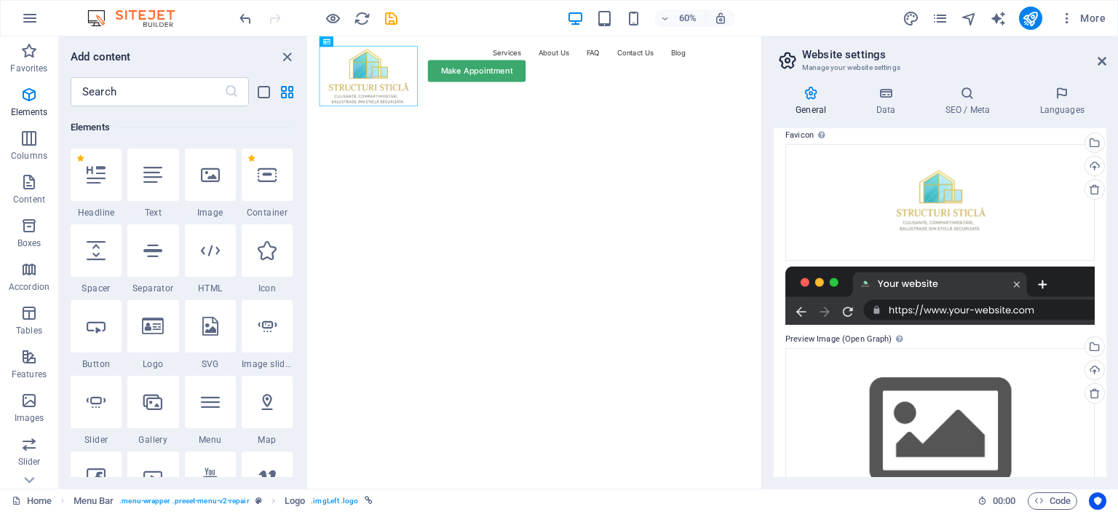
scroll to position [218, 0]
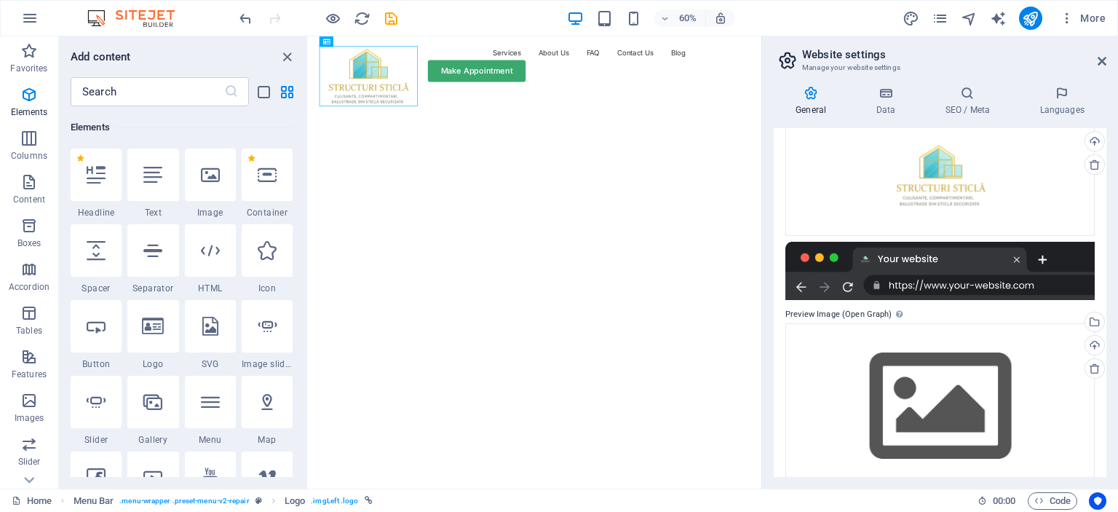
click at [905, 260] on div at bounding box center [939, 271] width 309 height 58
click at [935, 279] on div at bounding box center [939, 271] width 309 height 58
click at [952, 290] on div at bounding box center [939, 271] width 309 height 58
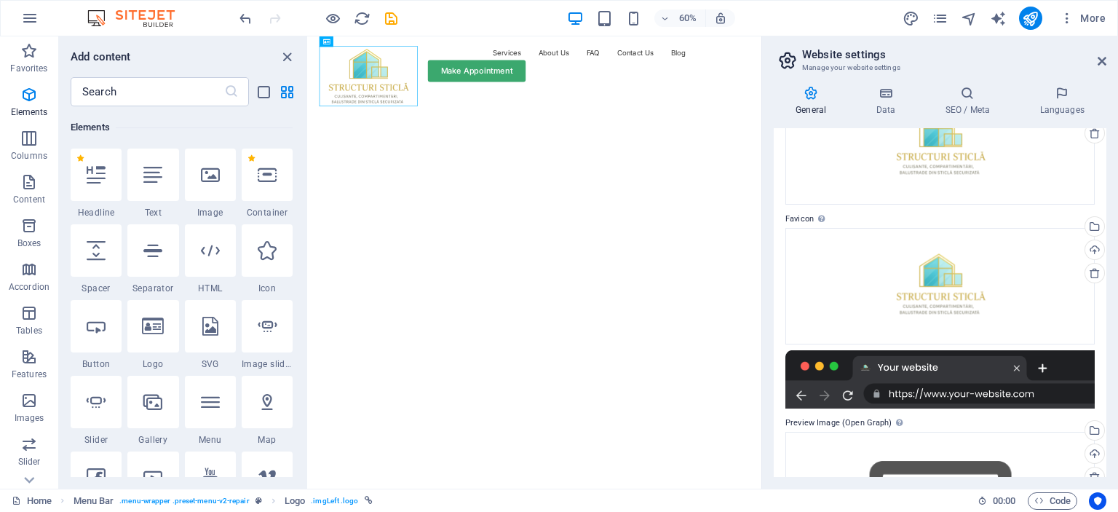
scroll to position [73, 0]
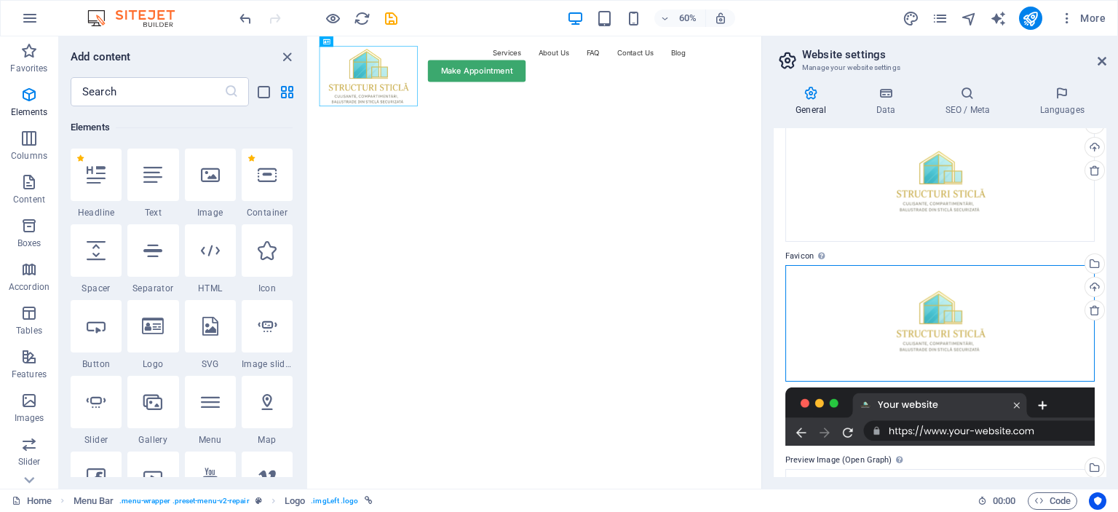
click at [988, 333] on div "Drag files here, click to choose files or select files from Files or our free s…" at bounding box center [939, 323] width 309 height 116
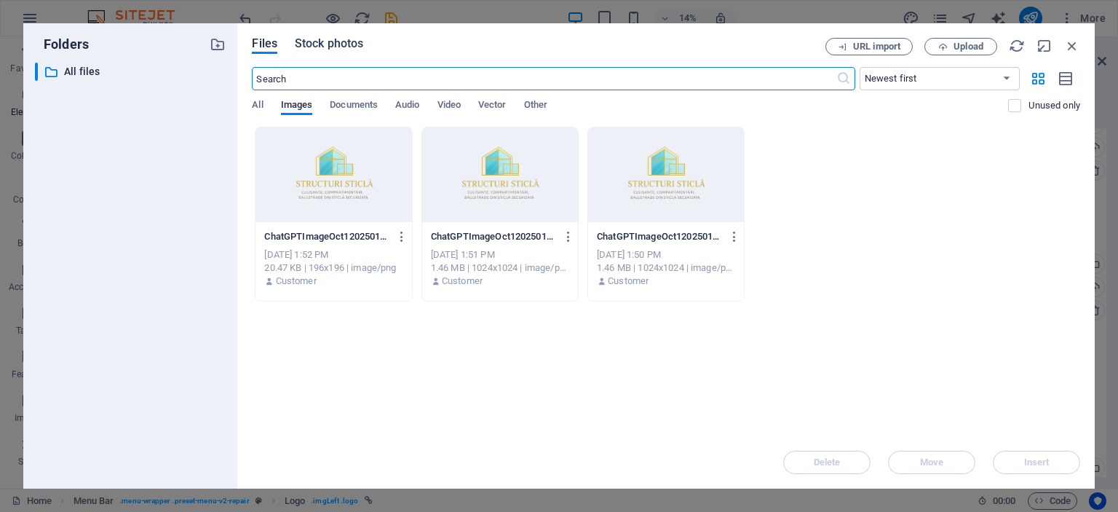
click at [323, 39] on span "Stock photos" at bounding box center [329, 43] width 68 height 17
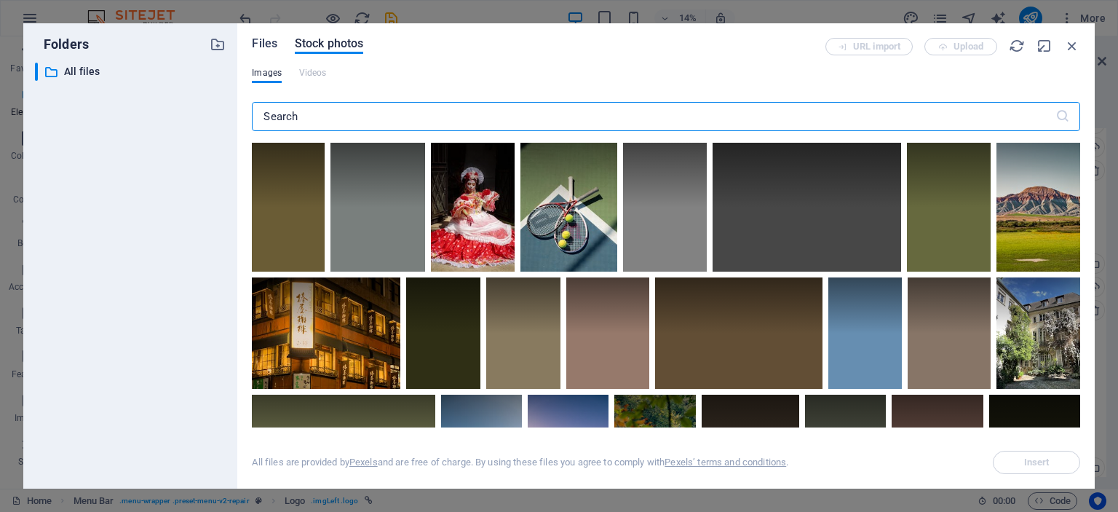
click at [264, 41] on span "Files" at bounding box center [264, 43] width 25 height 17
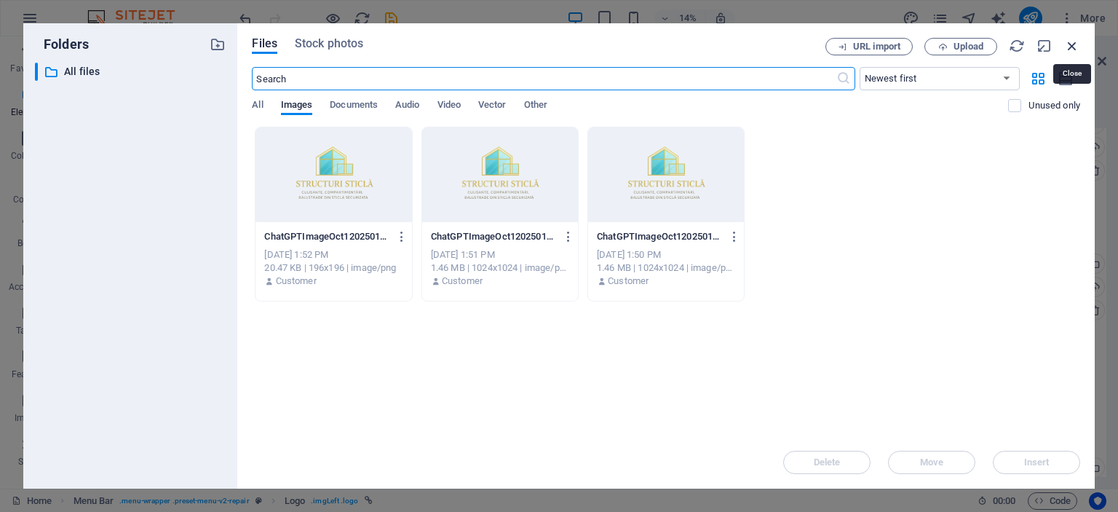
click at [1071, 43] on icon "button" at bounding box center [1072, 46] width 16 height 16
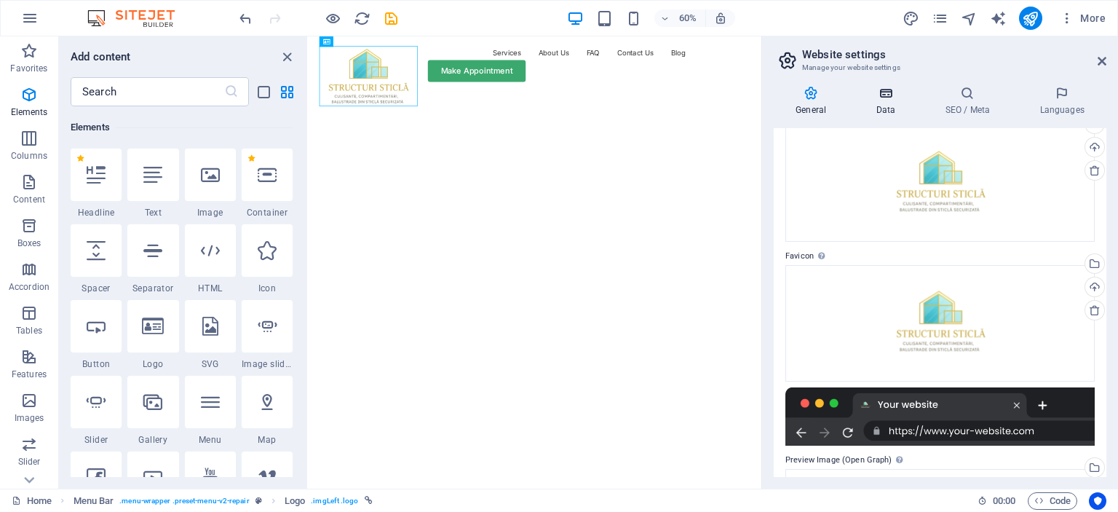
click at [885, 100] on h4 "Data" at bounding box center [888, 101] width 69 height 31
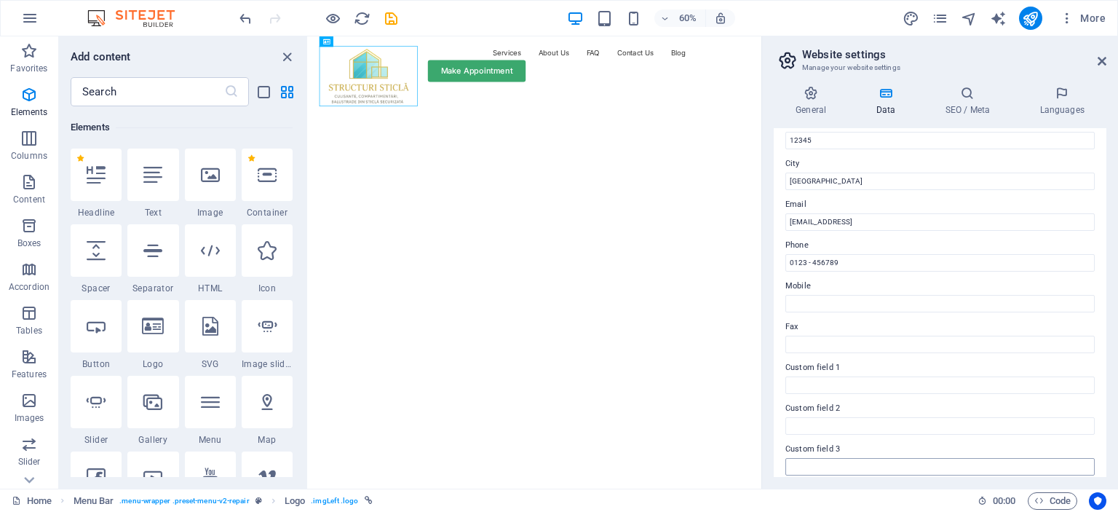
scroll to position [349, 0]
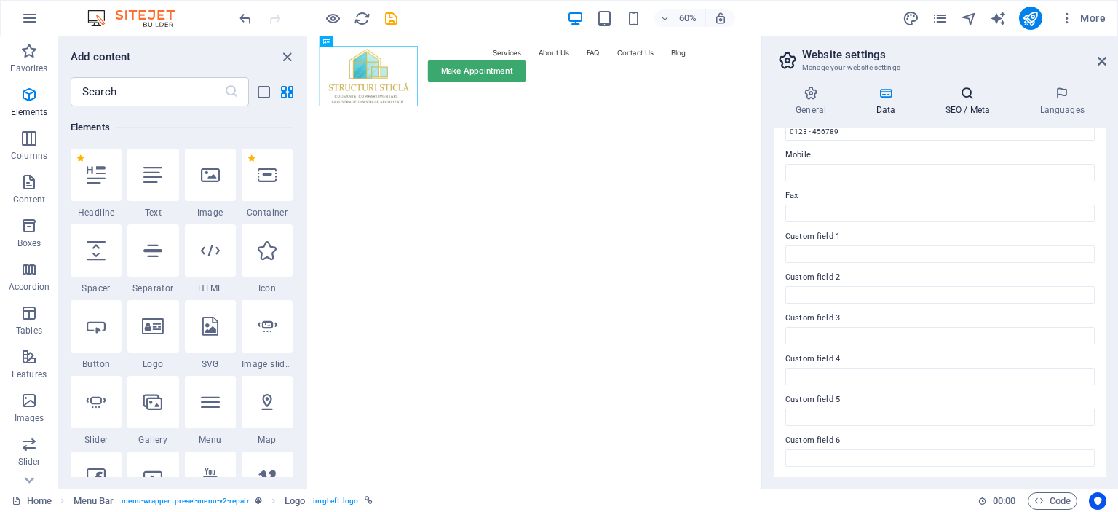
click at [961, 100] on h4 "SEO / Meta" at bounding box center [970, 101] width 95 height 31
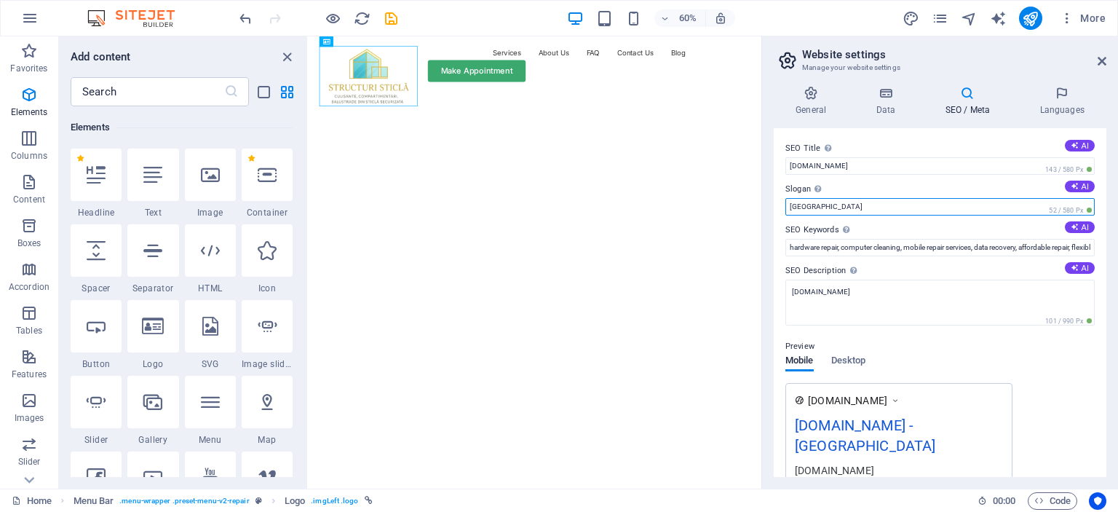
click at [841, 208] on input "[GEOGRAPHIC_DATA]" at bounding box center [939, 206] width 309 height 17
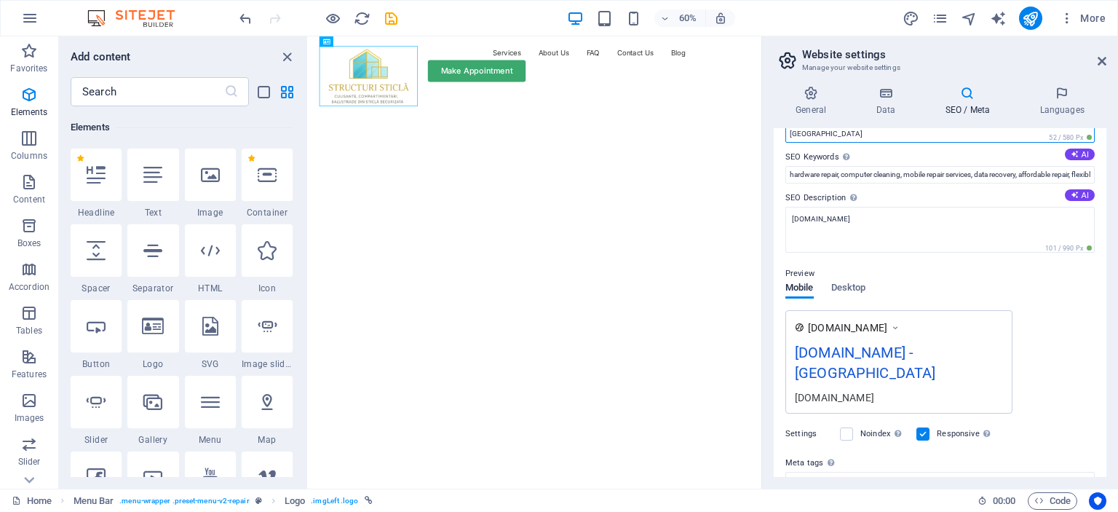
scroll to position [0, 0]
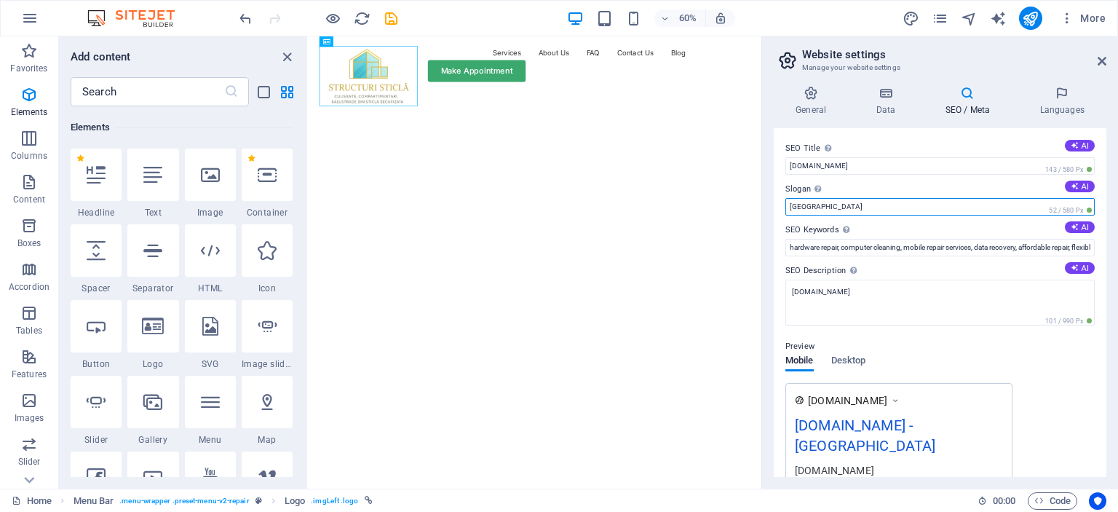
drag, startPoint x: 798, startPoint y: 204, endPoint x: 769, endPoint y: 201, distance: 28.5
click at [769, 201] on div "General Data SEO / Meta Languages Website name [DOMAIN_NAME] Logo Drag files he…" at bounding box center [940, 281] width 356 height 414
paste input "Culisante, compartimentări, balustrade din sticlă securizată"
type input "Culisante, compartimentări, balustrade din sticlă securizată"
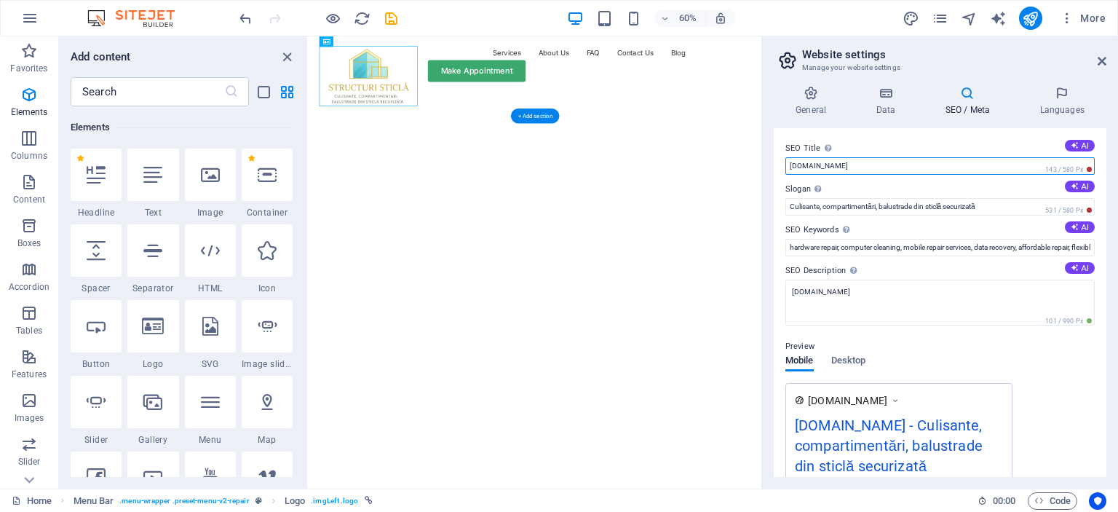
drag, startPoint x: 1172, startPoint y: 201, endPoint x: 1043, endPoint y: 244, distance: 135.8
click at [876, 170] on input "[DOMAIN_NAME]" at bounding box center [939, 165] width 309 height 17
drag, startPoint x: 872, startPoint y: 168, endPoint x: 777, endPoint y: 167, distance: 94.6
click at [777, 167] on div "SEO Title The title of your website - make it something that stands out in sear…" at bounding box center [940, 302] width 333 height 349
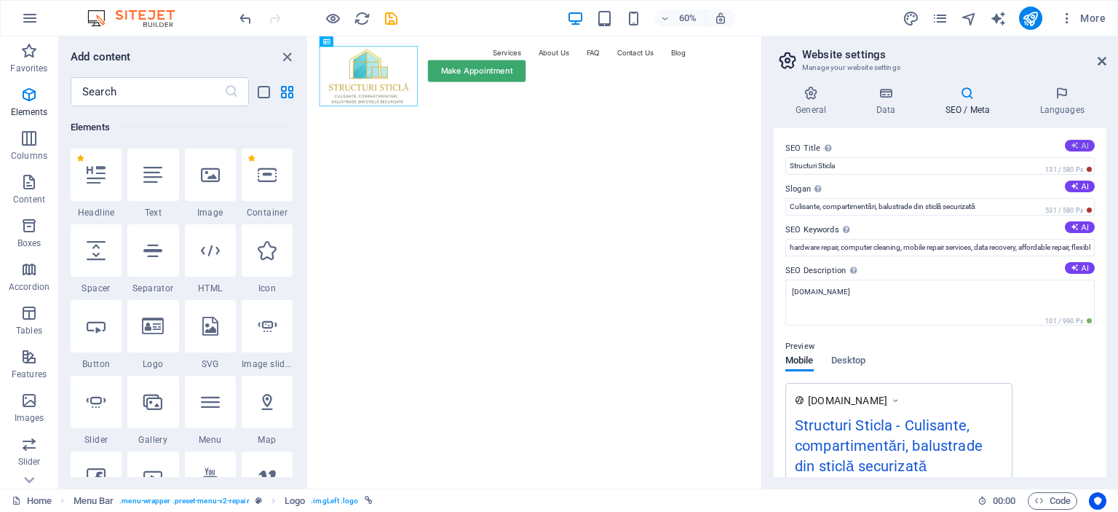
click at [1073, 145] on icon at bounding box center [1075, 145] width 8 height 8
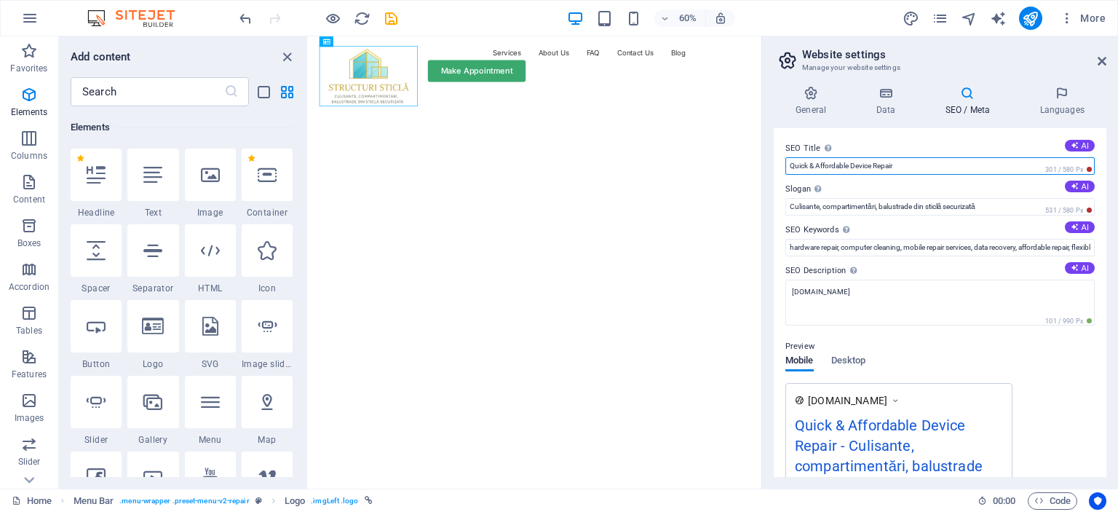
drag, startPoint x: 922, startPoint y: 168, endPoint x: 764, endPoint y: 161, distance: 158.1
click at [764, 161] on aside "Website settings Manage your website settings General Data SEO / Meta Languages…" at bounding box center [939, 262] width 357 height 452
type input "Structuri sticla"
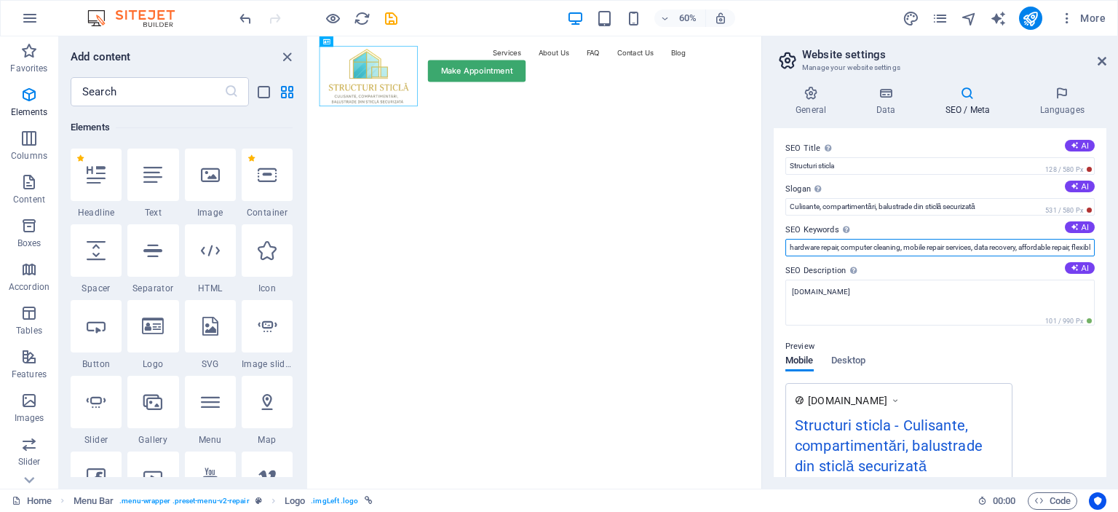
click at [1016, 247] on input "hardware repair, computer cleaning, mobile repair services, data recovery, affo…" at bounding box center [939, 247] width 309 height 17
click at [902, 248] on input "SEO Keywords Comma-separated list of keywords representing your website. AI" at bounding box center [939, 247] width 309 height 17
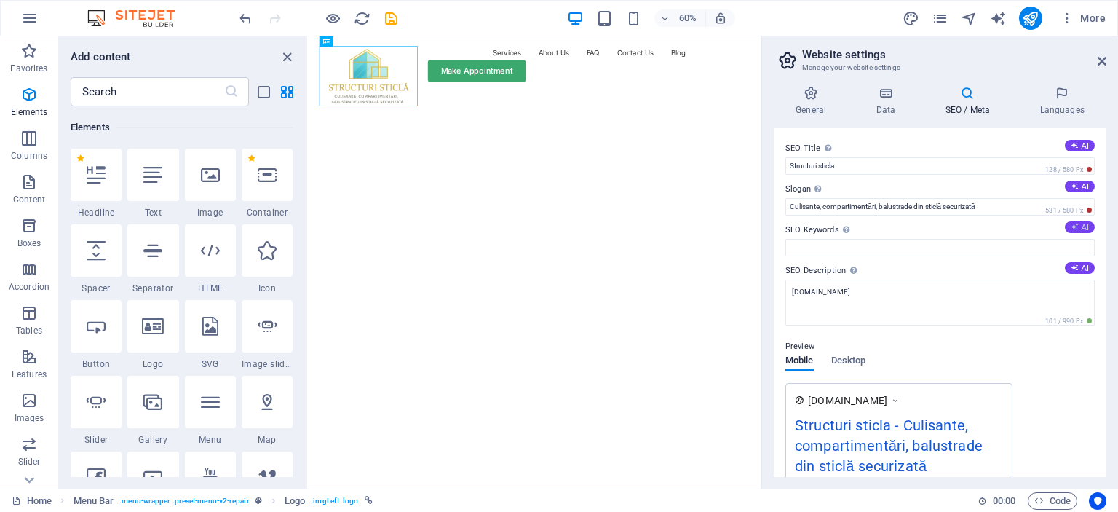
click at [1082, 226] on button "AI" at bounding box center [1080, 227] width 30 height 12
click at [855, 291] on textarea "[DOMAIN_NAME]" at bounding box center [939, 303] width 309 height 46
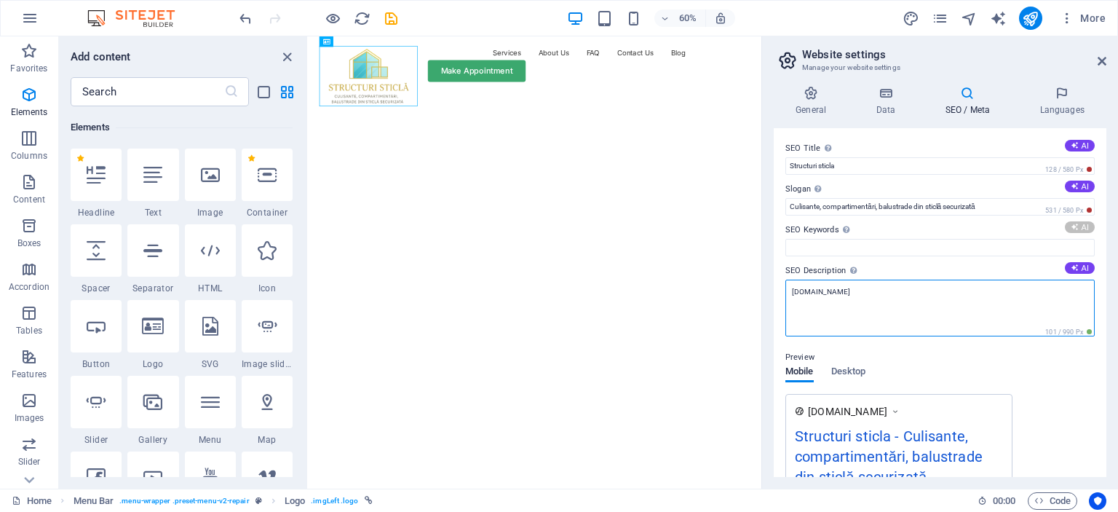
type input "hardware repair, computer cleaning, mobile repair, data recovery, affordable re…"
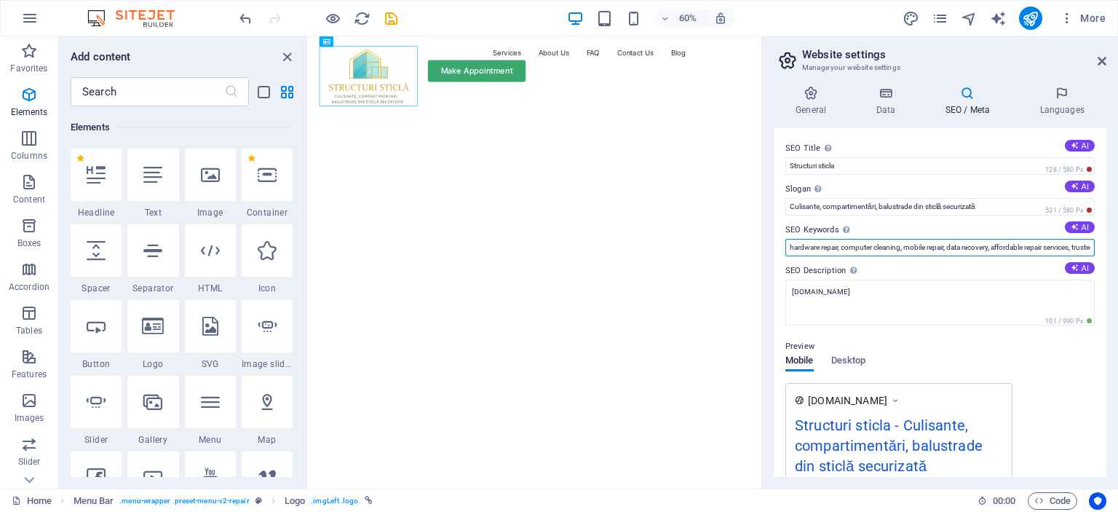
scroll to position [0, 76]
drag, startPoint x: 791, startPoint y: 247, endPoint x: 1100, endPoint y: 253, distance: 309.4
click at [1100, 253] on div "SEO Title The title of your website - make it something that stands out in sear…" at bounding box center [940, 302] width 333 height 349
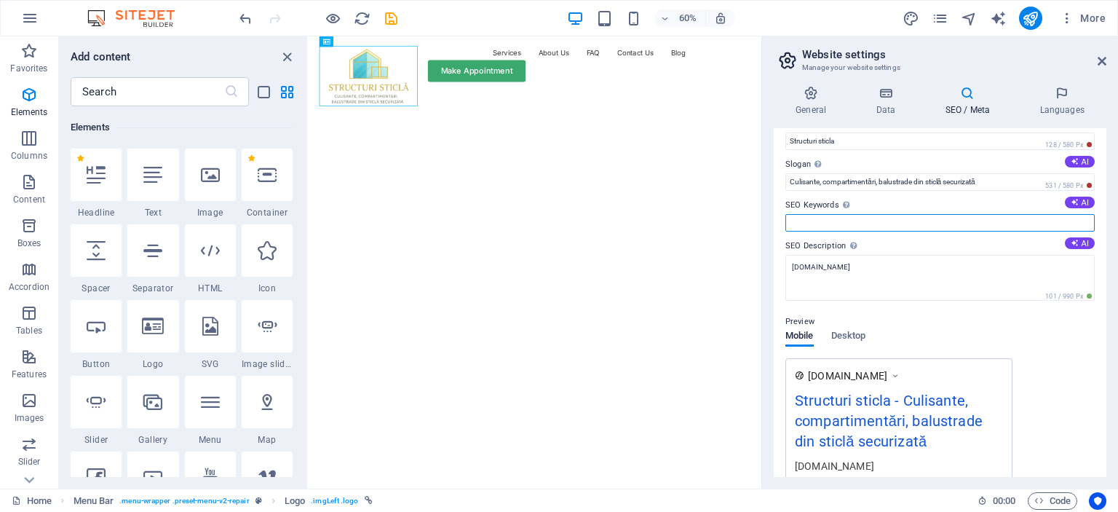
scroll to position [0, 0]
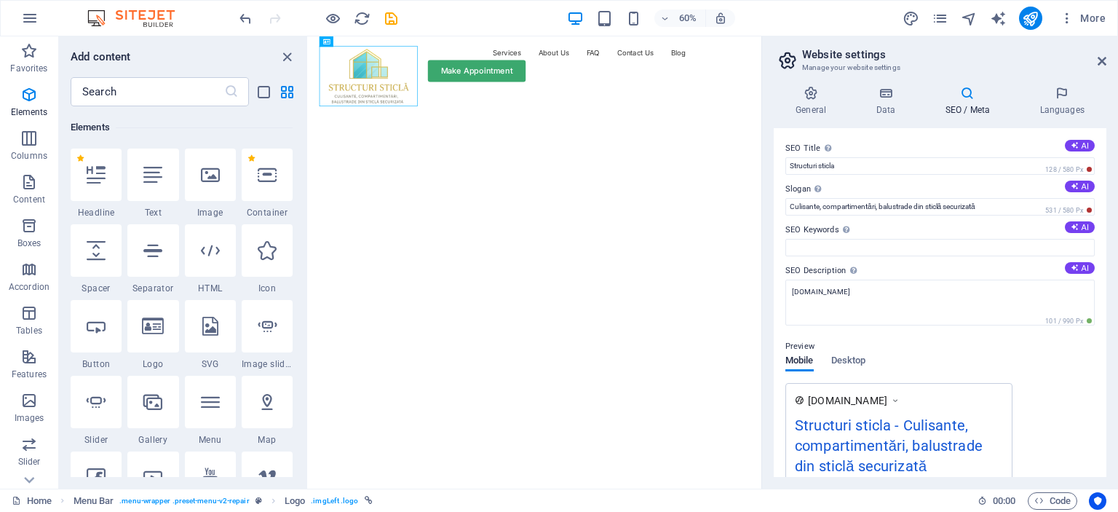
click at [1109, 59] on aside "Website settings Manage your website settings General Data SEO / Meta Languages…" at bounding box center [939, 262] width 357 height 452
click at [1096, 62] on header "Website settings Manage your website settings" at bounding box center [942, 55] width 330 height 38
drag, startPoint x: 1100, startPoint y: 60, endPoint x: 785, endPoint y: 33, distance: 315.7
click at [1100, 60] on icon at bounding box center [1102, 61] width 9 height 12
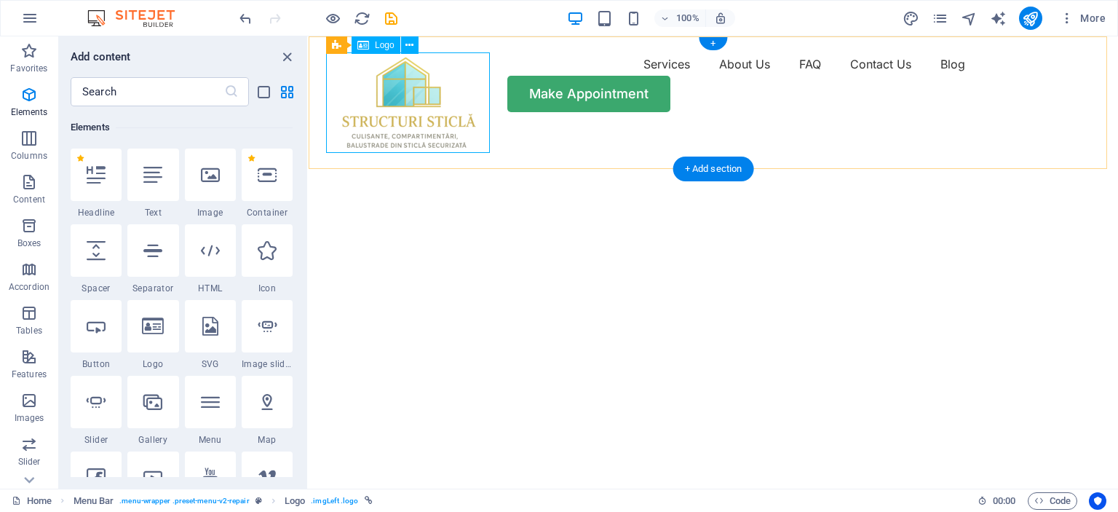
click at [390, 87] on div at bounding box center [408, 102] width 164 height 100
click at [375, 44] on span "Logo" at bounding box center [385, 45] width 20 height 9
click at [411, 49] on icon at bounding box center [409, 45] width 8 height 15
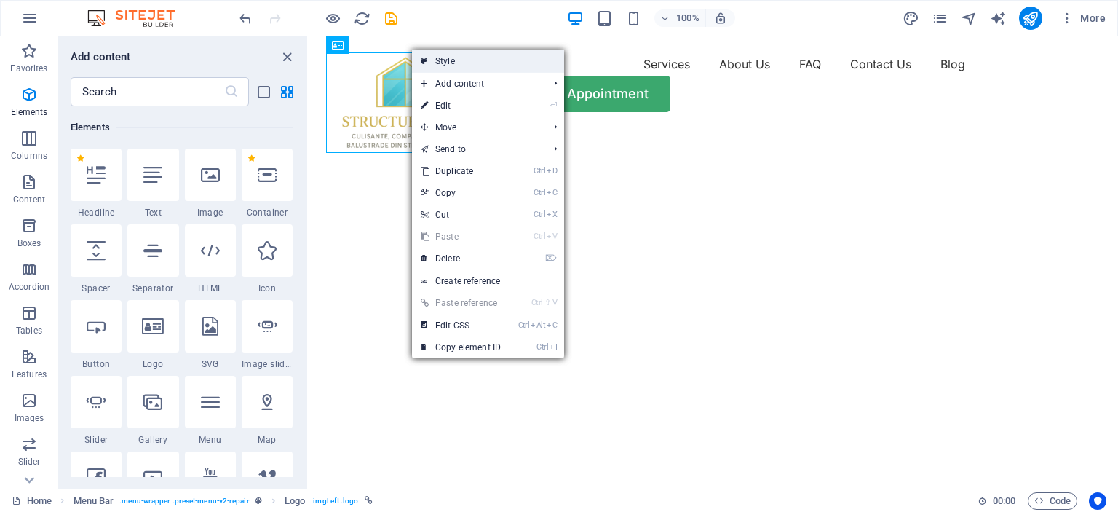
click at [440, 62] on link "Style" at bounding box center [488, 61] width 152 height 22
select select "rem"
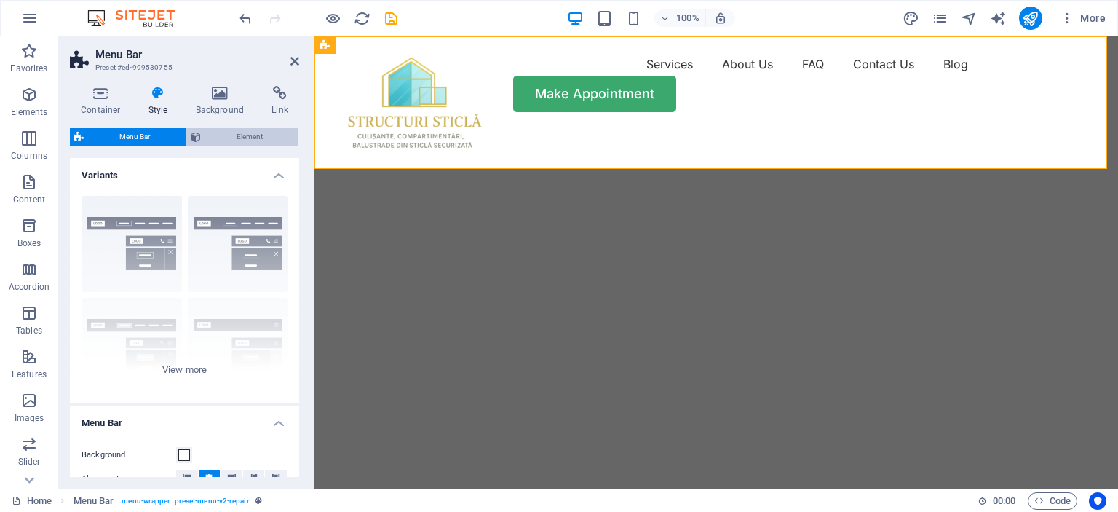
click at [237, 136] on span "Element" at bounding box center [249, 136] width 89 height 17
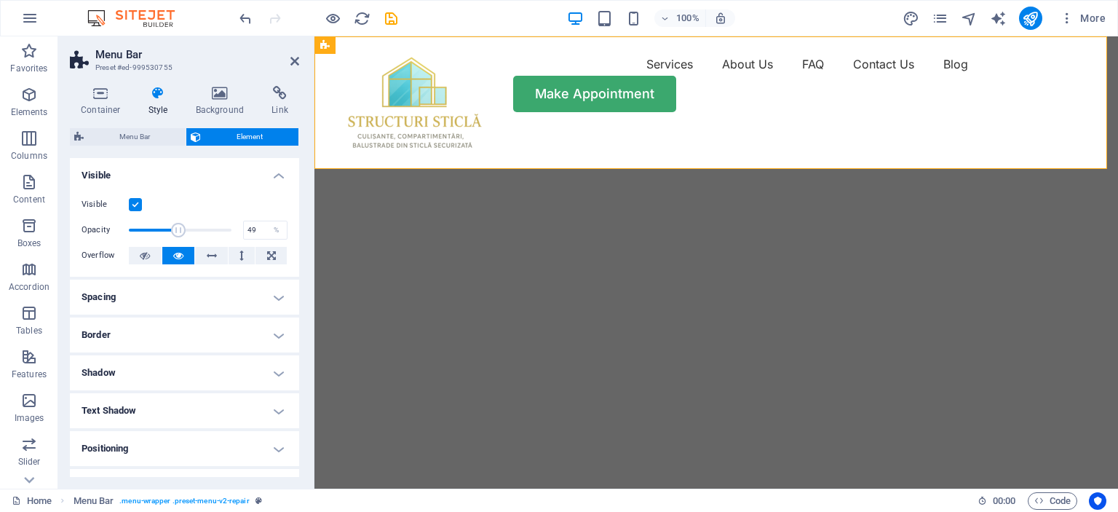
drag, startPoint x: 227, startPoint y: 226, endPoint x: 178, endPoint y: 226, distance: 49.5
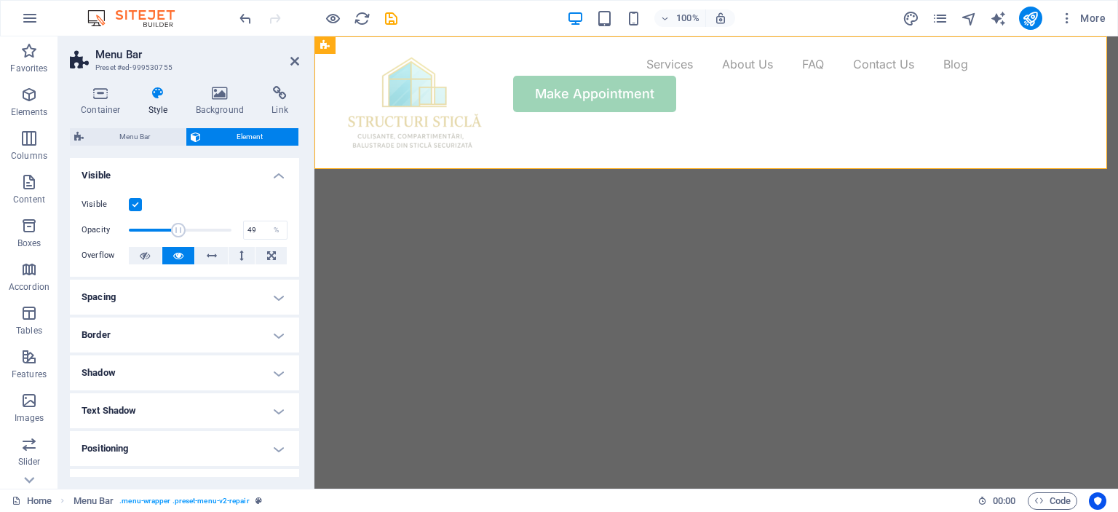
click at [178, 226] on span at bounding box center [178, 230] width 15 height 15
drag, startPoint x: 178, startPoint y: 231, endPoint x: 186, endPoint y: 231, distance: 8.8
click at [186, 231] on span at bounding box center [183, 230] width 15 height 15
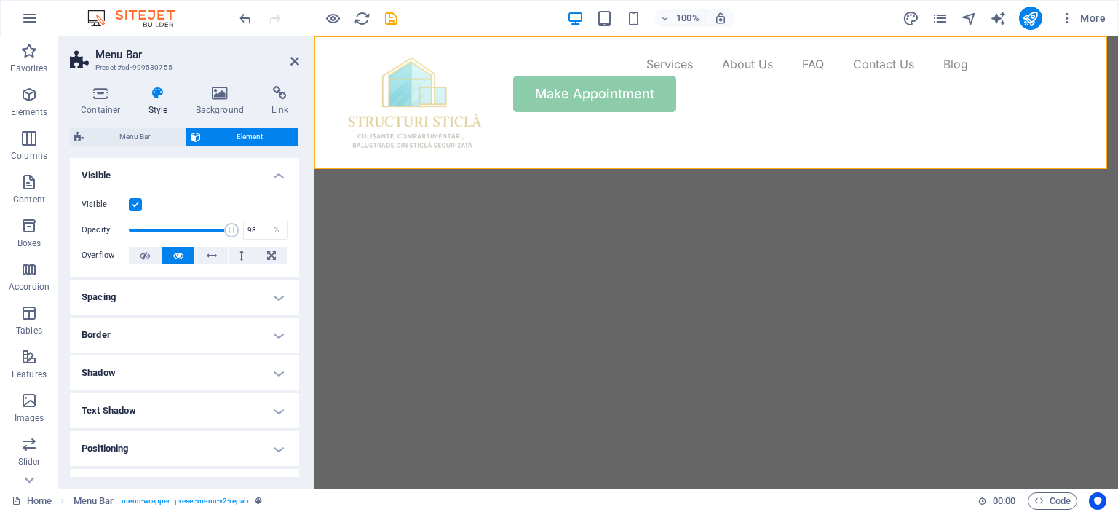
type input "100"
drag, startPoint x: 184, startPoint y: 231, endPoint x: 237, endPoint y: 235, distance: 52.5
click at [237, 235] on span at bounding box center [231, 230] width 15 height 15
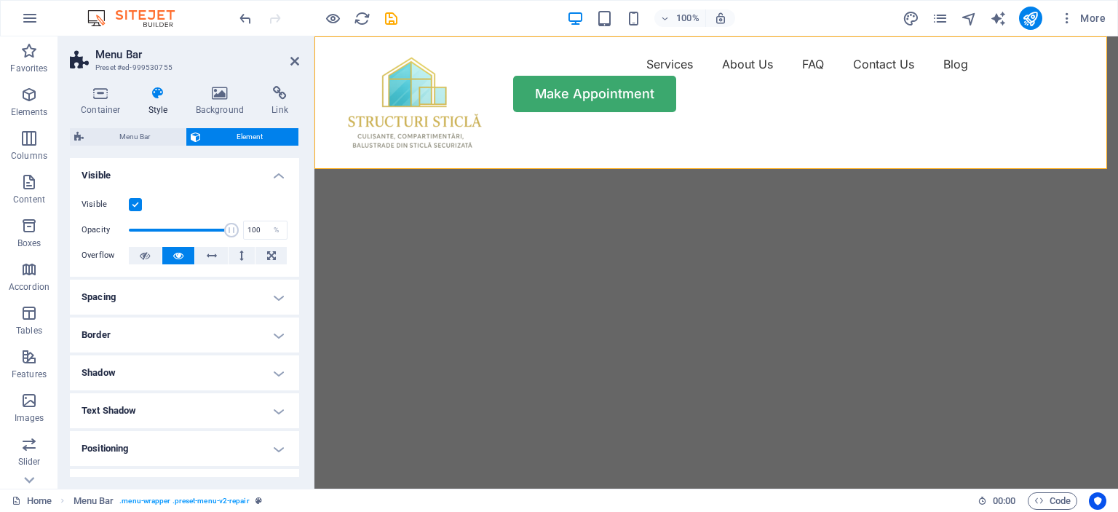
click at [135, 204] on label at bounding box center [135, 204] width 13 height 13
click at [0, 0] on input "Visible" at bounding box center [0, 0] width 0 height 0
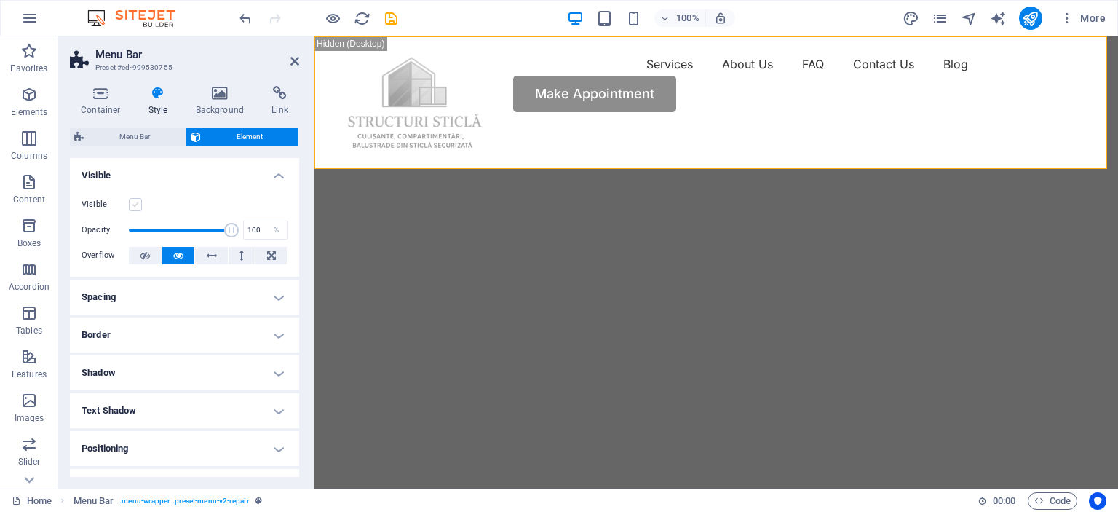
click at [135, 205] on label at bounding box center [135, 204] width 13 height 13
click at [0, 0] on input "Visible" at bounding box center [0, 0] width 0 height 0
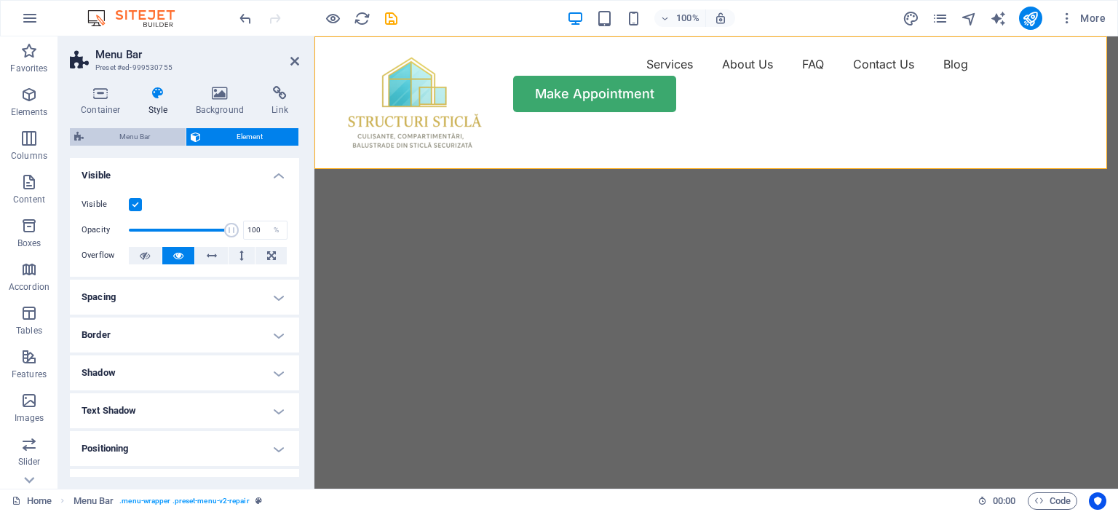
click at [127, 135] on span "Menu Bar" at bounding box center [134, 136] width 93 height 17
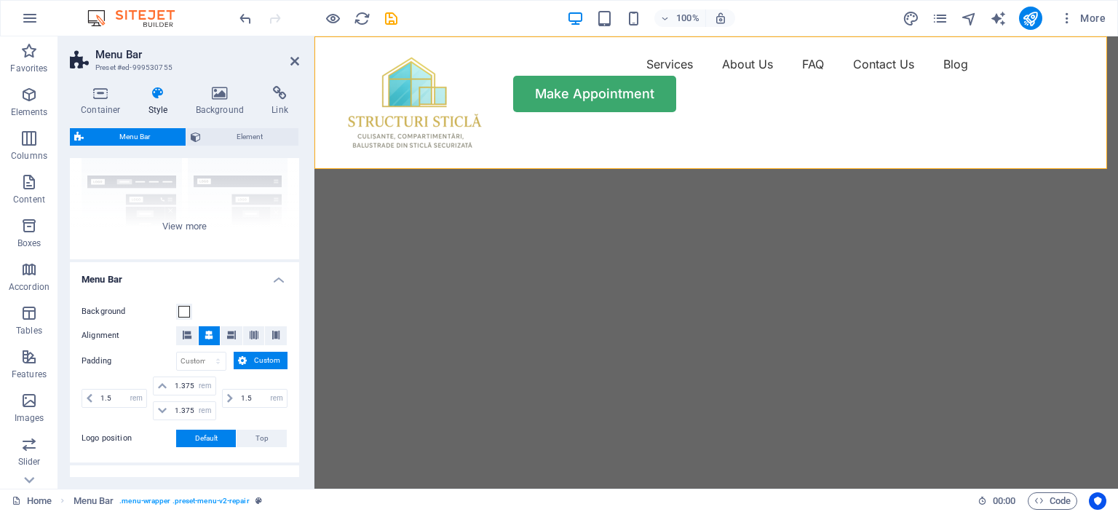
scroll to position [218, 0]
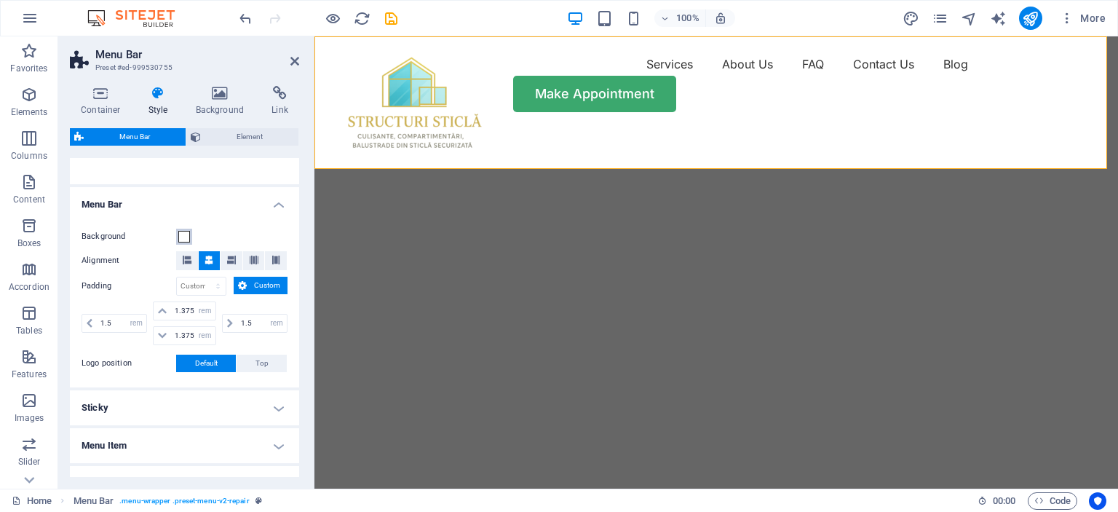
click at [182, 241] on span at bounding box center [184, 237] width 12 height 12
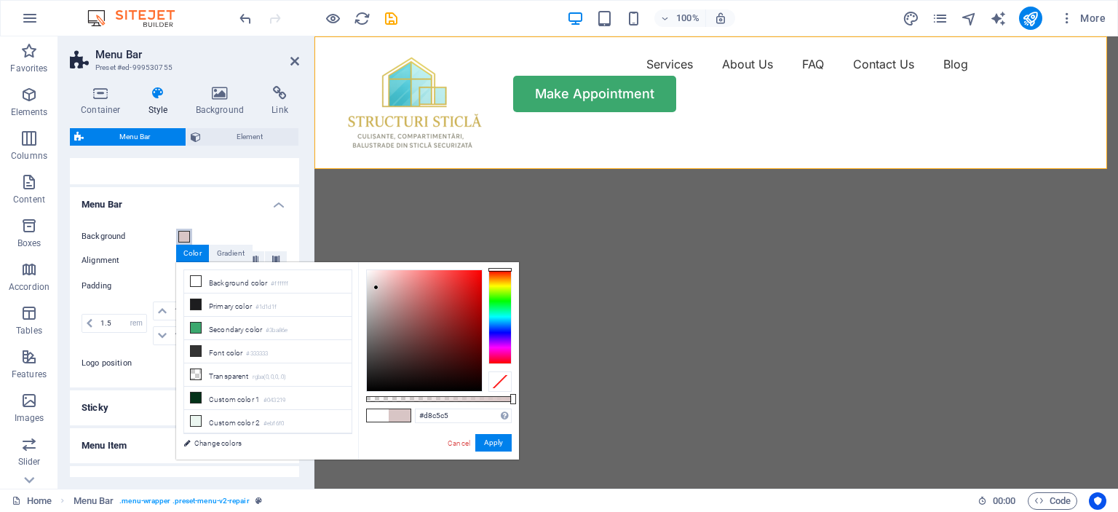
click at [376, 288] on div at bounding box center [424, 330] width 115 height 121
click at [371, 297] on div at bounding box center [424, 330] width 115 height 121
click at [364, 280] on div "#c4bcbc Supported formats #0852ed rgb(8, 82, 237) rgba(8, 82, 237, 90%) hsv(221…" at bounding box center [438, 466] width 161 height 408
click at [366, 280] on div at bounding box center [424, 330] width 116 height 122
click at [483, 440] on button "Apply" at bounding box center [493, 442] width 36 height 17
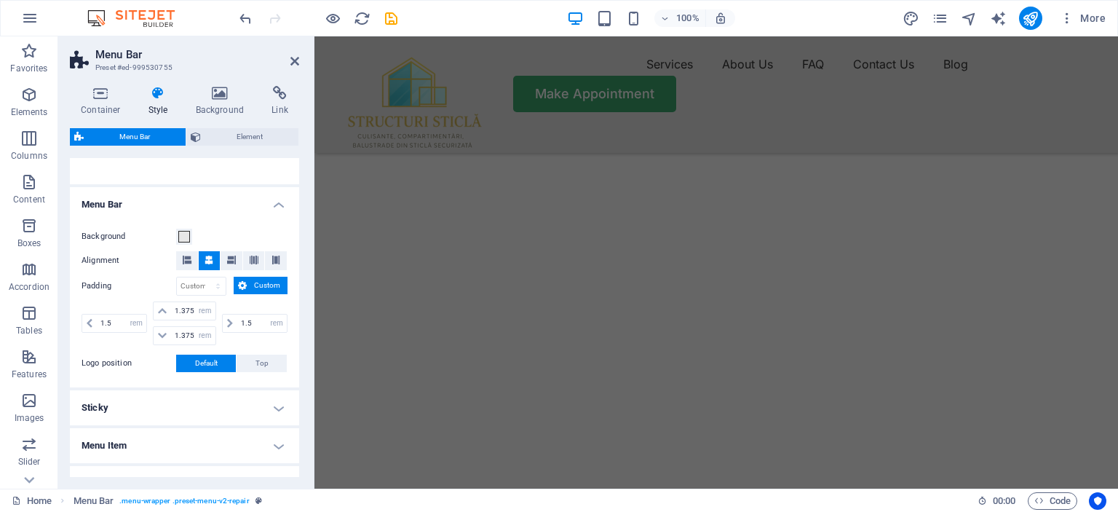
scroll to position [0, 0]
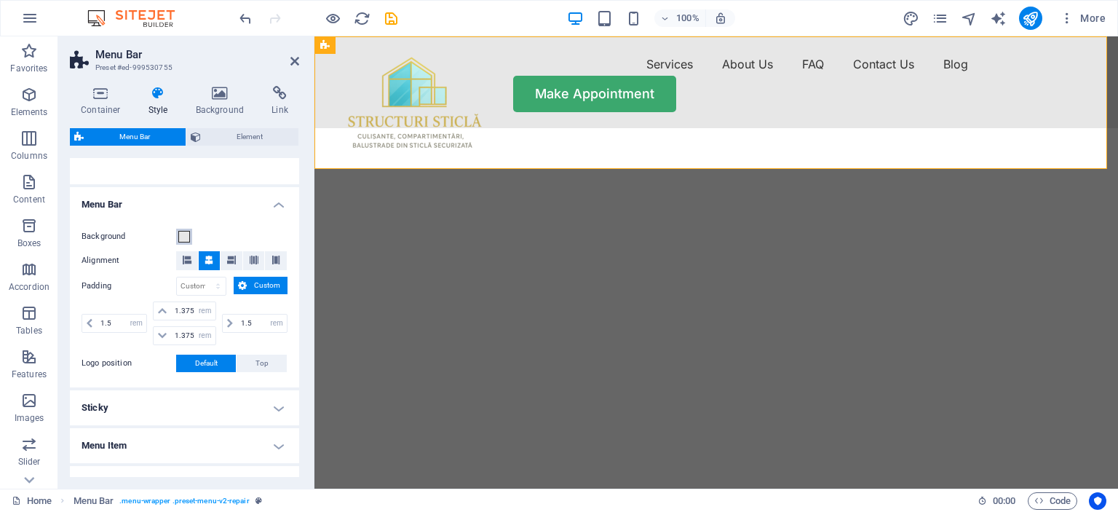
click at [178, 236] on span at bounding box center [184, 237] width 12 height 12
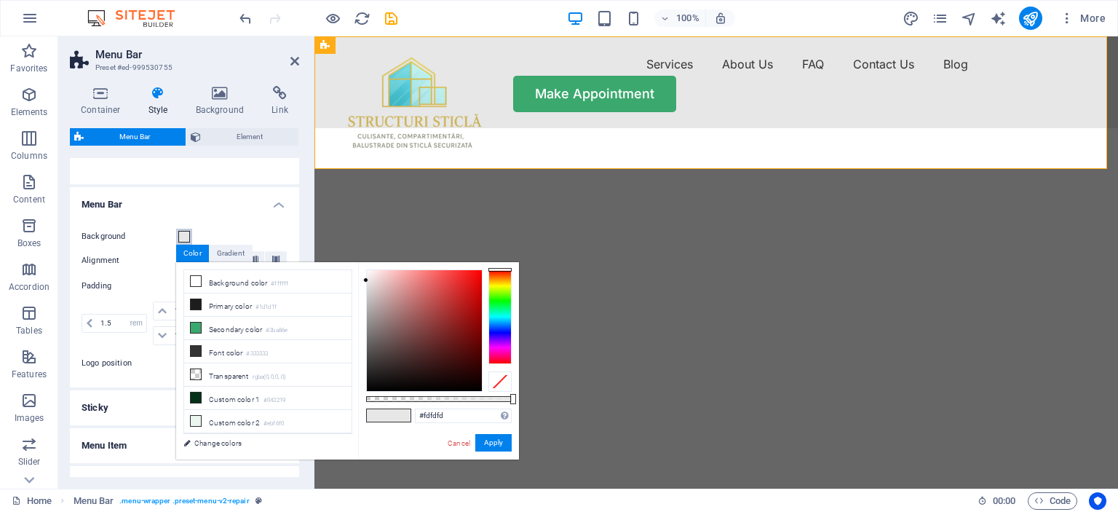
type input "#ffffff"
drag, startPoint x: 365, startPoint y: 278, endPoint x: 355, endPoint y: 262, distance: 18.6
click at [355, 262] on div "less Background color #ffffff Primary color #1d1d1f Secondary color #3ba86e Fon…" at bounding box center [347, 360] width 343 height 197
click at [496, 444] on button "Apply" at bounding box center [493, 442] width 36 height 17
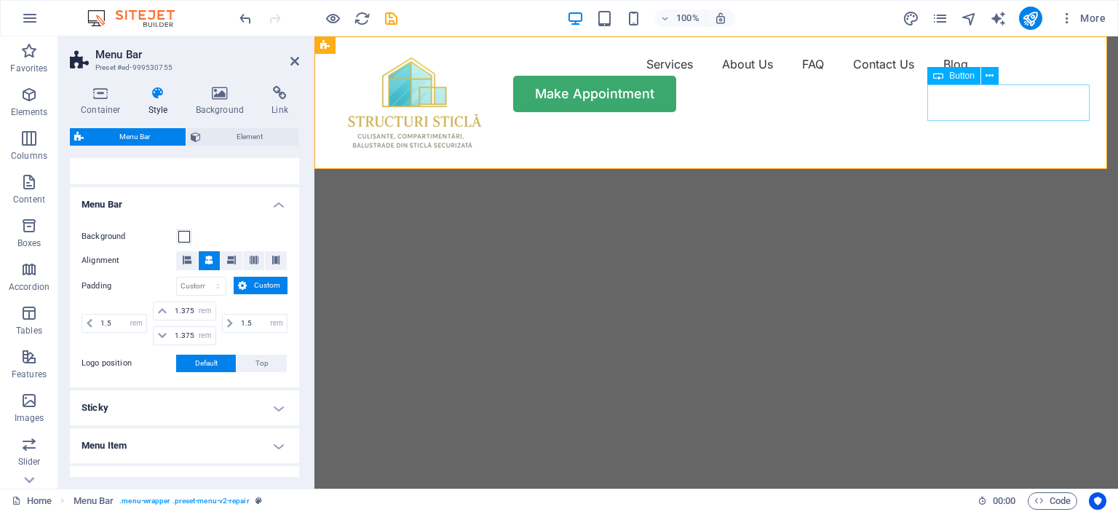
click at [990, 104] on div "Make Appointment" at bounding box center [716, 94] width 769 height 36
click at [988, 74] on icon at bounding box center [990, 75] width 8 height 15
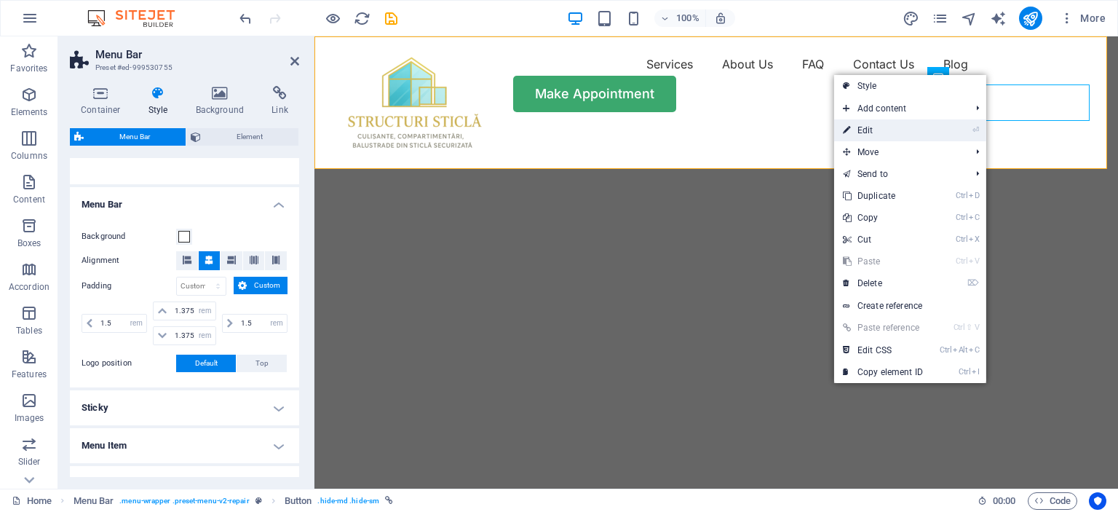
click at [878, 126] on link "⏎ Edit" at bounding box center [883, 130] width 98 height 22
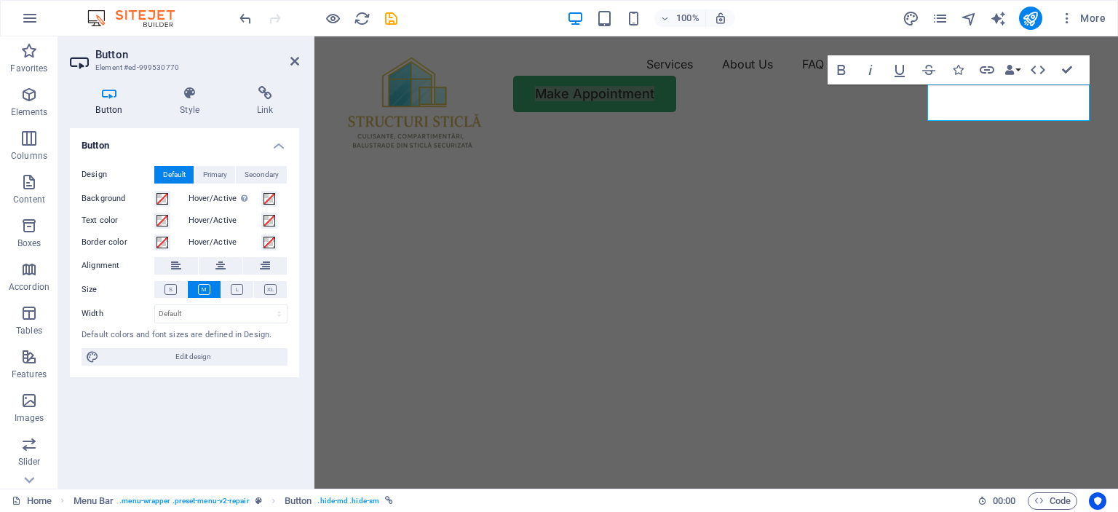
click at [125, 61] on h3 "Element #ed-999530770" at bounding box center [182, 67] width 175 height 13
click at [120, 65] on h3 "Element #ed-999530770" at bounding box center [182, 67] width 175 height 13
click at [676, 107] on link "Make Appointment" at bounding box center [594, 94] width 163 height 36
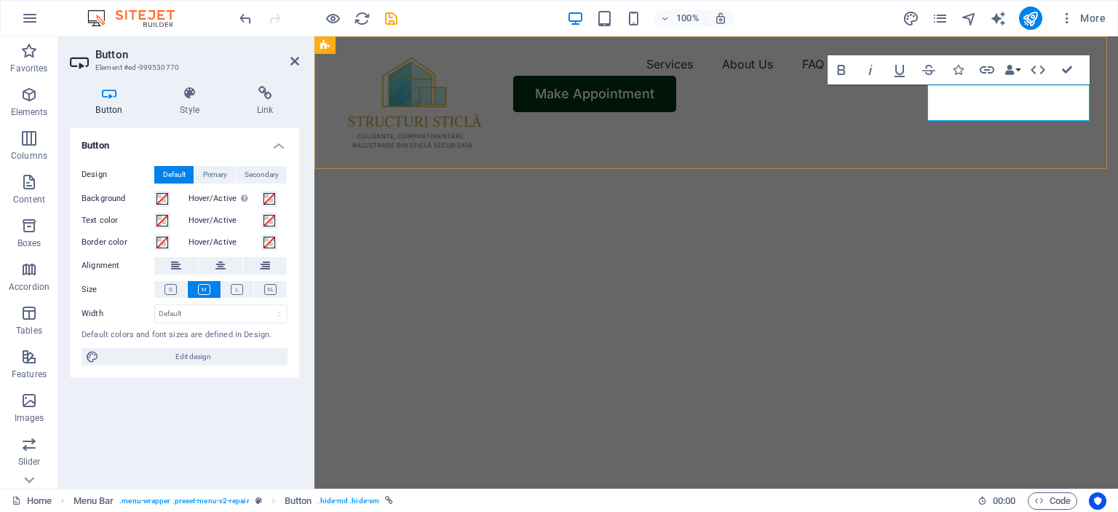
click at [676, 109] on link "Make Appointment" at bounding box center [594, 94] width 163 height 36
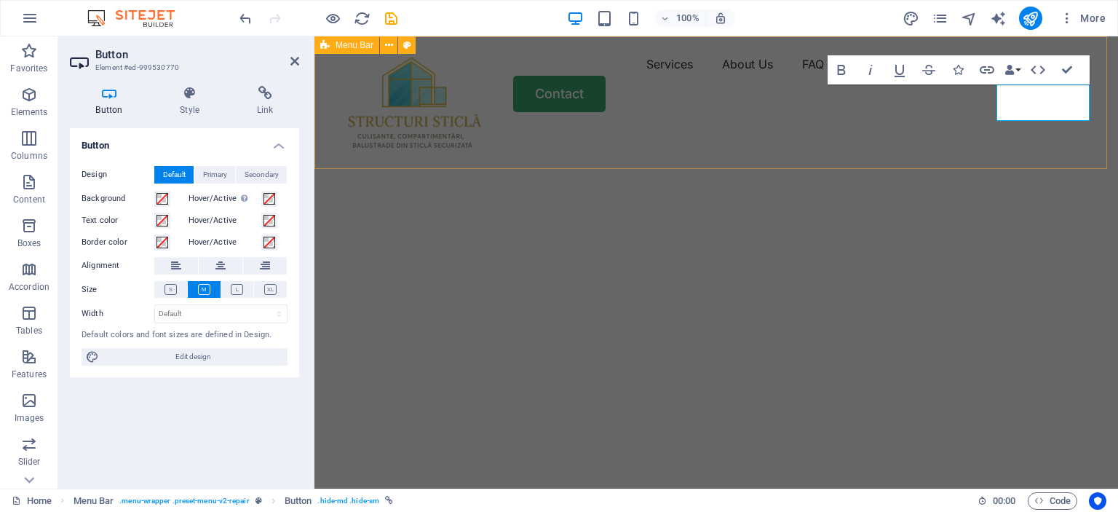
click at [963, 121] on div "Menu Services About Us FAQ Contact Us Blog Contact" at bounding box center [716, 82] width 804 height 92
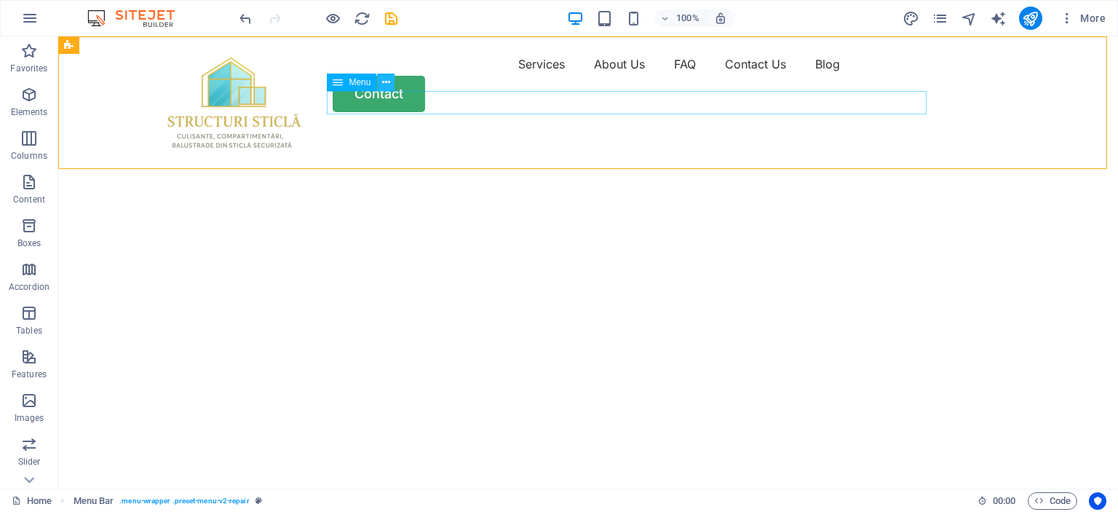
click at [392, 81] on button at bounding box center [385, 82] width 17 height 17
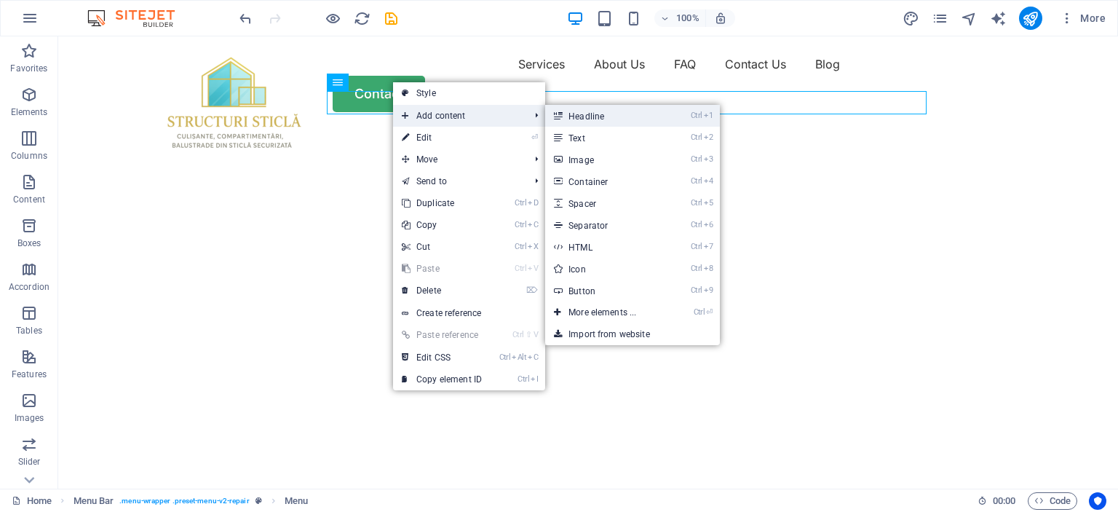
click at [588, 116] on link "Ctrl 1 Headline" at bounding box center [605, 116] width 120 height 22
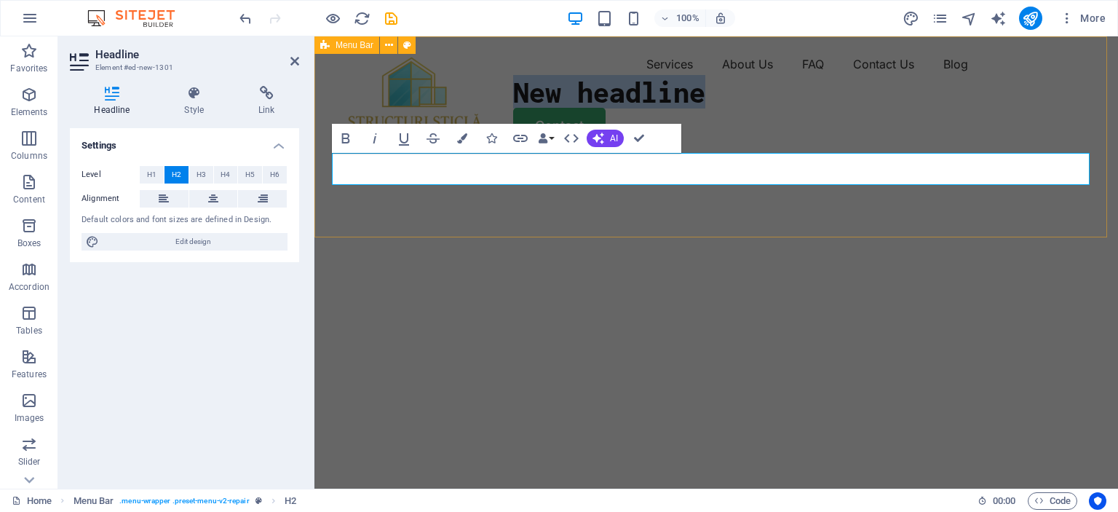
click at [502, 160] on div "Menu Services About Us FAQ Contact Us Blog New headline Contact" at bounding box center [716, 98] width 804 height 124
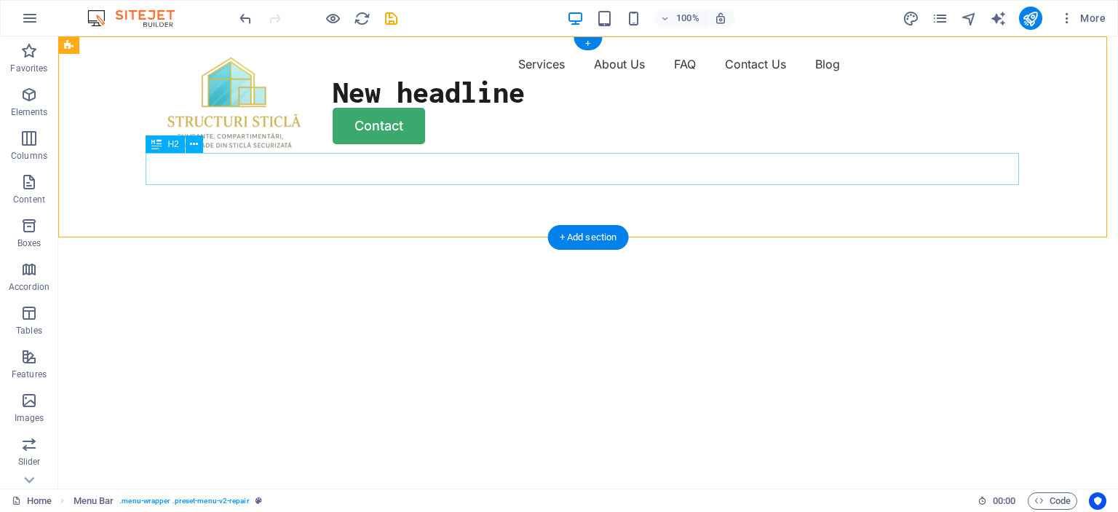
click at [320, 108] on div "New headline" at bounding box center [588, 92] width 874 height 32
click at [193, 146] on icon at bounding box center [194, 144] width 8 height 15
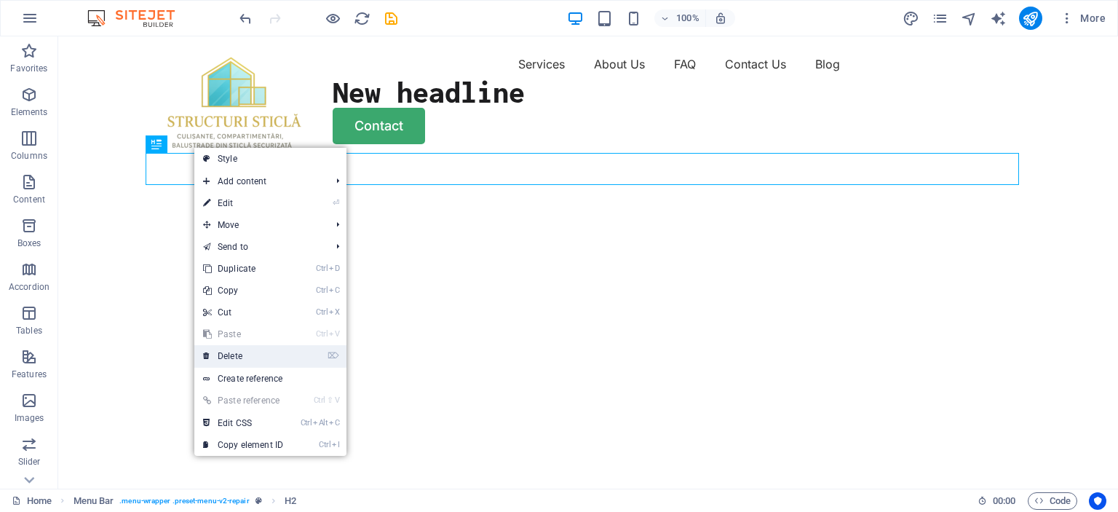
click at [241, 353] on link "⌦ Delete" at bounding box center [243, 356] width 98 height 22
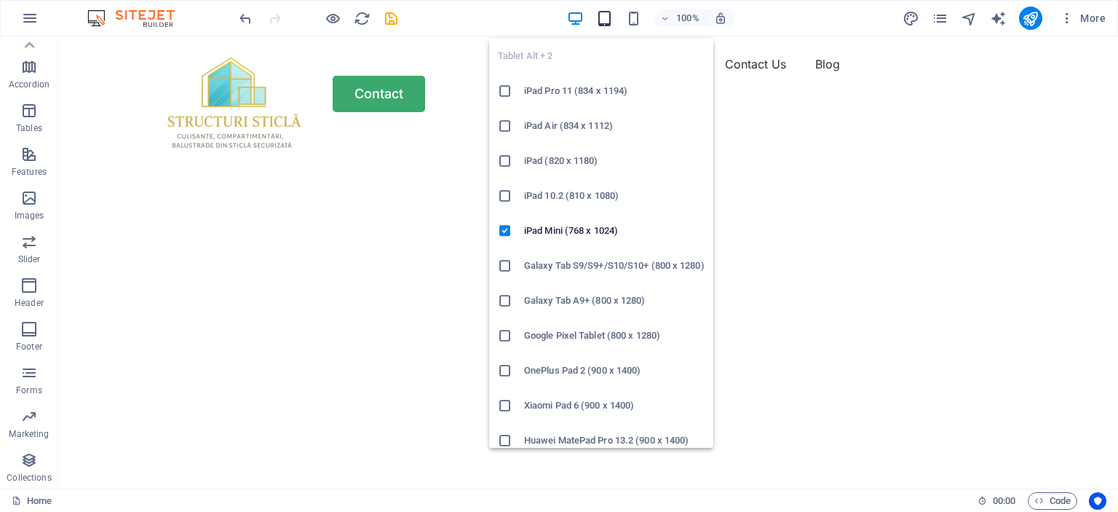
click at [601, 17] on icon "button" at bounding box center [604, 18] width 17 height 17
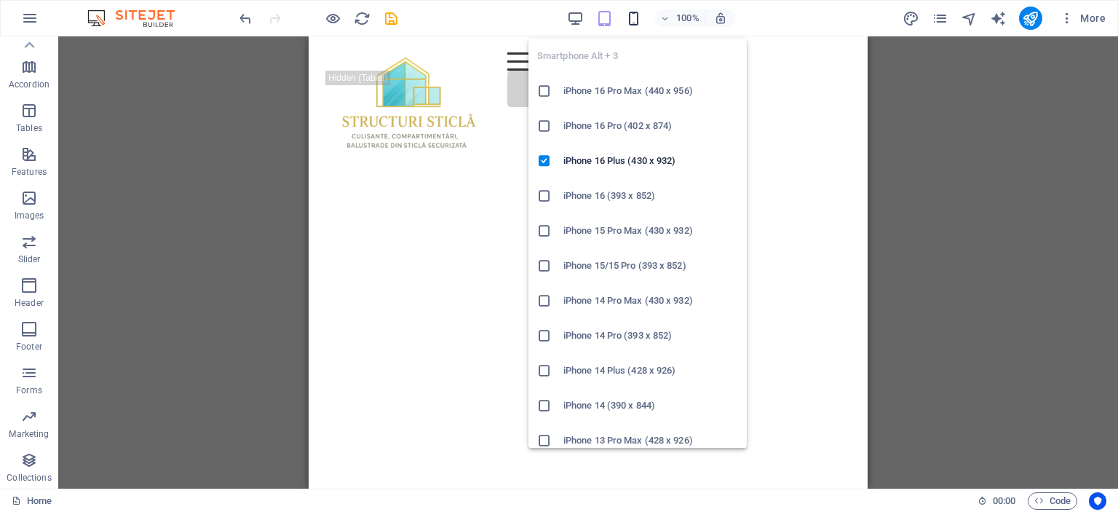
click at [635, 20] on icon "button" at bounding box center [633, 18] width 17 height 17
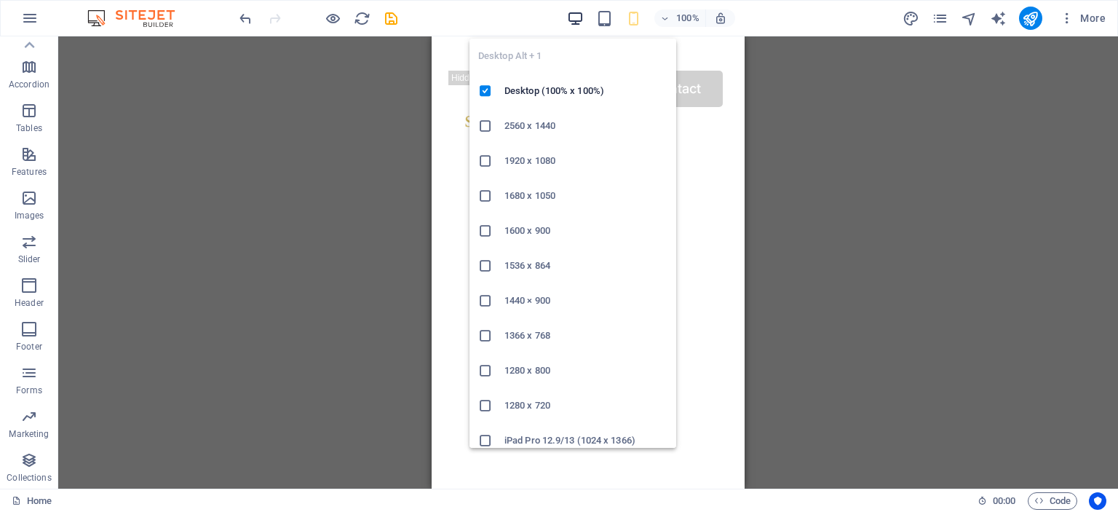
click at [582, 20] on icon "button" at bounding box center [575, 18] width 17 height 17
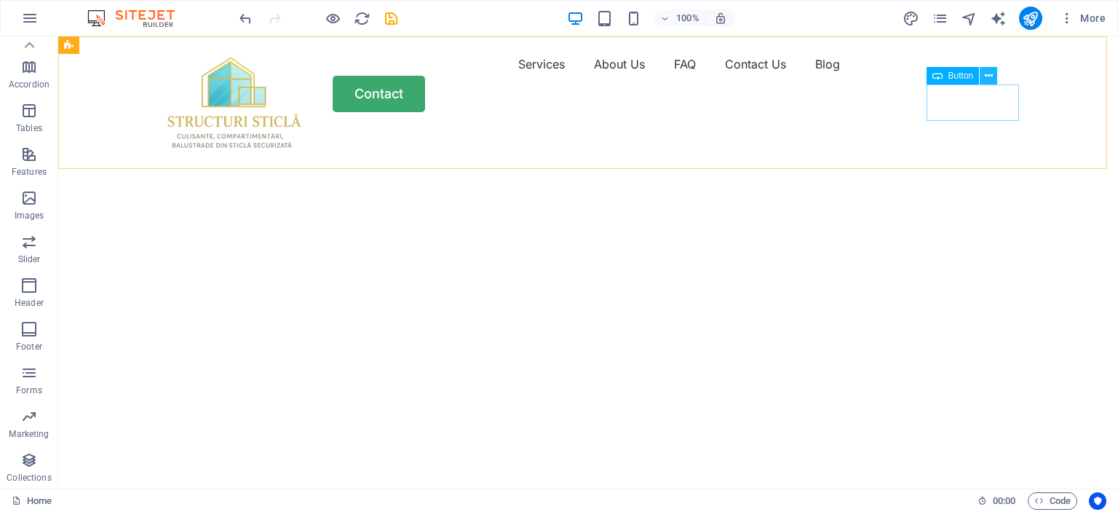
click at [987, 78] on icon at bounding box center [989, 75] width 8 height 15
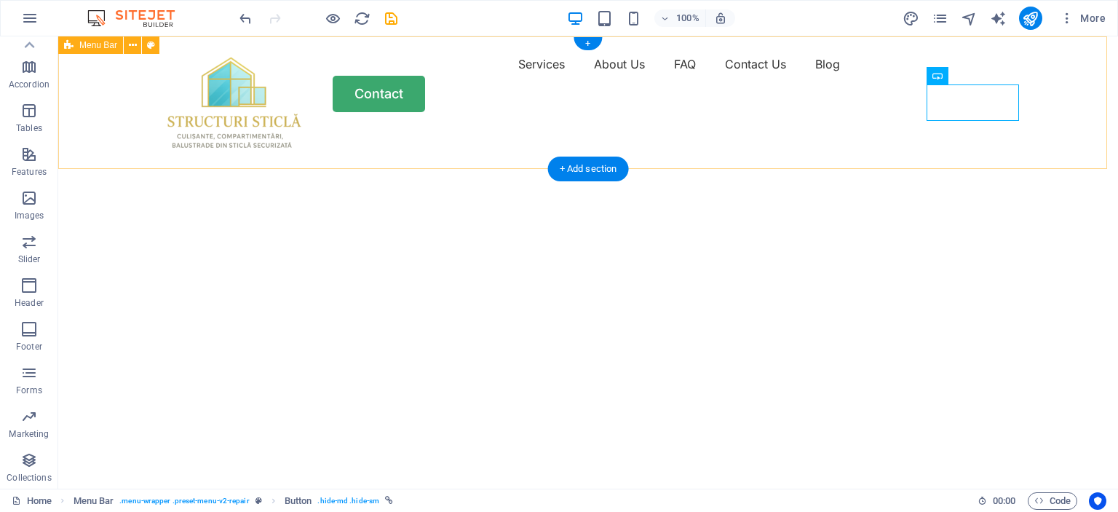
click at [1059, 123] on div "Menu Services About Us FAQ Contact Us Blog Contact" at bounding box center [588, 82] width 1060 height 92
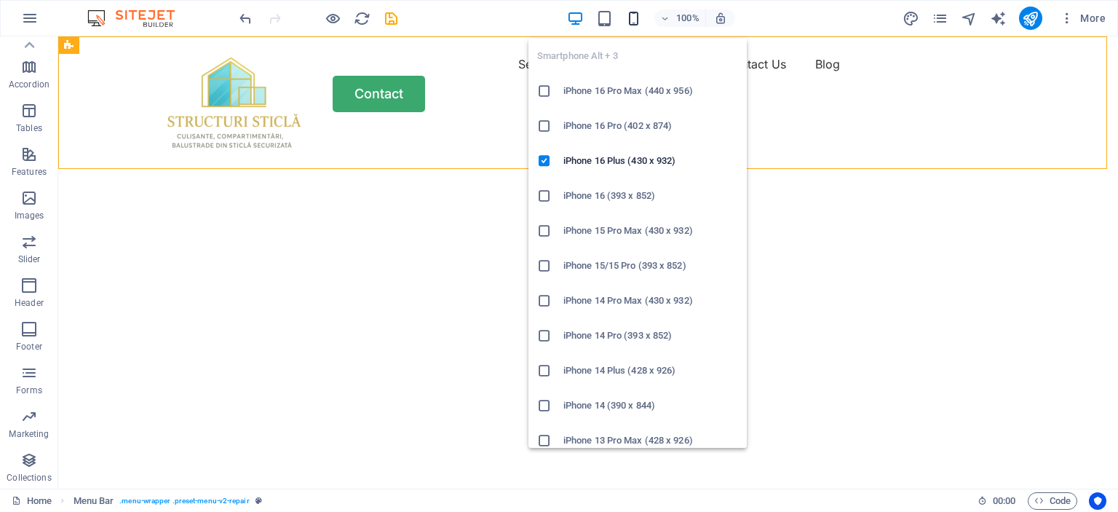
click at [635, 18] on icon "button" at bounding box center [633, 18] width 17 height 17
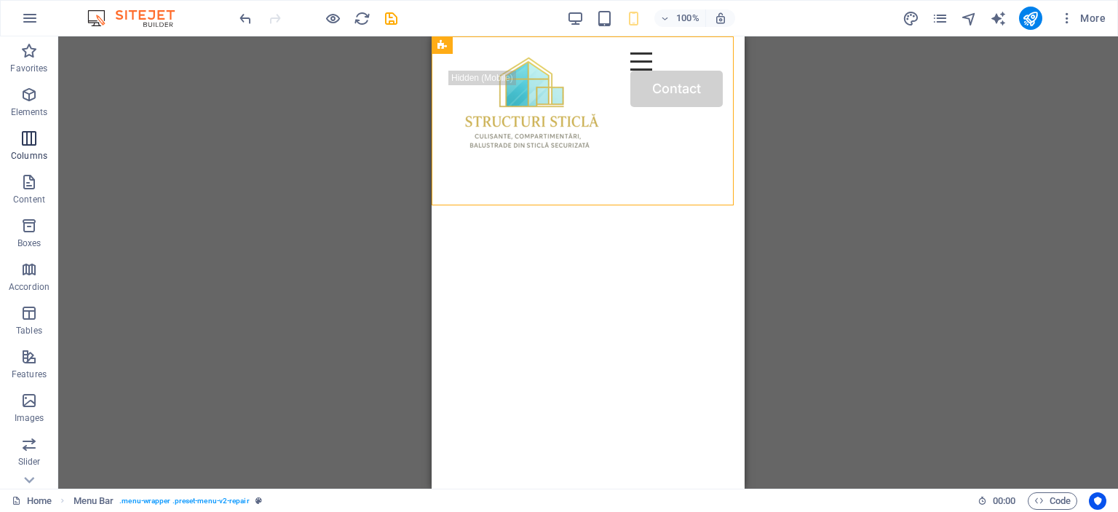
click at [28, 142] on icon "button" at bounding box center [28, 138] width 17 height 17
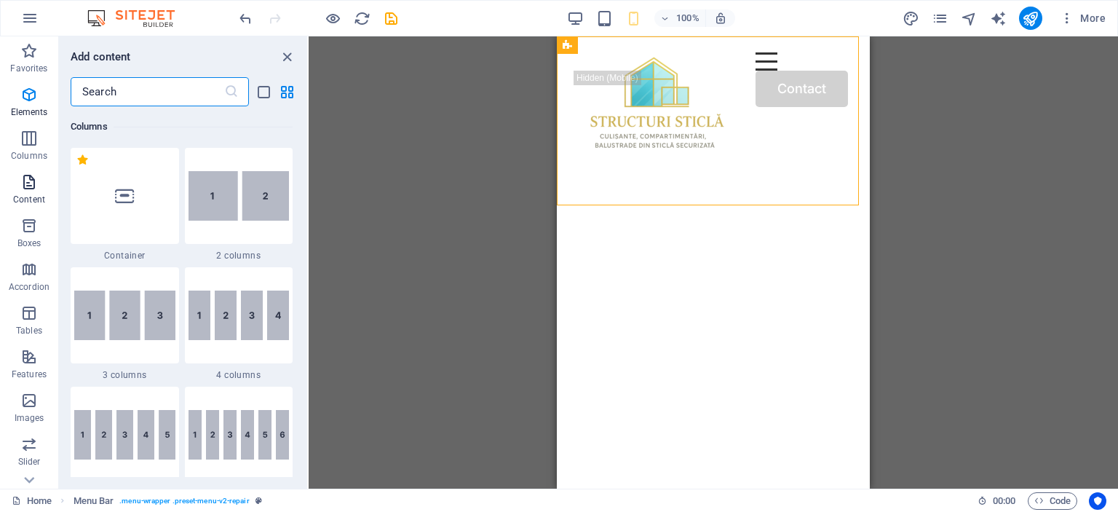
click at [18, 187] on span "Content" at bounding box center [29, 190] width 58 height 35
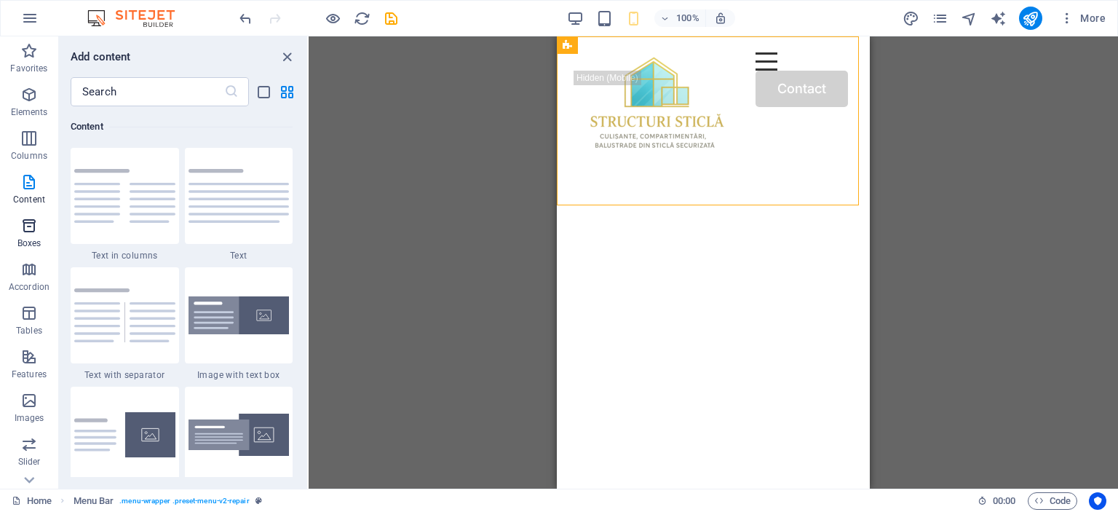
click at [35, 229] on icon "button" at bounding box center [28, 225] width 17 height 17
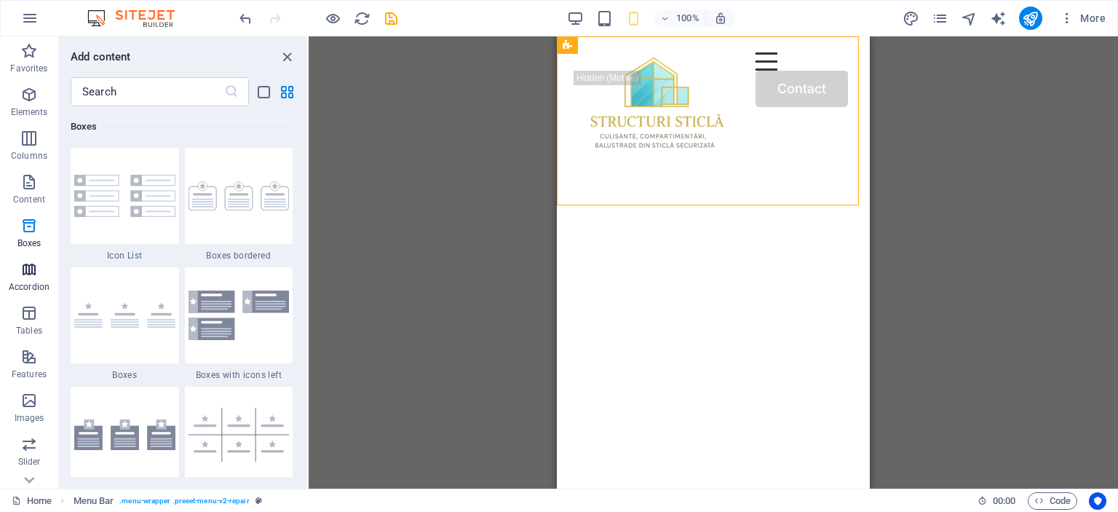
click at [28, 270] on icon "button" at bounding box center [28, 269] width 17 height 17
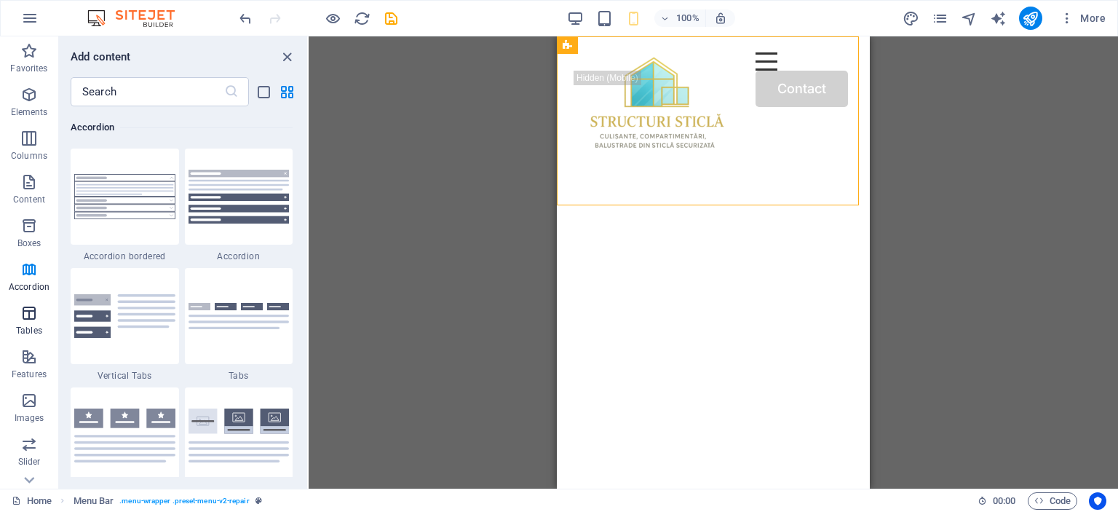
click at [30, 313] on icon "button" at bounding box center [28, 312] width 17 height 17
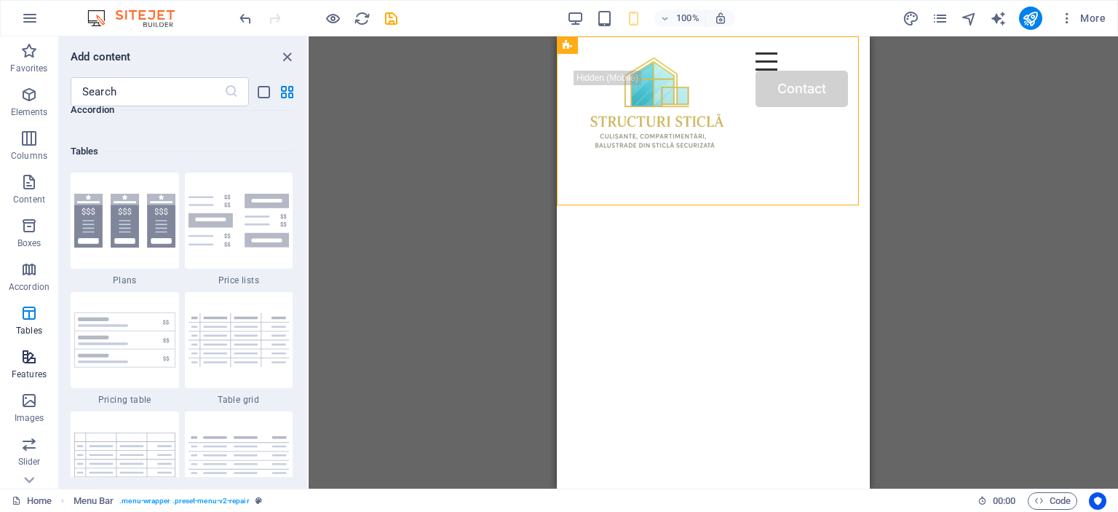
click at [24, 357] on icon "button" at bounding box center [28, 356] width 17 height 17
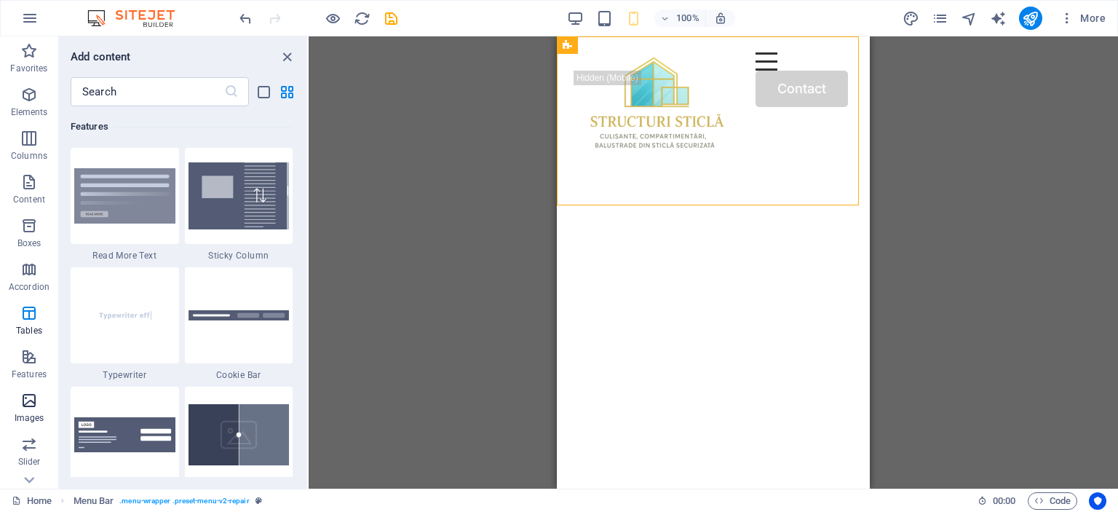
click at [35, 398] on icon "button" at bounding box center [28, 400] width 17 height 17
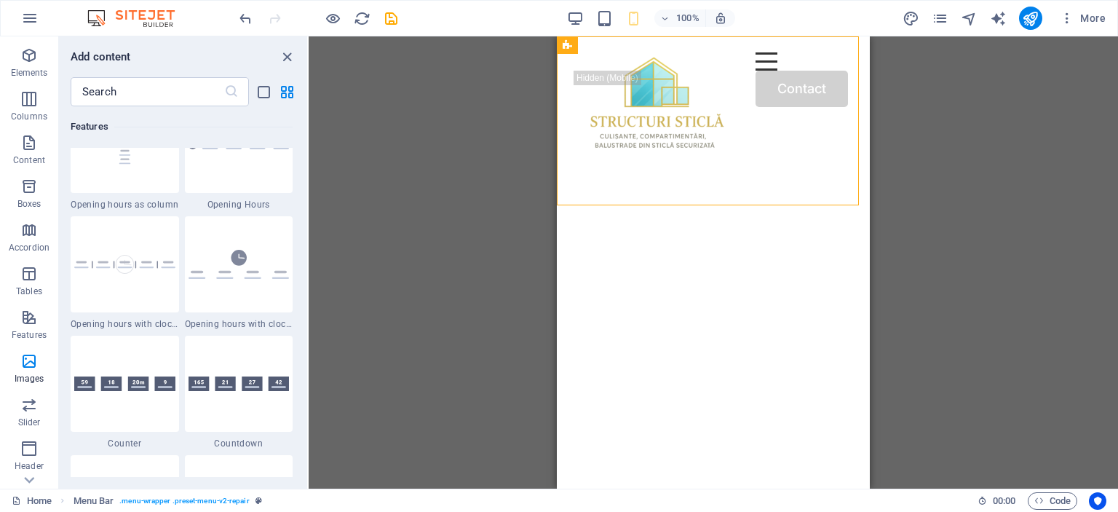
scroll to position [146, 0]
click at [24, 379] on icon "button" at bounding box center [28, 385] width 17 height 17
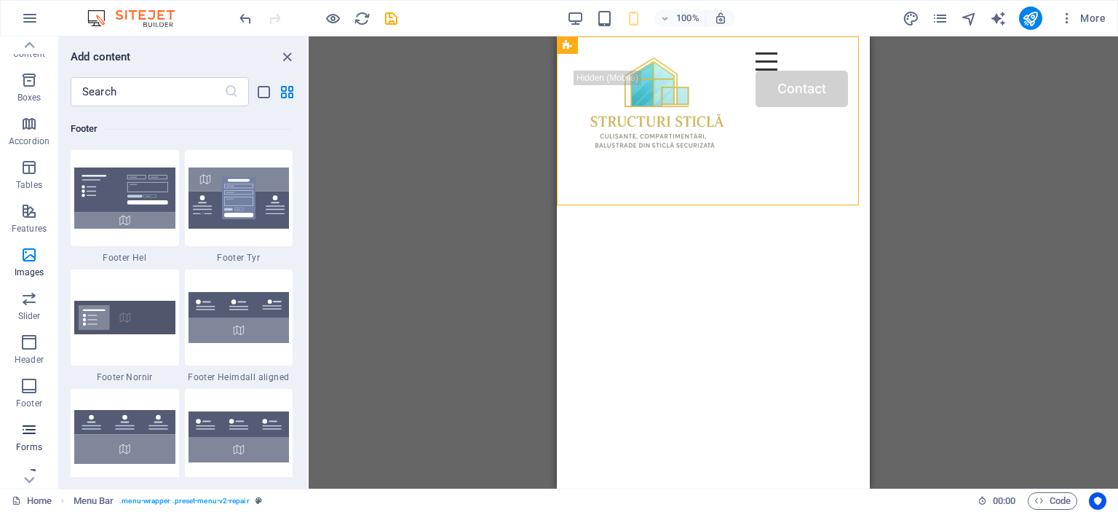
click at [26, 430] on icon "button" at bounding box center [28, 429] width 17 height 17
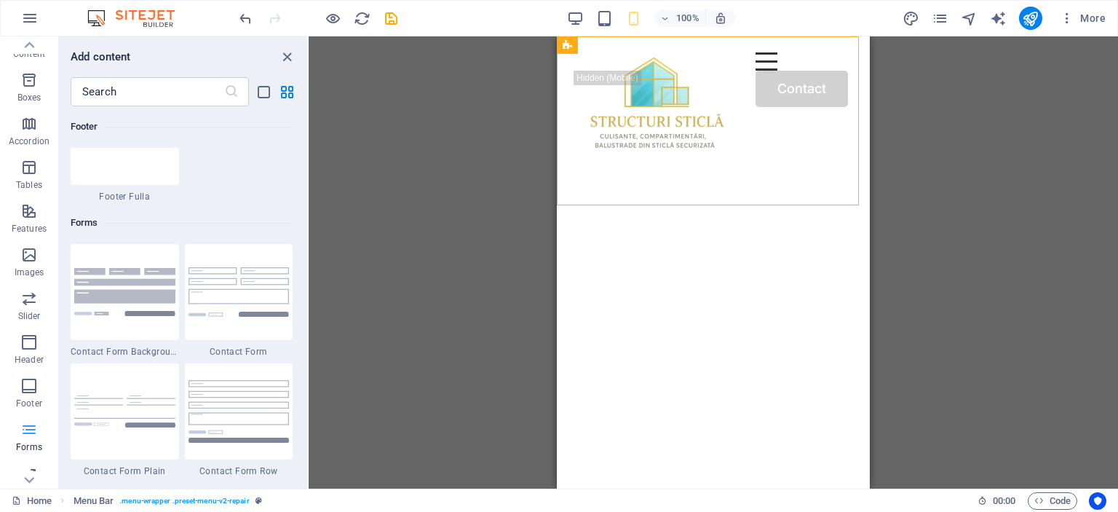
scroll to position [202, 0]
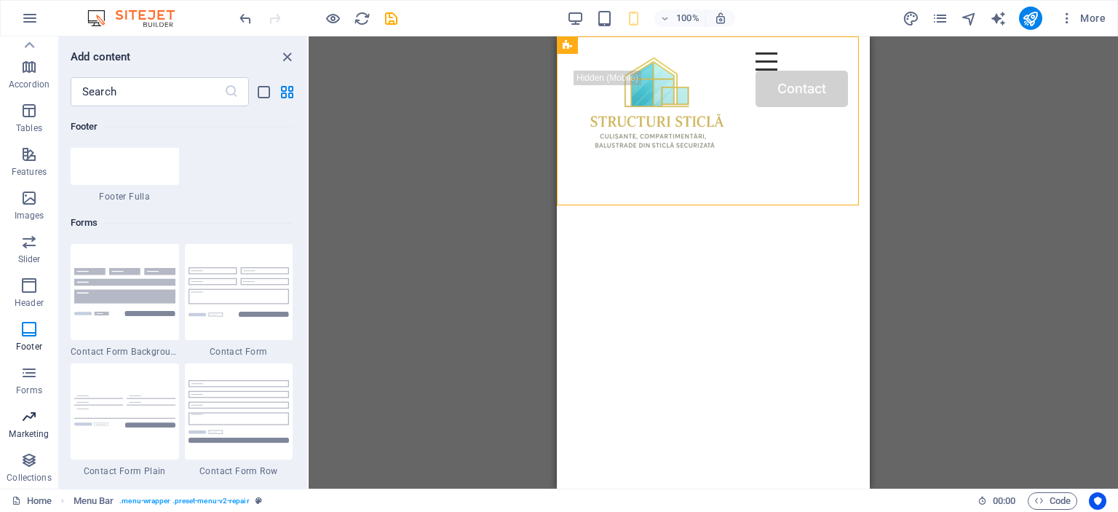
click at [34, 443] on button "Marketing" at bounding box center [29, 424] width 58 height 44
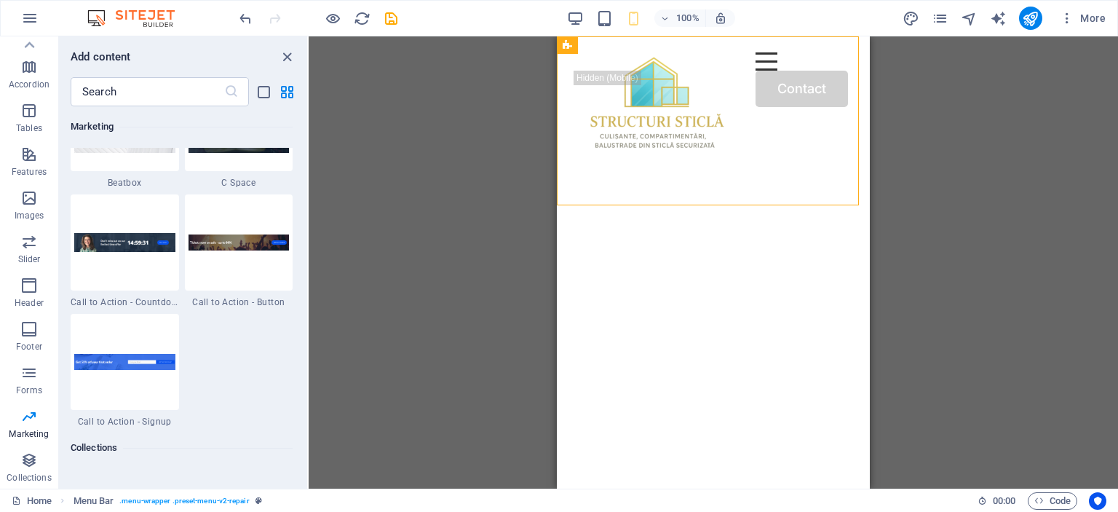
scroll to position [13094, 0]
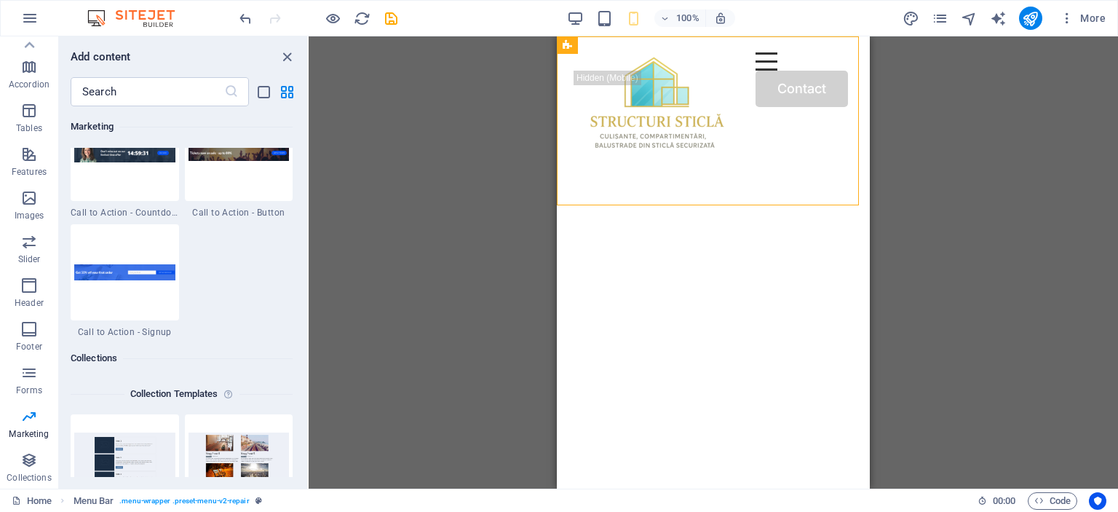
click at [590, 14] on div "100%" at bounding box center [651, 18] width 168 height 23
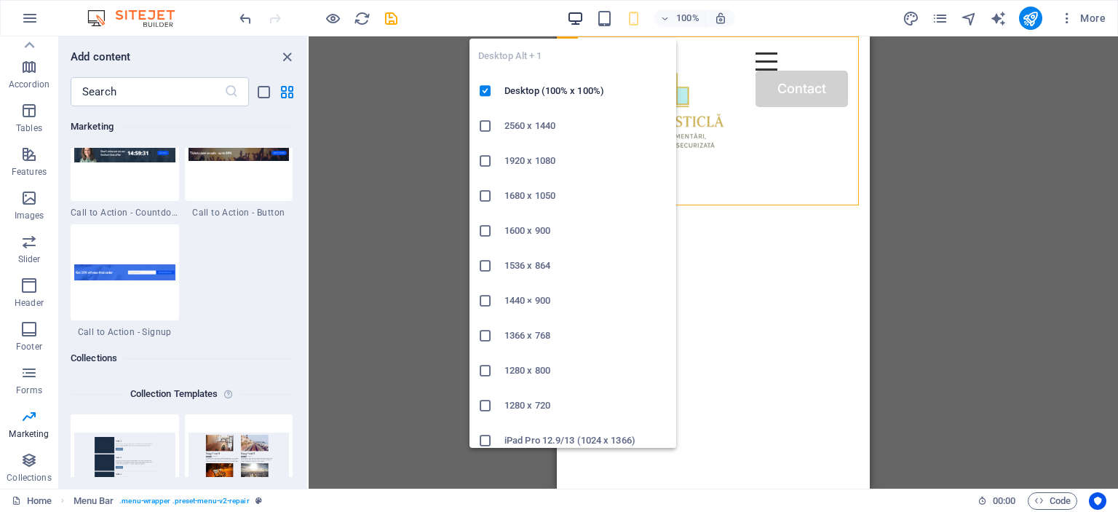
click at [582, 18] on icon "button" at bounding box center [575, 18] width 17 height 17
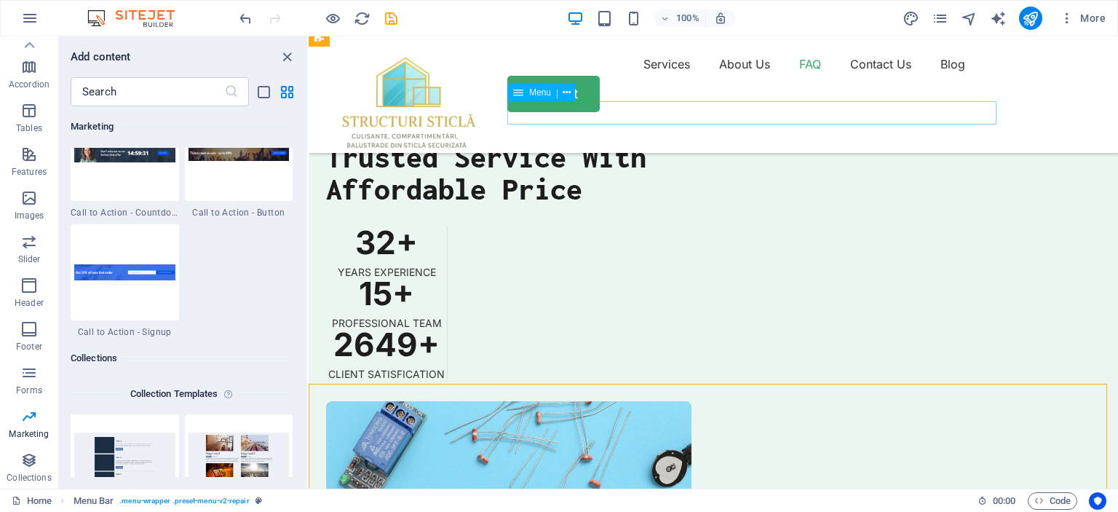
scroll to position [3494, 0]
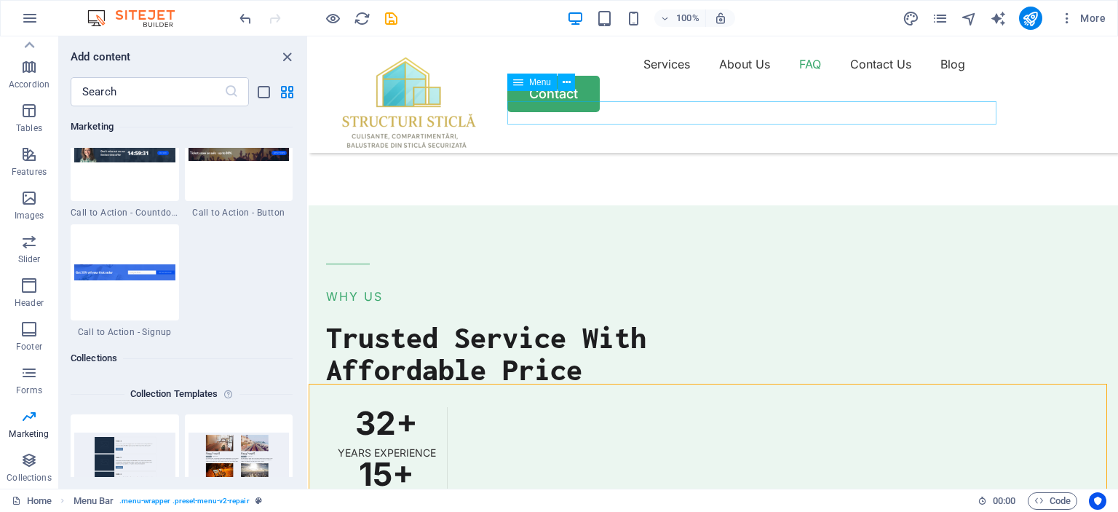
click at [619, 76] on nav "Services About Us FAQ Contact Us Blog" at bounding box center [713, 63] width 775 height 23
click at [542, 84] on span "Menu" at bounding box center [540, 82] width 22 height 9
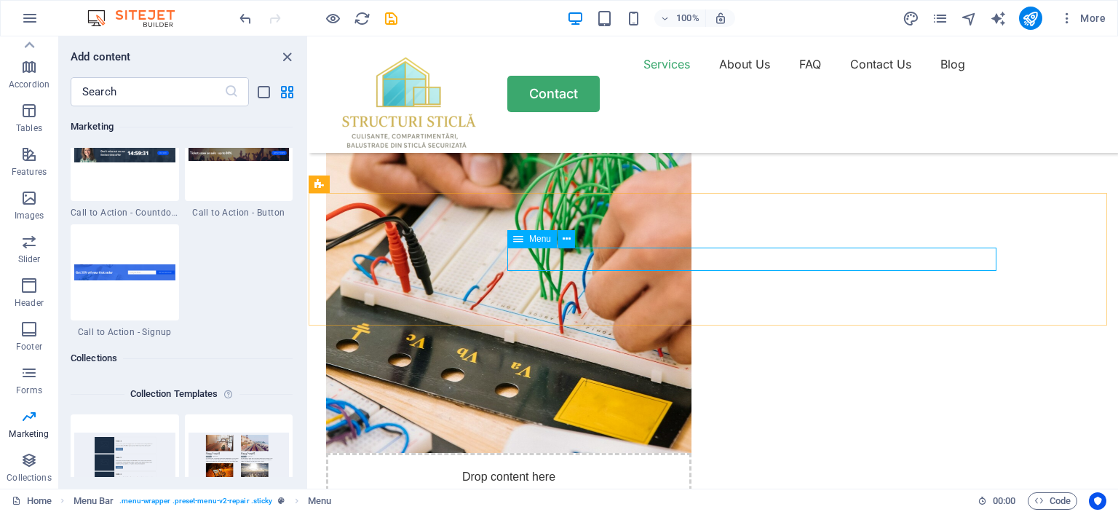
scroll to position [1092, 0]
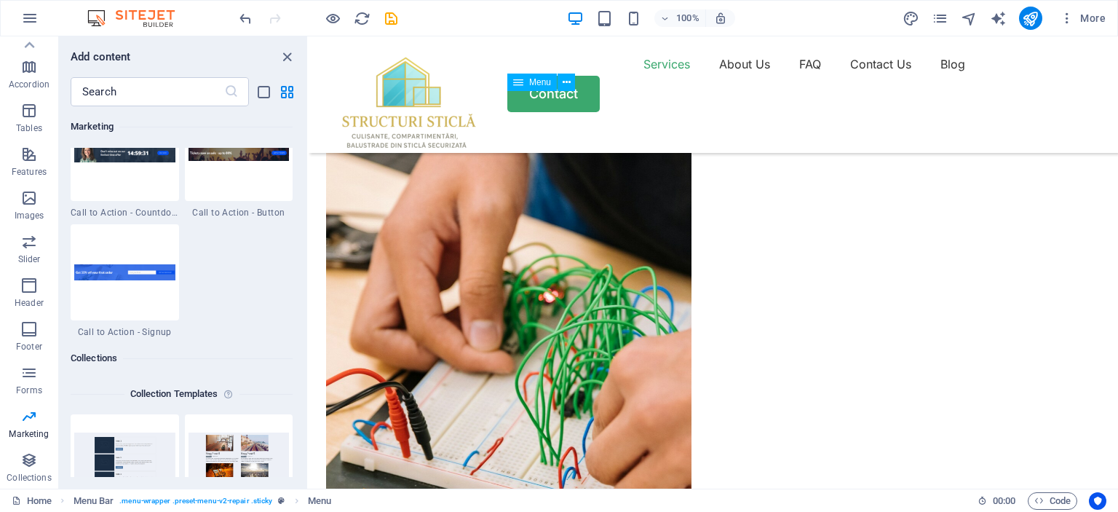
click at [619, 76] on nav "Services About Us FAQ Contact Us Blog" at bounding box center [713, 63] width 775 height 23
select select "1"
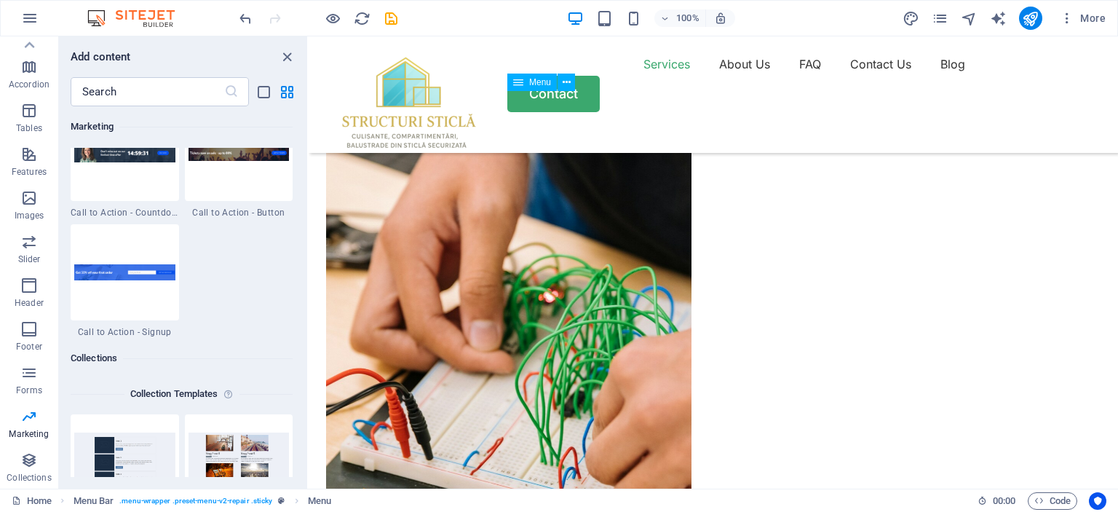
select select
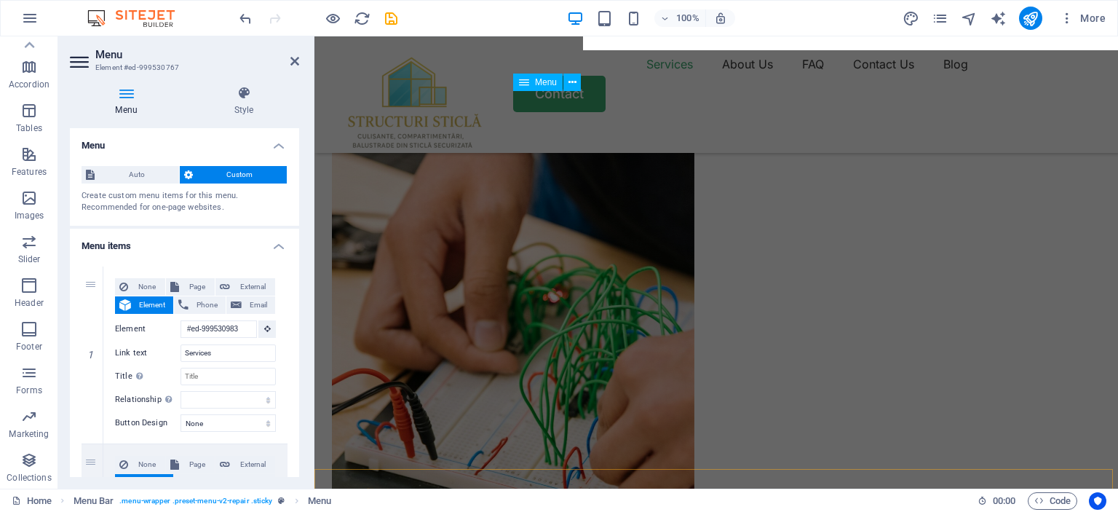
scroll to position [1156, 0]
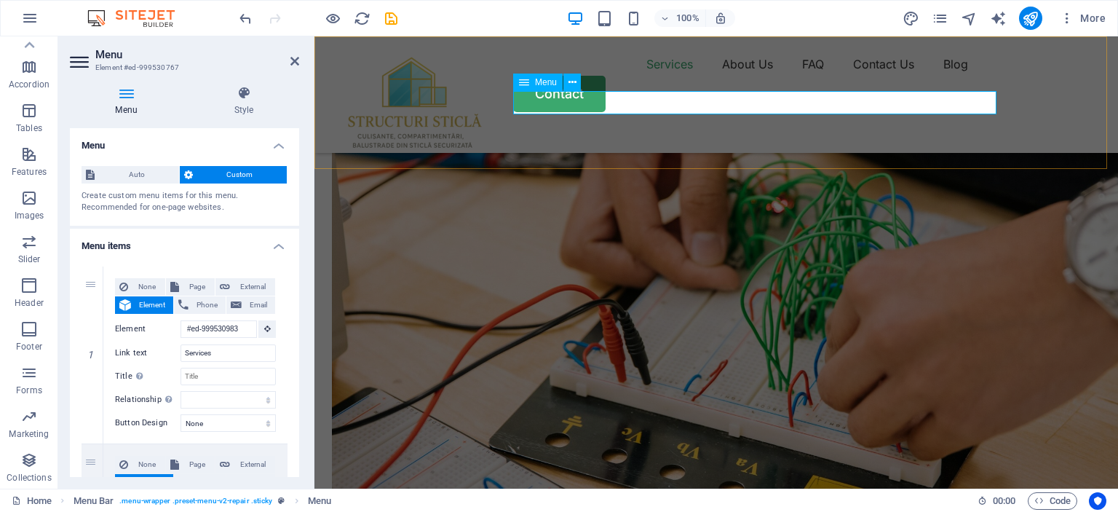
click at [619, 76] on nav "Services About Us FAQ Contact Us Blog" at bounding box center [716, 63] width 769 height 23
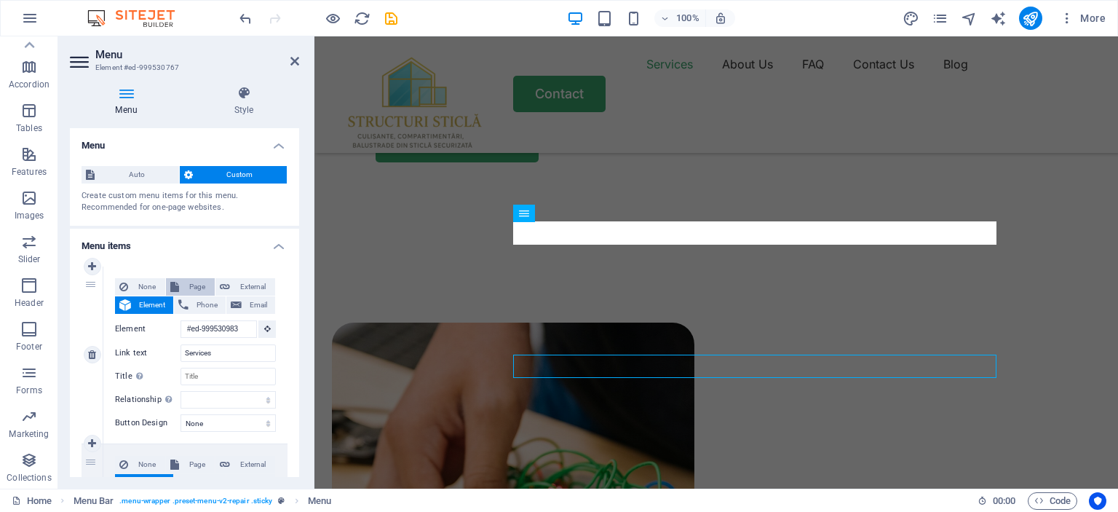
scroll to position [891, 0]
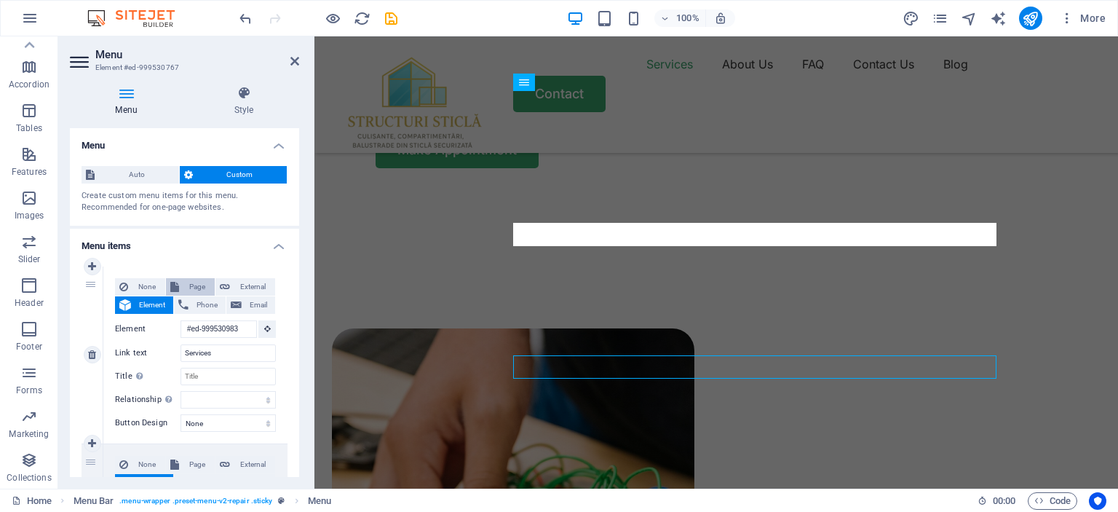
click at [190, 289] on span "Page" at bounding box center [196, 286] width 27 height 17
select select
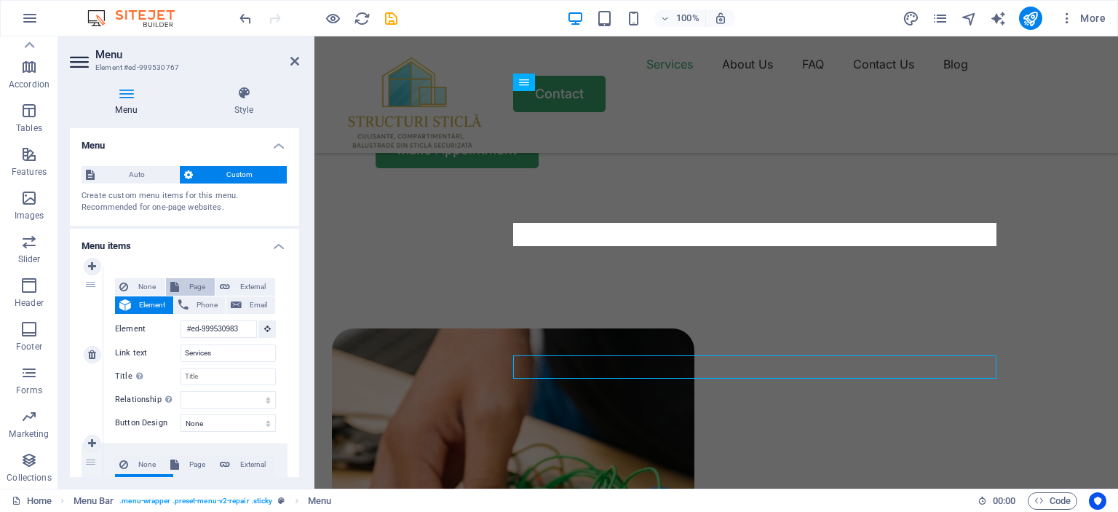
select select
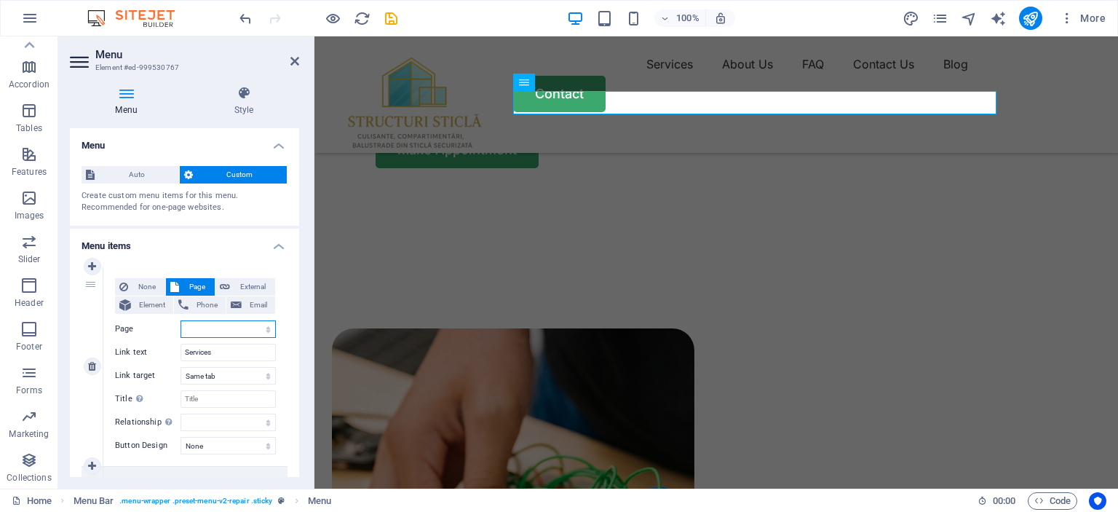
click at [208, 328] on select "Home Blog Subpage Legal Notice Privacy" at bounding box center [228, 328] width 95 height 17
select select "2"
click at [181, 320] on select "Home Blog Subpage Legal Notice Privacy" at bounding box center [228, 328] width 95 height 17
select select
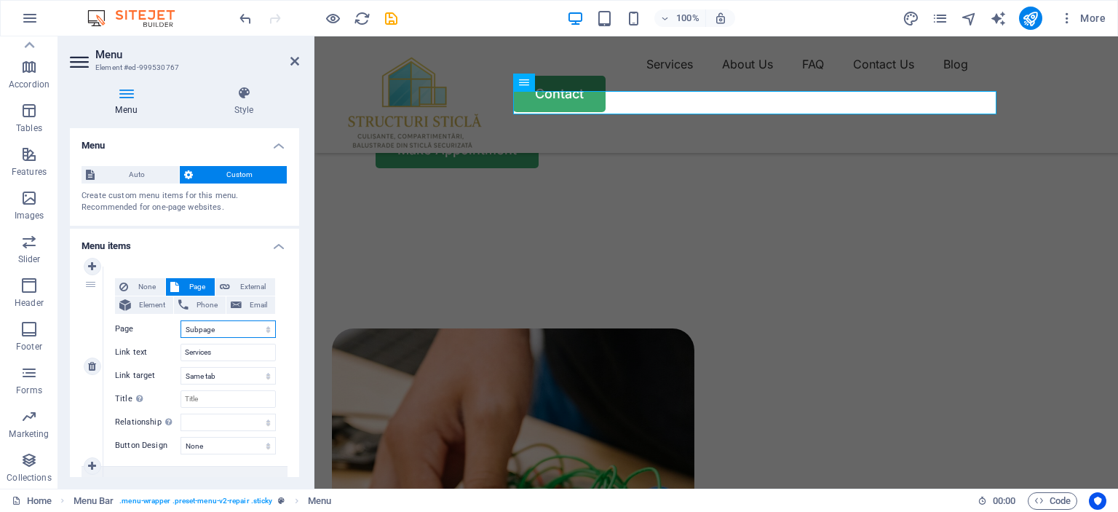
select select
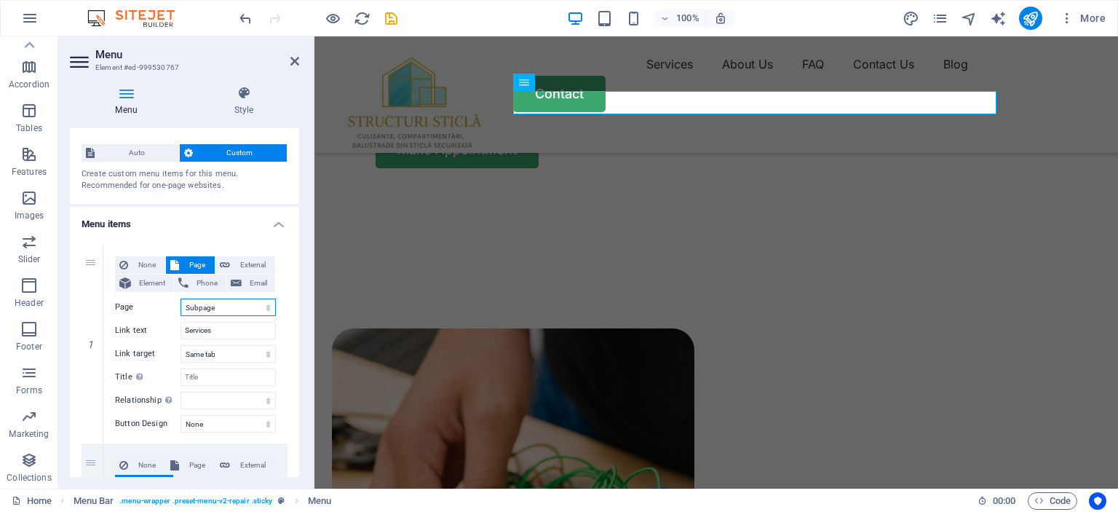
scroll to position [0, 0]
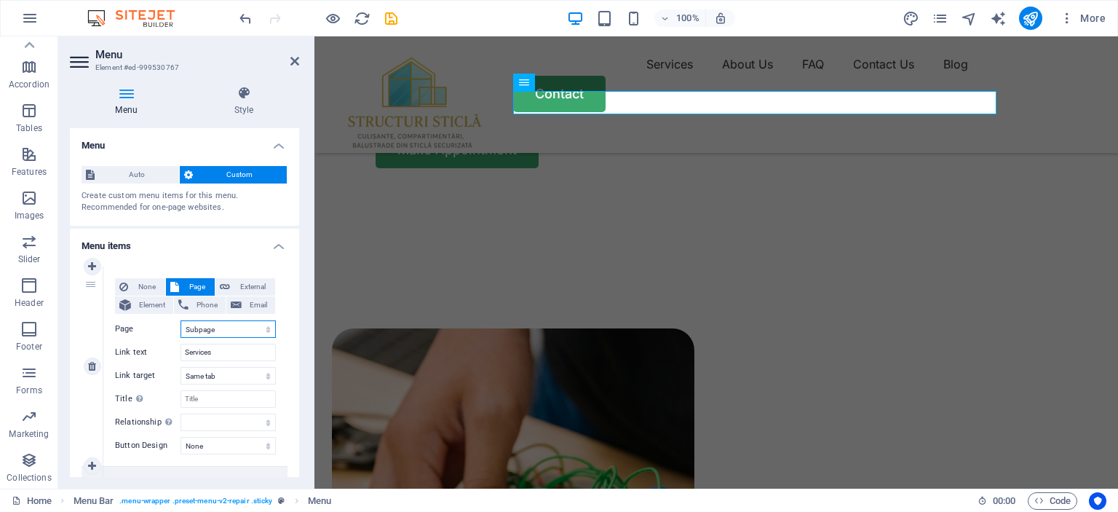
click at [215, 330] on select "Home Blog Subpage Legal Notice Privacy" at bounding box center [228, 328] width 95 height 17
click at [181, 320] on select "Home Blog Subpage Legal Notice Privacy" at bounding box center [228, 328] width 95 height 17
click at [218, 355] on input "Services" at bounding box center [228, 352] width 95 height 17
drag, startPoint x: 226, startPoint y: 354, endPoint x: 140, endPoint y: 352, distance: 85.9
click at [141, 352] on div "Link text Services" at bounding box center [195, 352] width 161 height 17
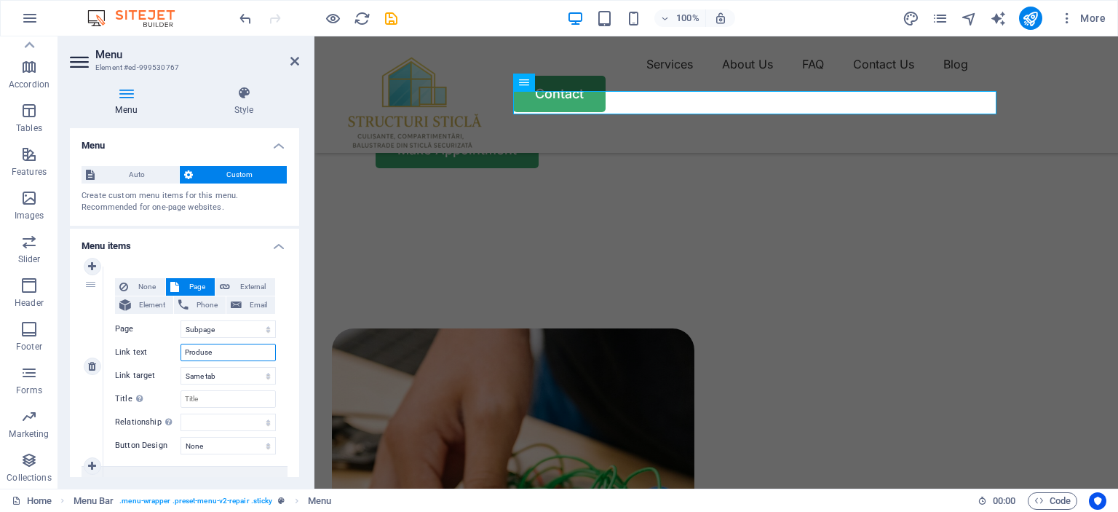
type input "Produse"
select select
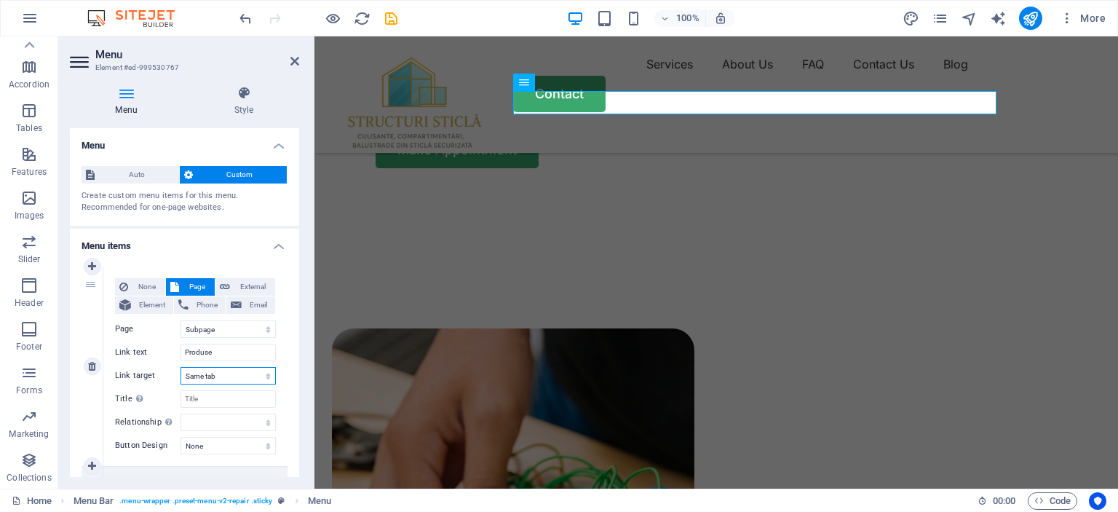
select select
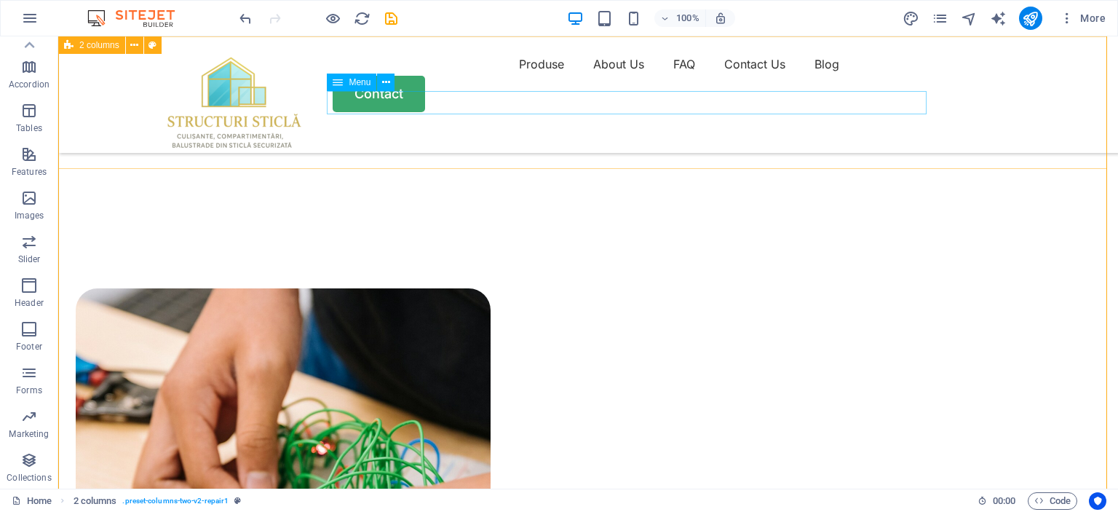
click at [491, 76] on nav "Produse About Us FAQ Contact Us Blog" at bounding box center [588, 63] width 874 height 23
